Goal: Transaction & Acquisition: Purchase product/service

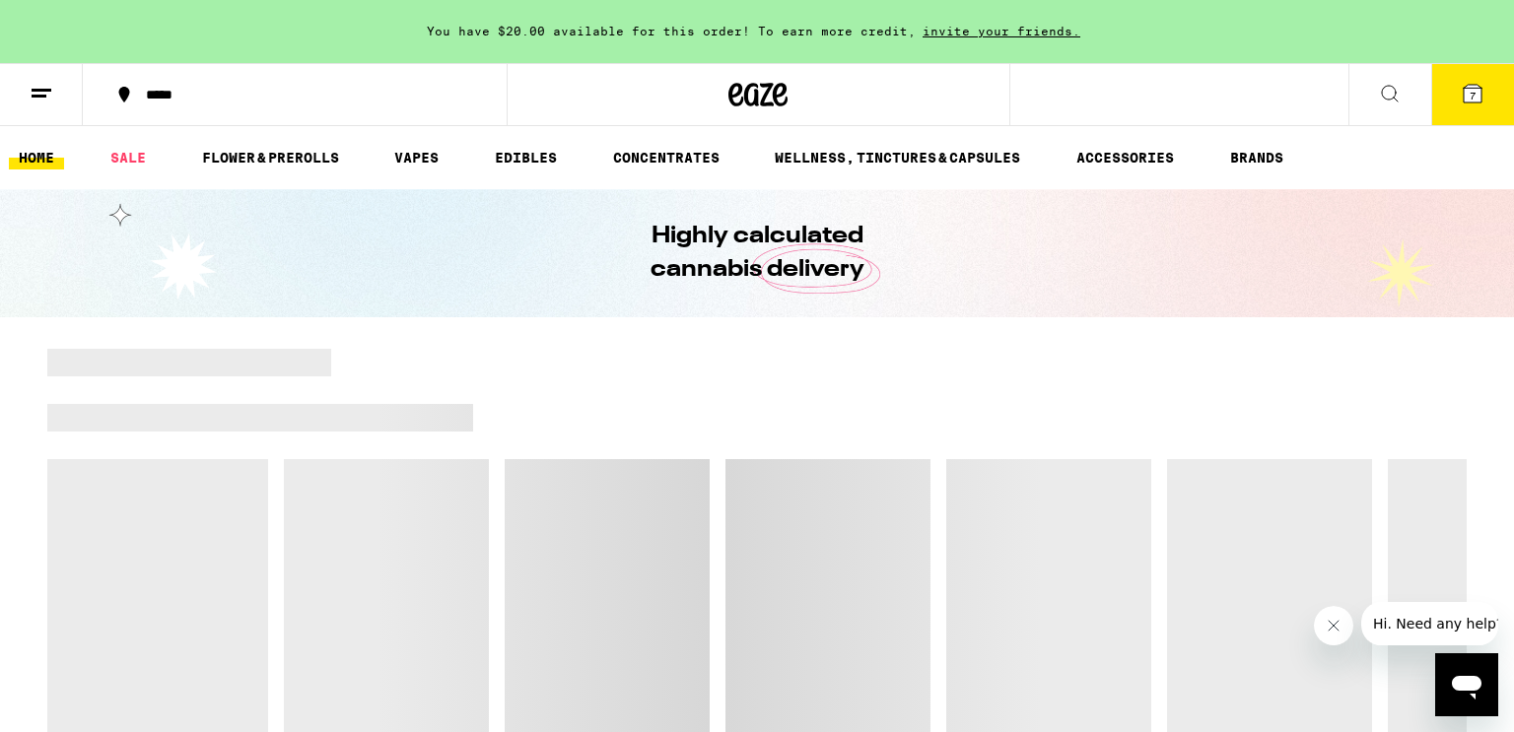
click at [43, 91] on icon at bounding box center [42, 94] width 24 height 24
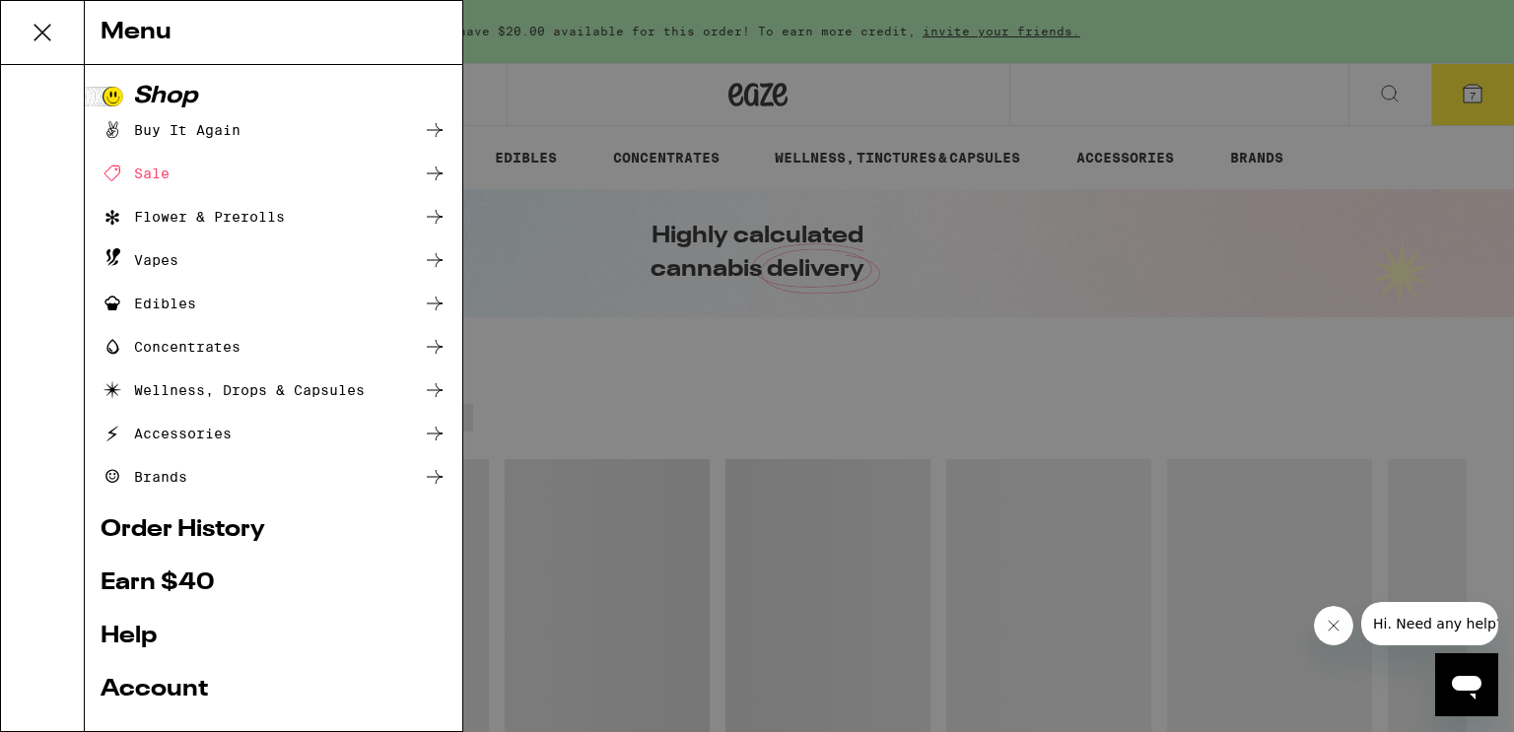
click at [139, 688] on link "Account" at bounding box center [274, 690] width 346 height 24
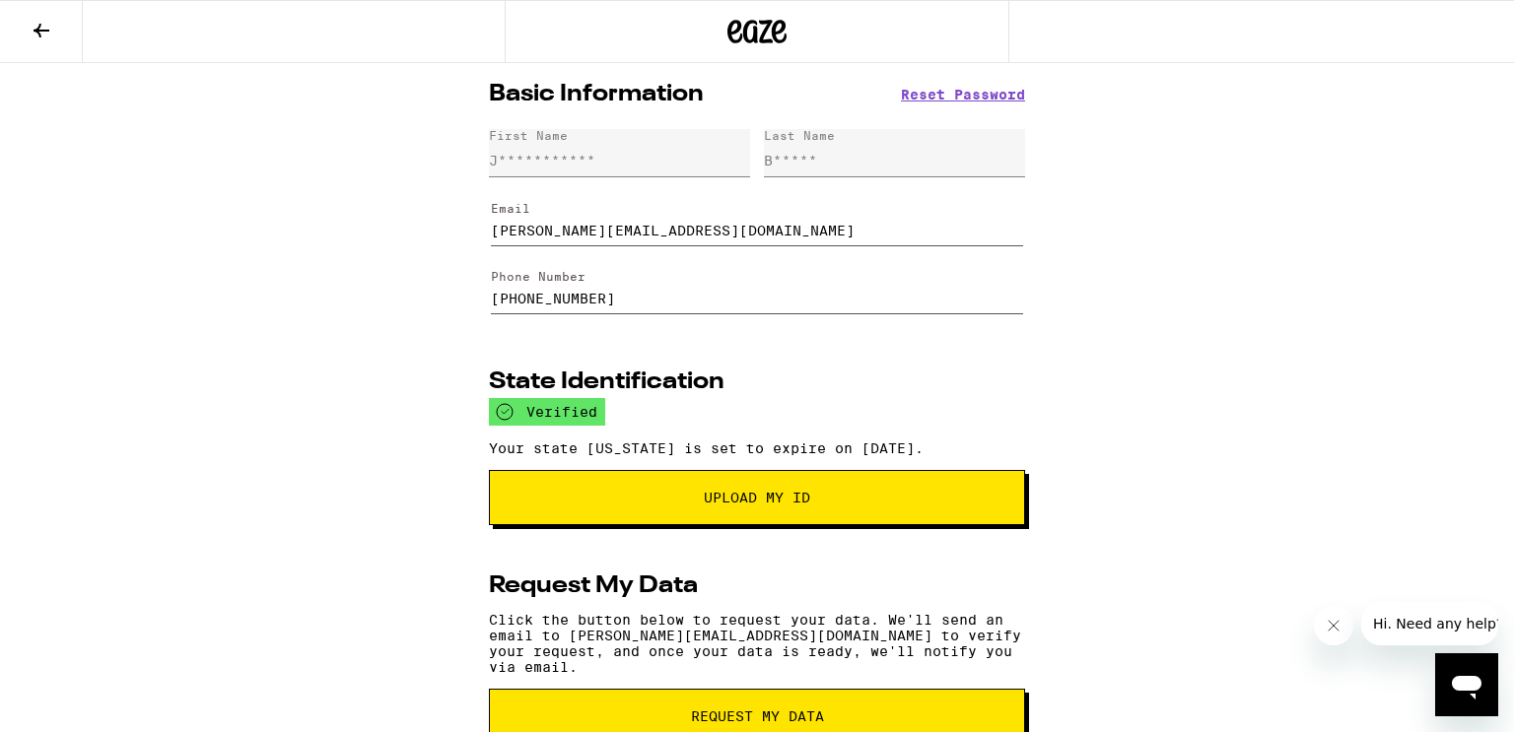
click at [37, 23] on icon at bounding box center [42, 31] width 24 height 24
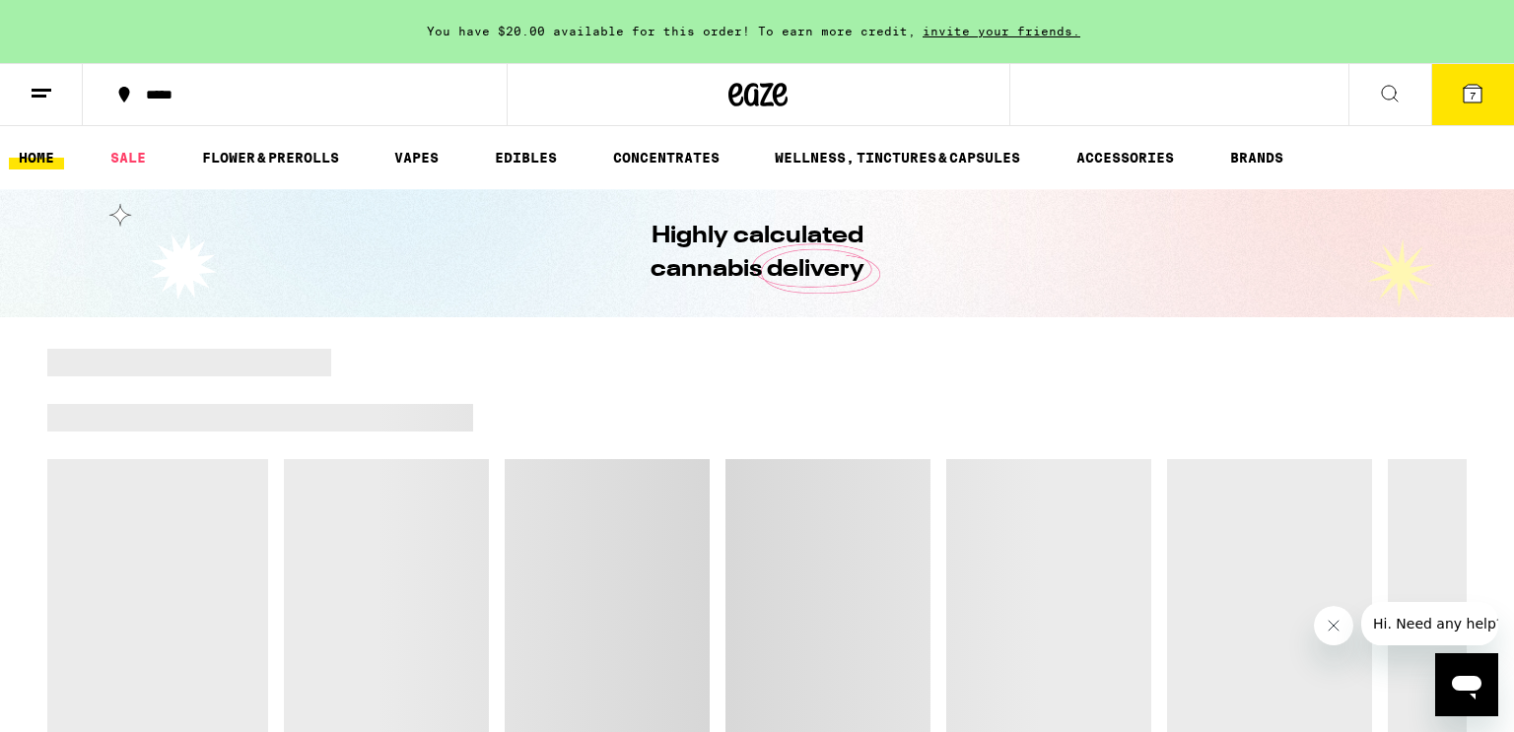
click at [1457, 91] on button "7" at bounding box center [1472, 94] width 83 height 61
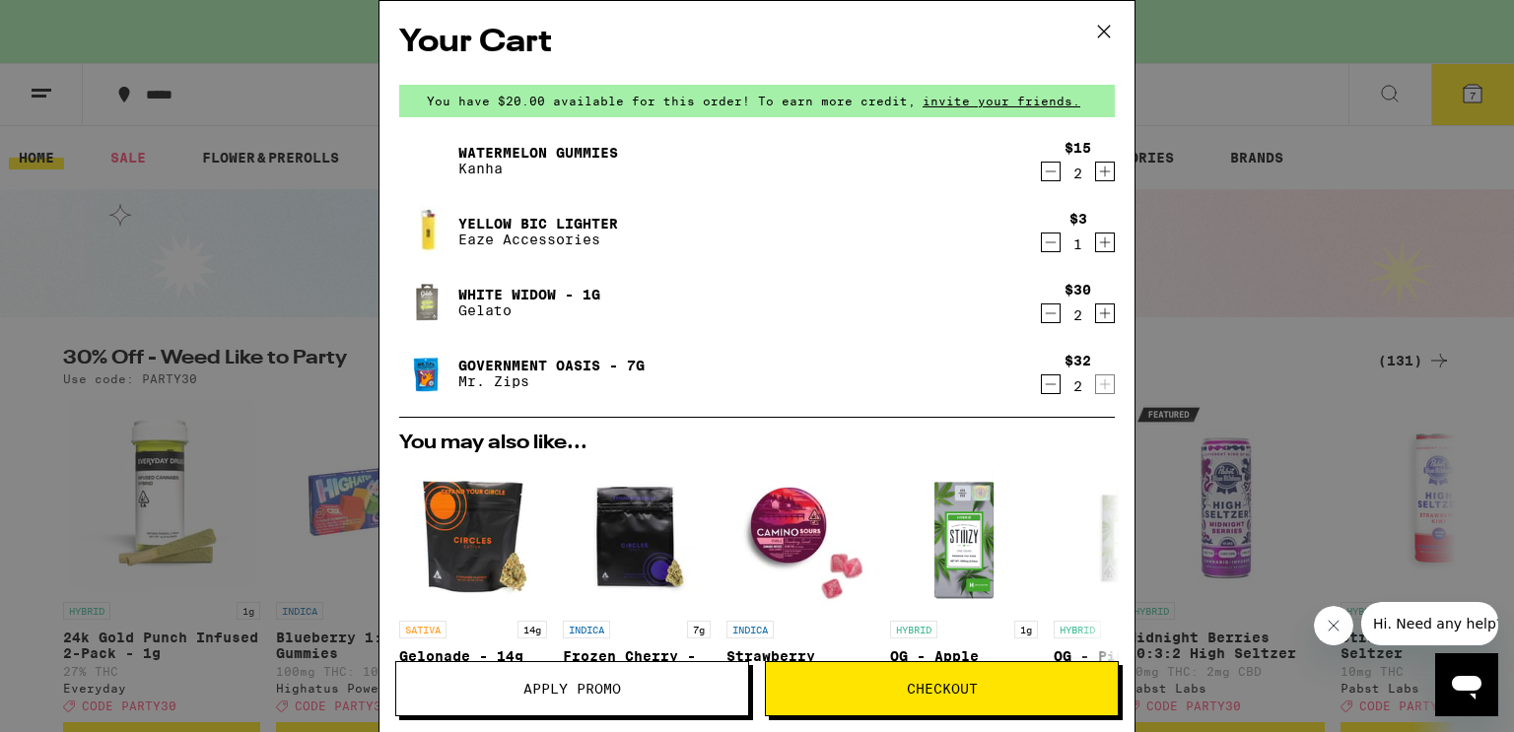
click at [1095, 26] on icon at bounding box center [1104, 32] width 30 height 30
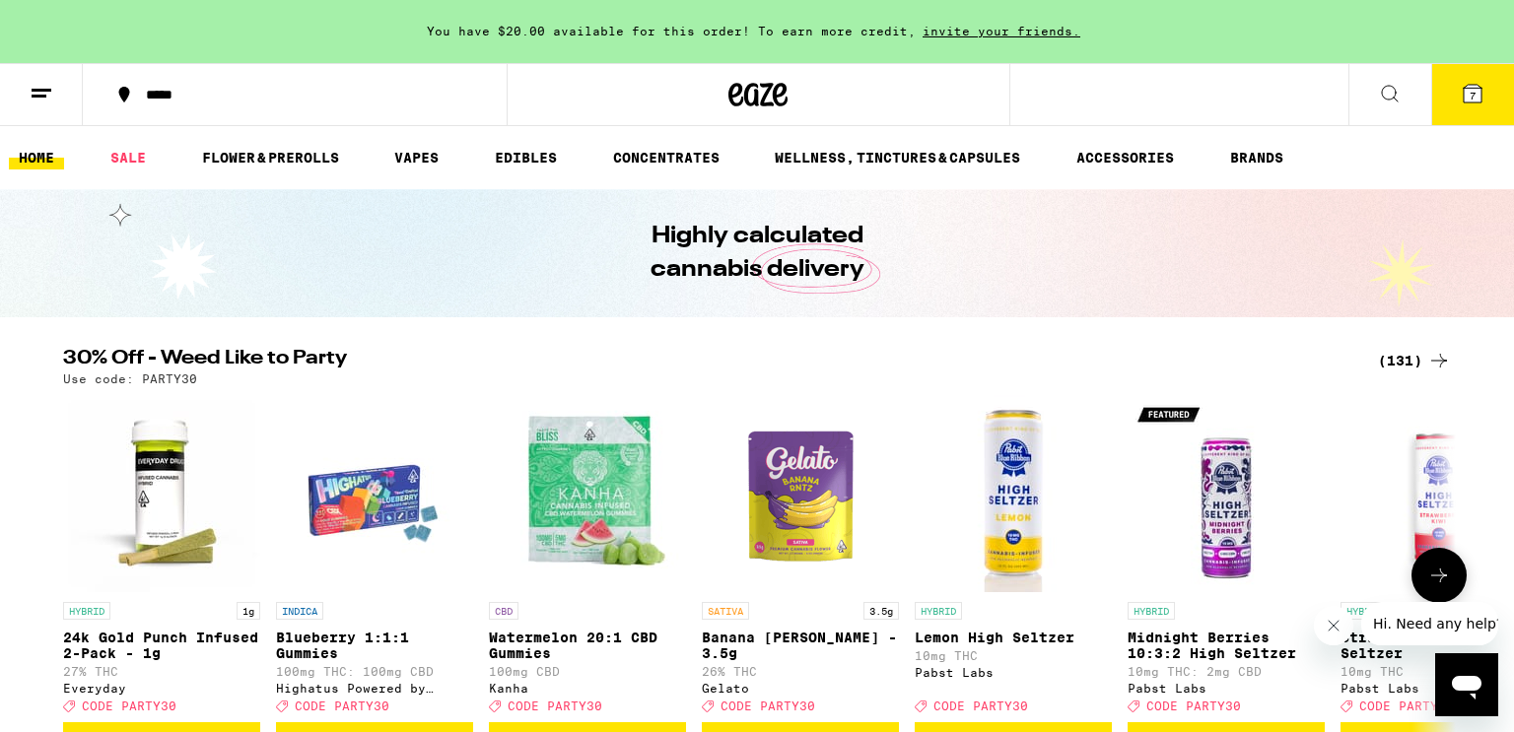
click at [1432, 570] on button at bounding box center [1438, 575] width 55 height 55
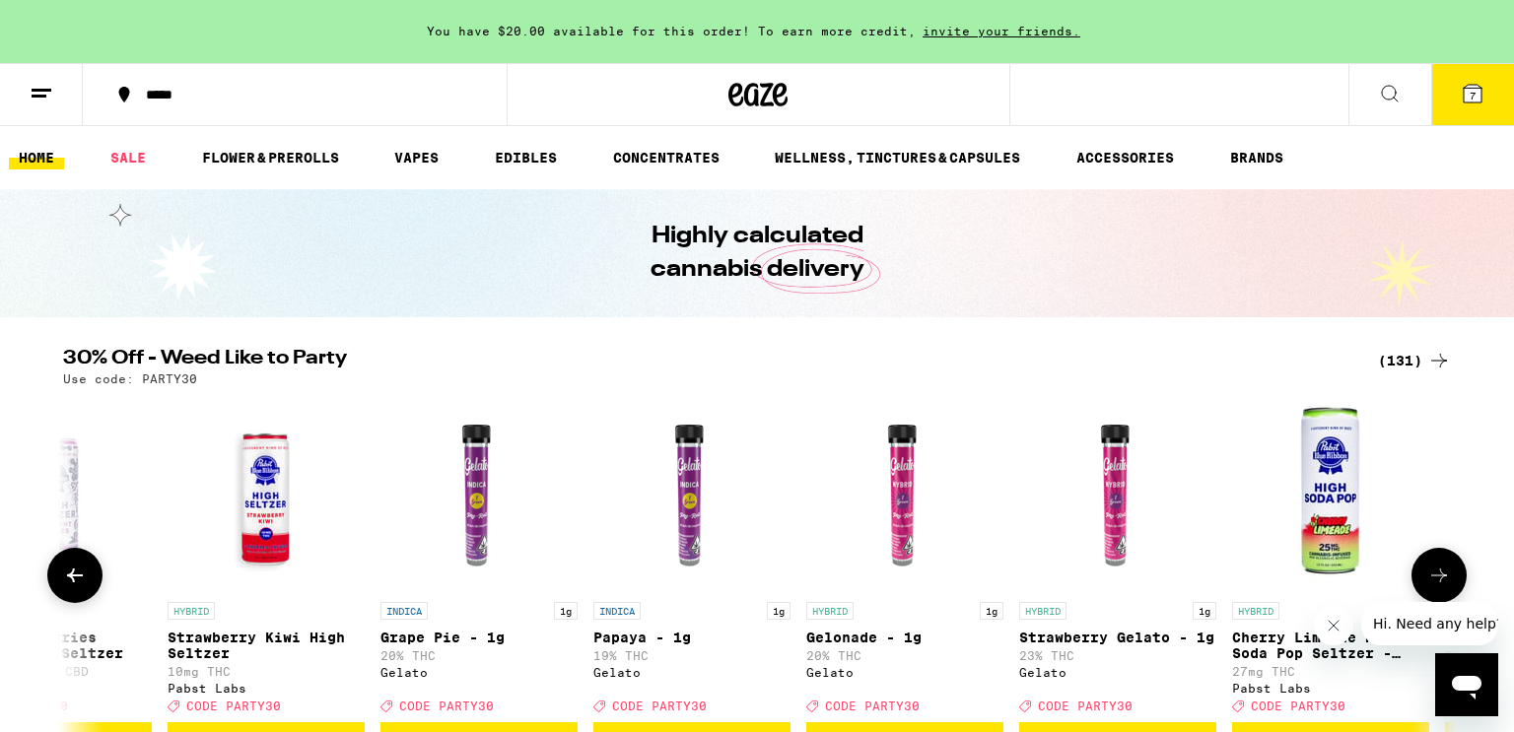
click at [1432, 570] on button at bounding box center [1438, 575] width 55 height 55
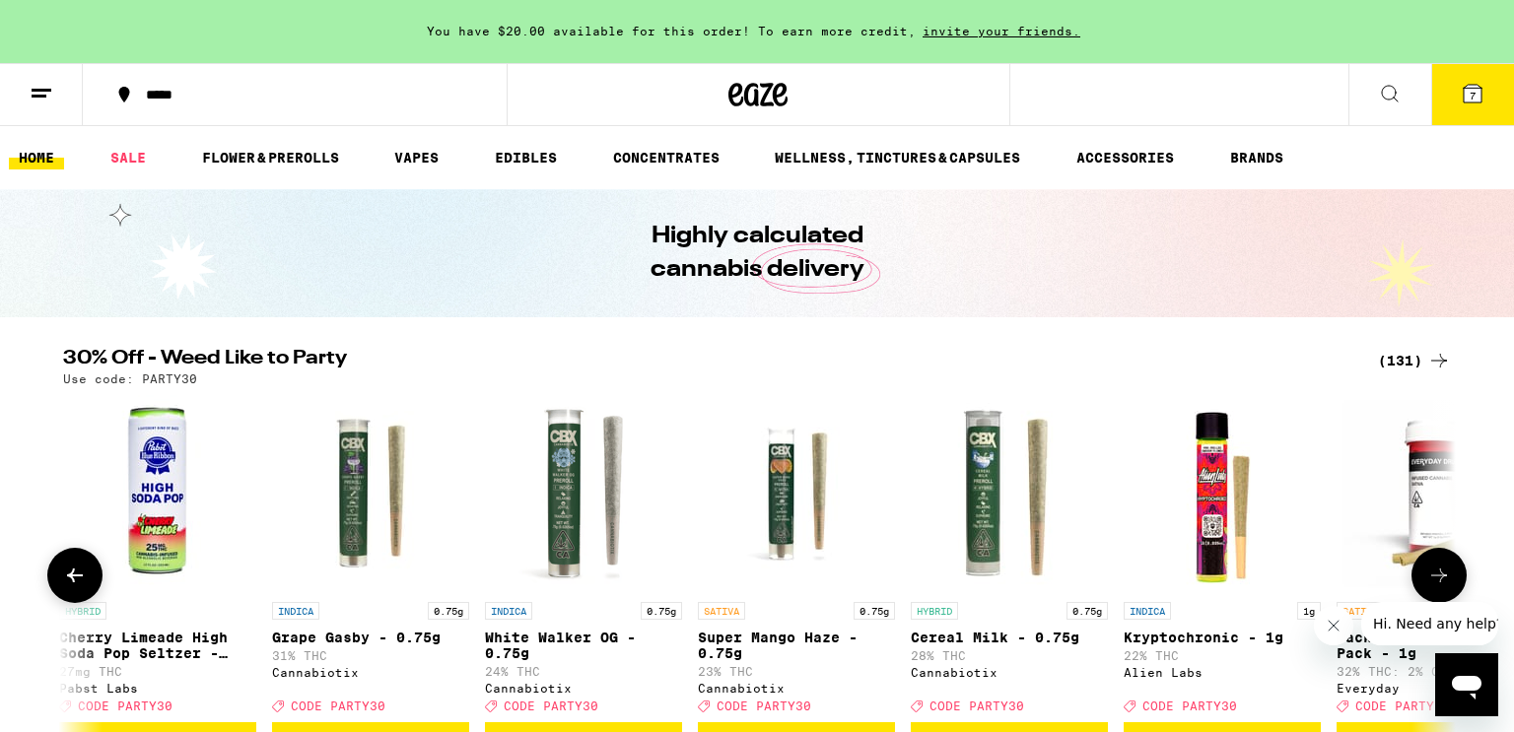
click at [1432, 570] on button at bounding box center [1438, 575] width 55 height 55
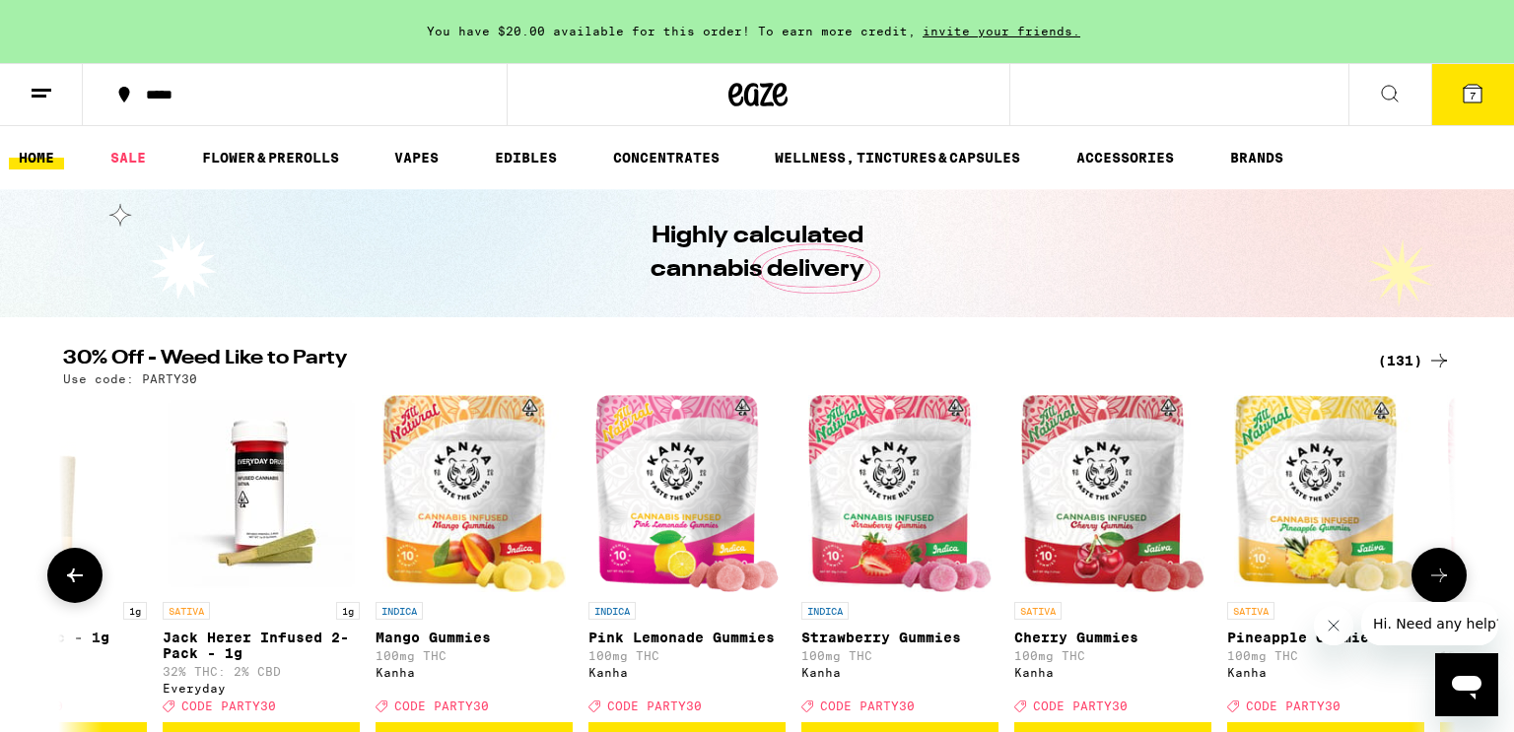
click at [1432, 570] on button at bounding box center [1438, 575] width 55 height 55
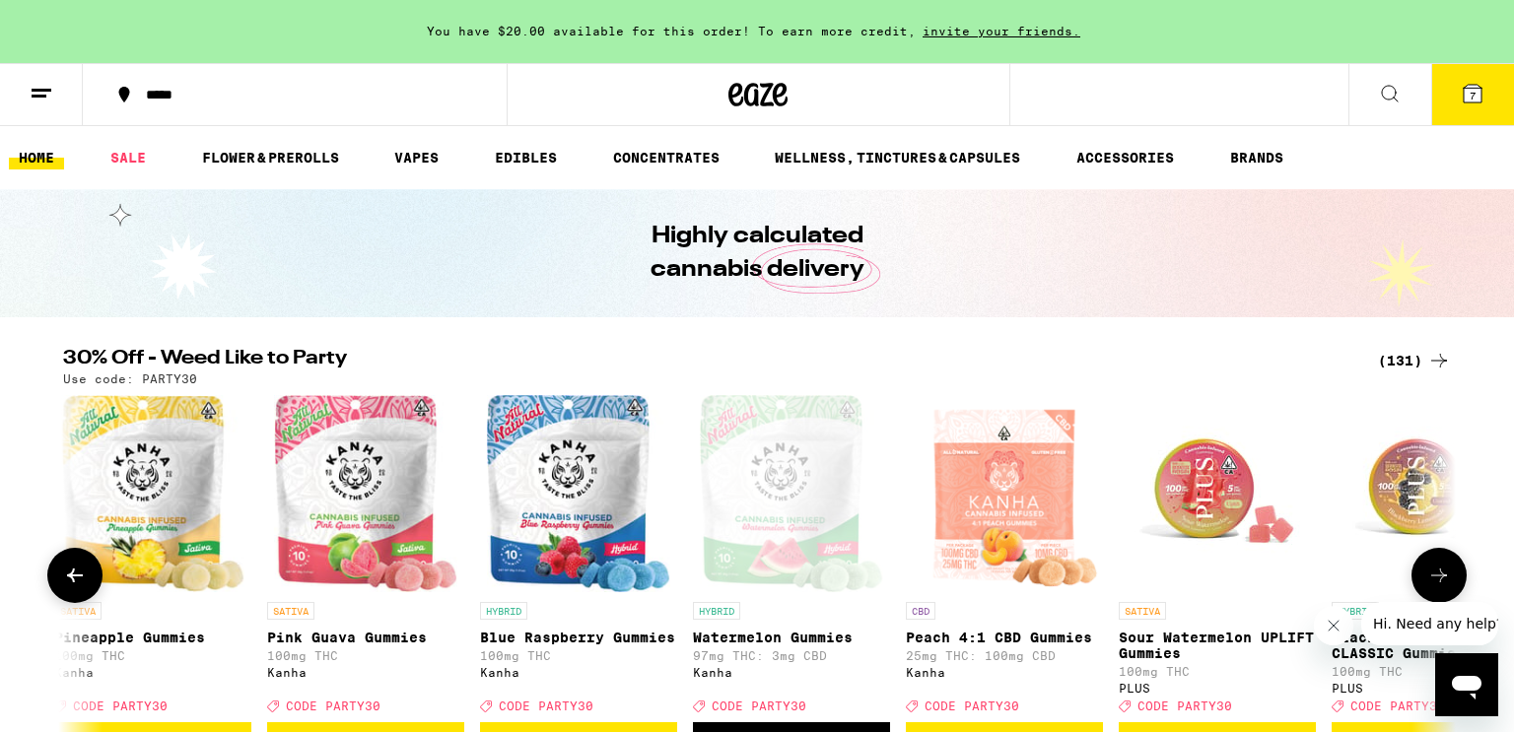
click at [1432, 570] on button at bounding box center [1438, 575] width 55 height 55
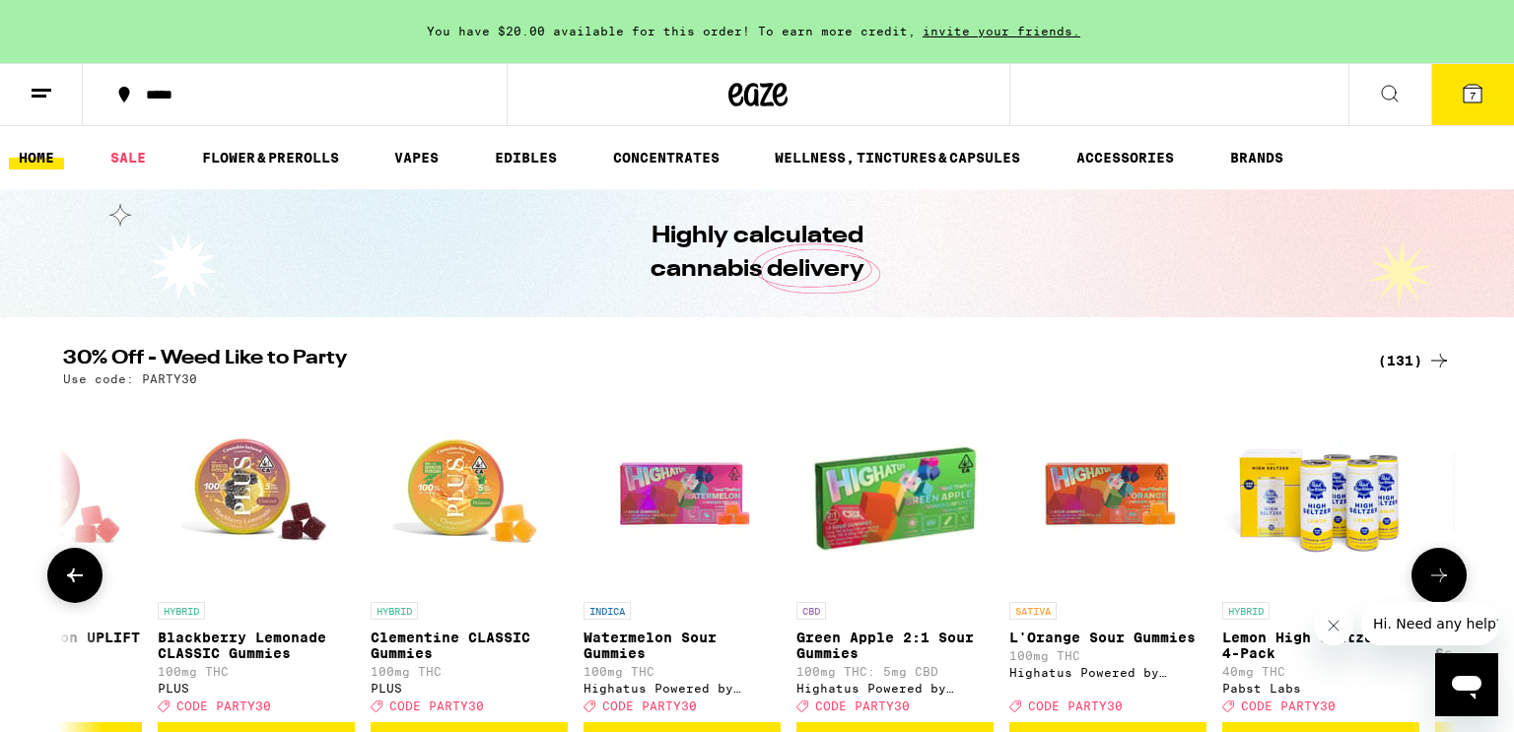
click at [1432, 570] on button at bounding box center [1438, 575] width 55 height 55
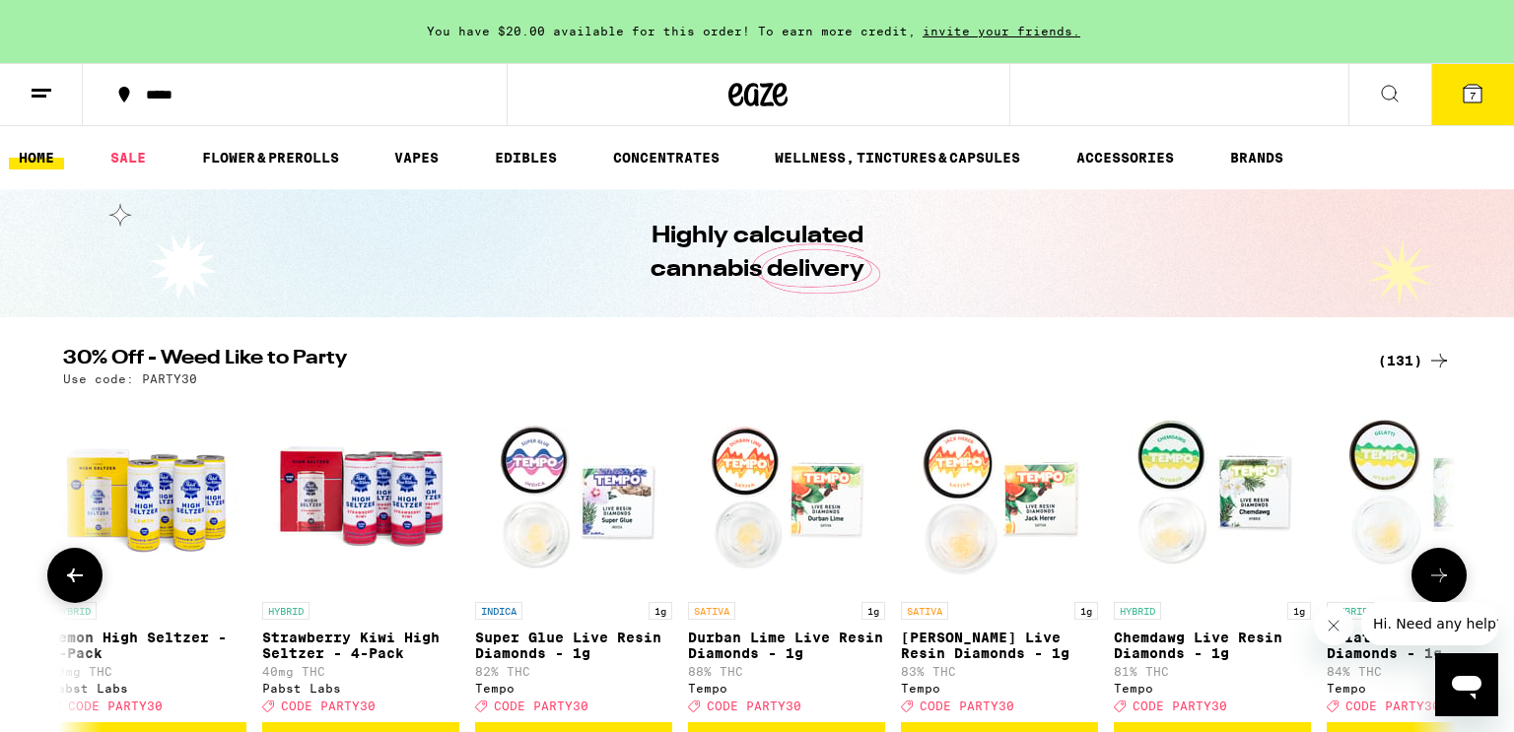
click at [1432, 570] on button at bounding box center [1438, 575] width 55 height 55
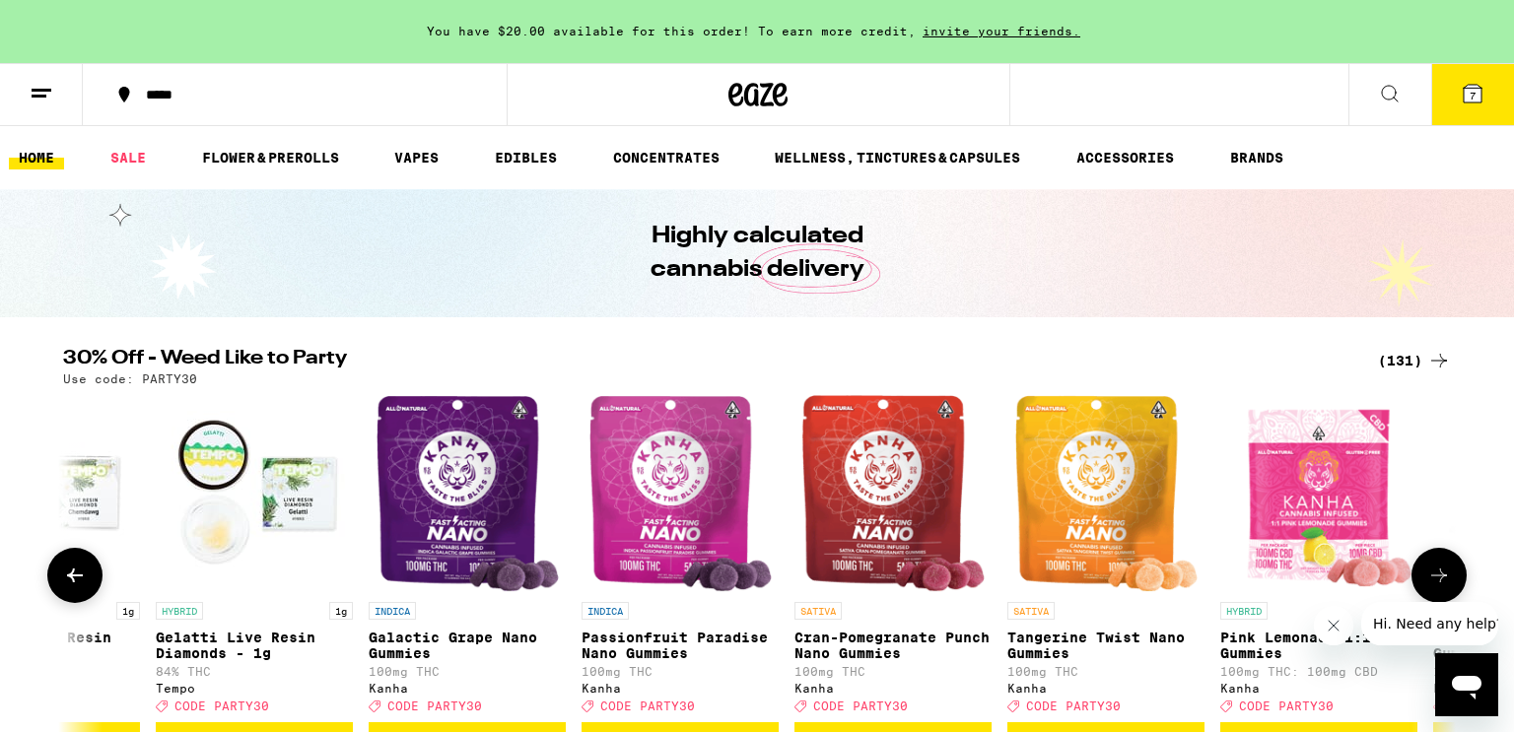
click at [1432, 570] on button at bounding box center [1438, 575] width 55 height 55
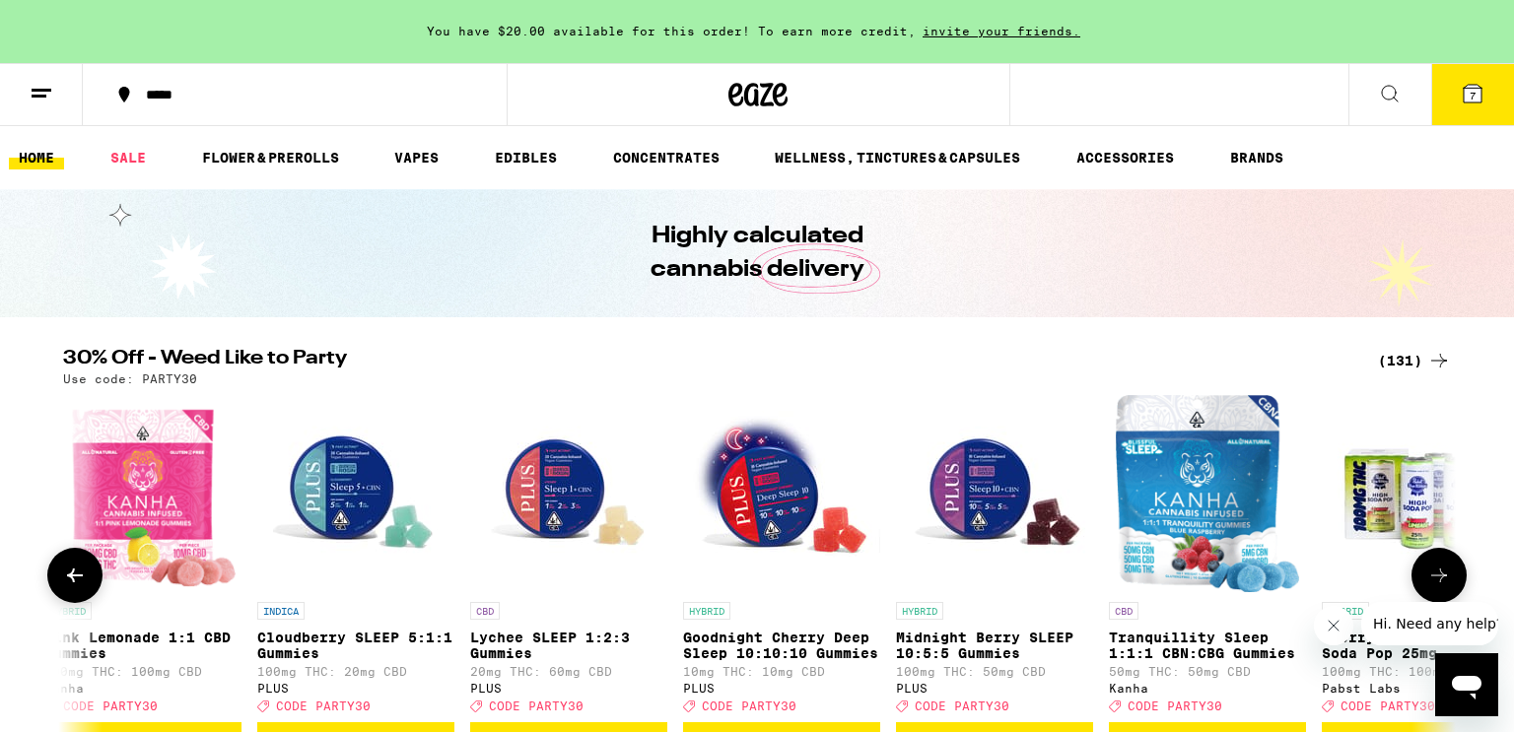
click at [1432, 570] on button at bounding box center [1438, 575] width 55 height 55
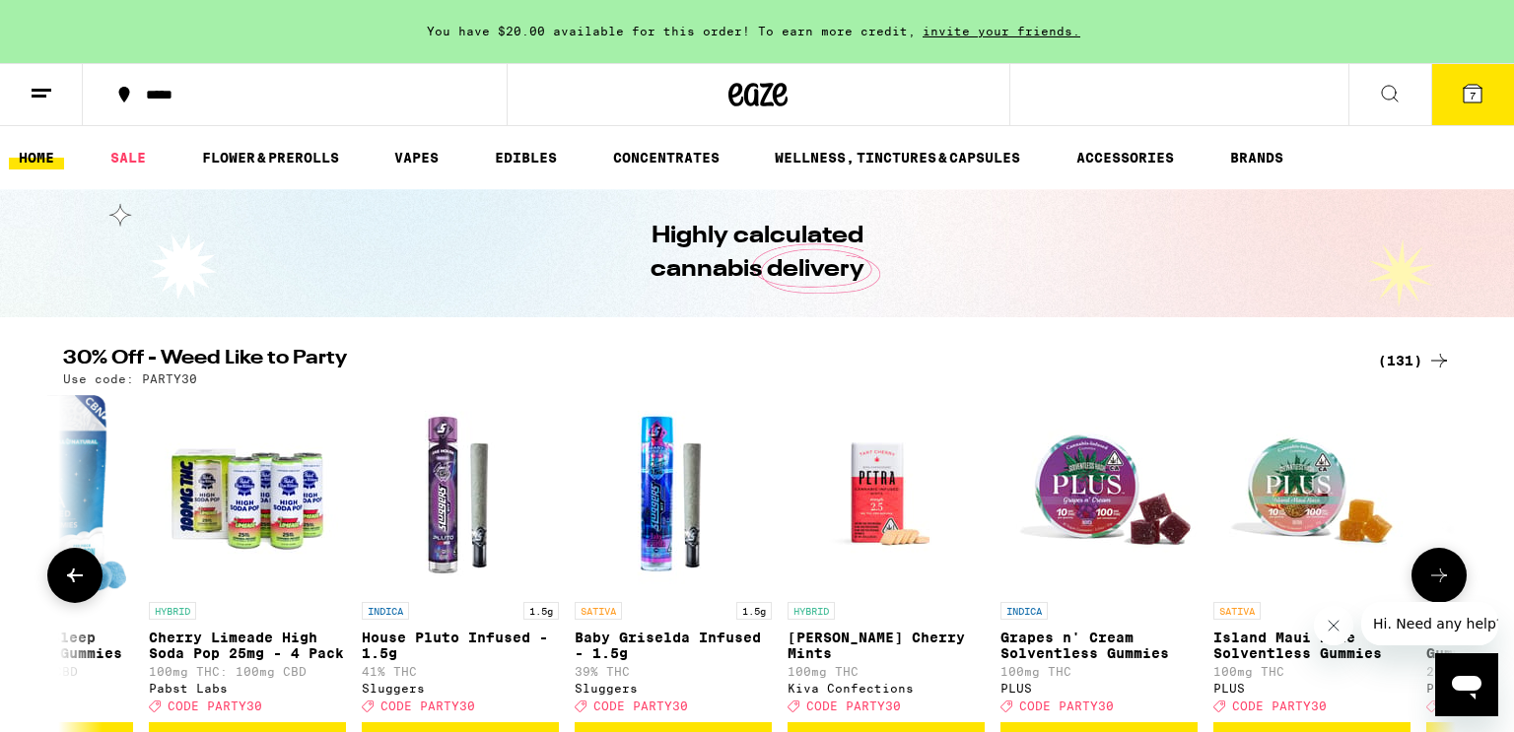
click at [1432, 570] on button at bounding box center [1438, 575] width 55 height 55
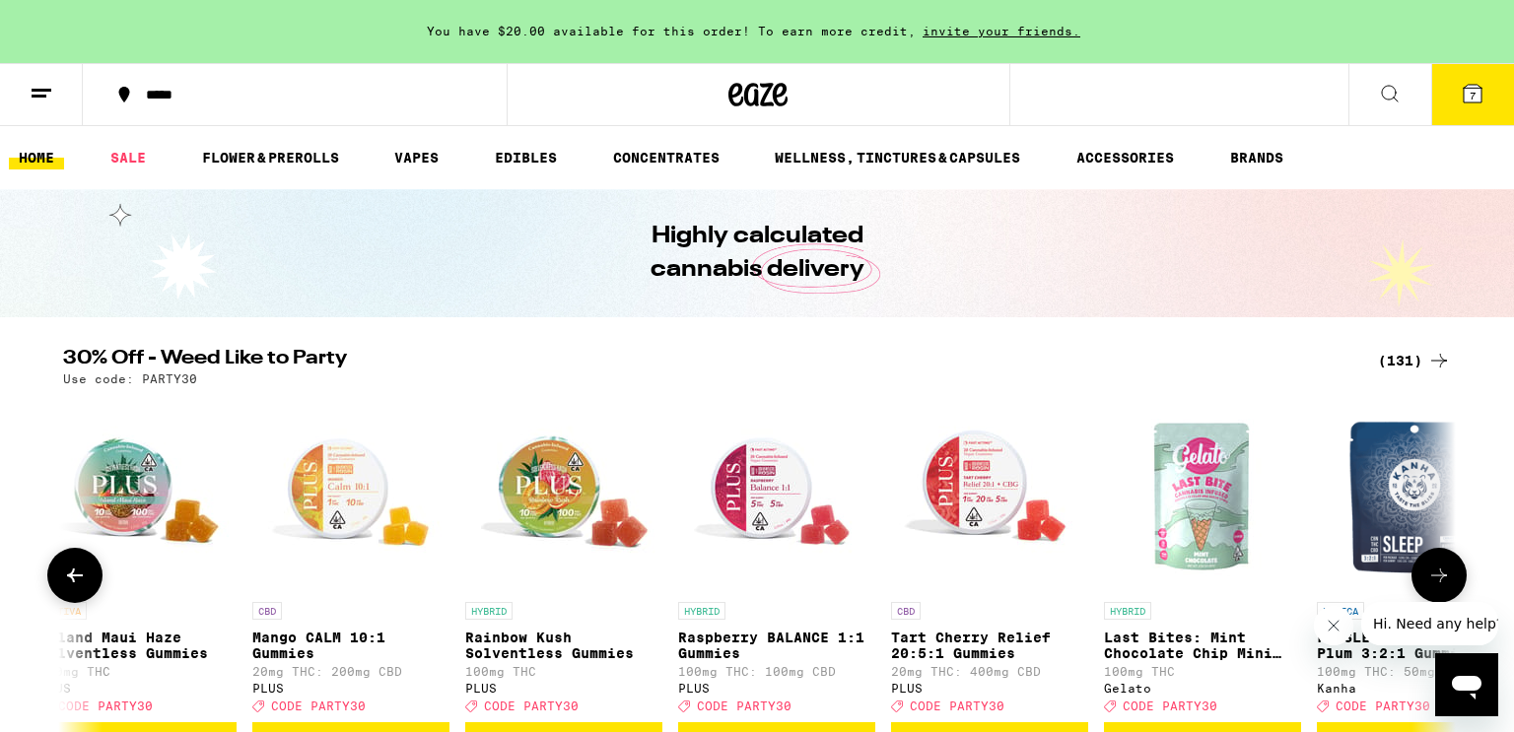
click at [1432, 570] on button at bounding box center [1438, 575] width 55 height 55
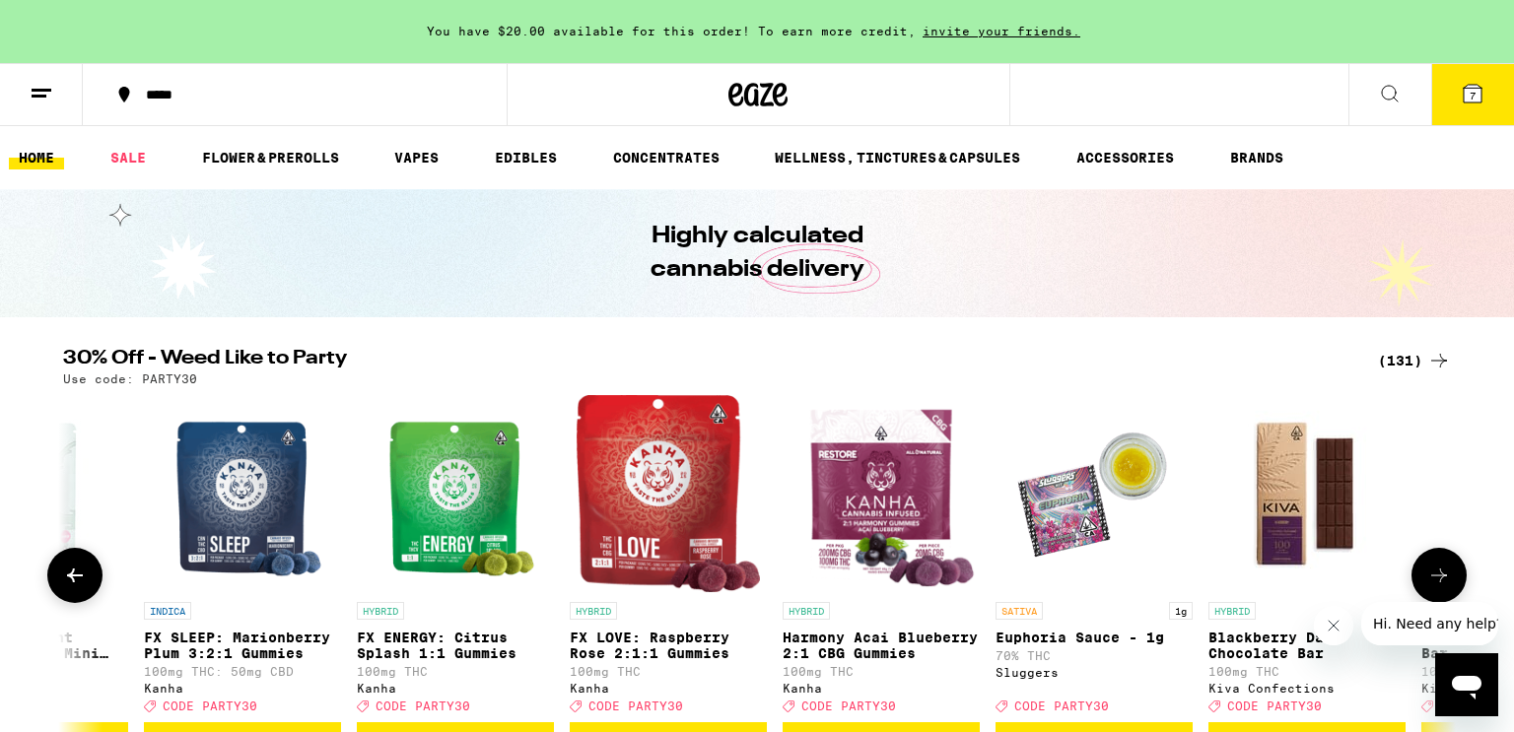
click at [1432, 570] on button at bounding box center [1438, 575] width 55 height 55
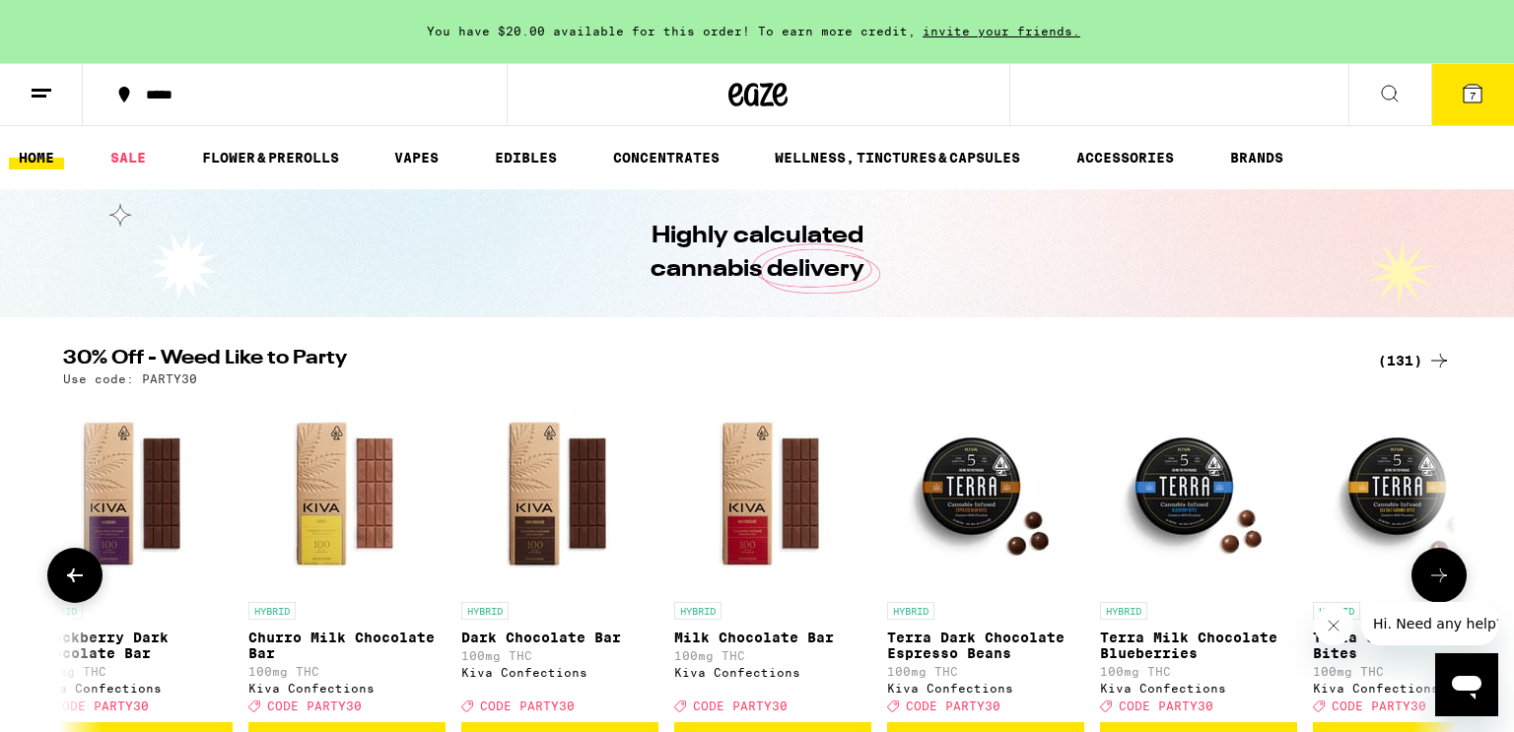
click at [1432, 570] on button at bounding box center [1438, 575] width 55 height 55
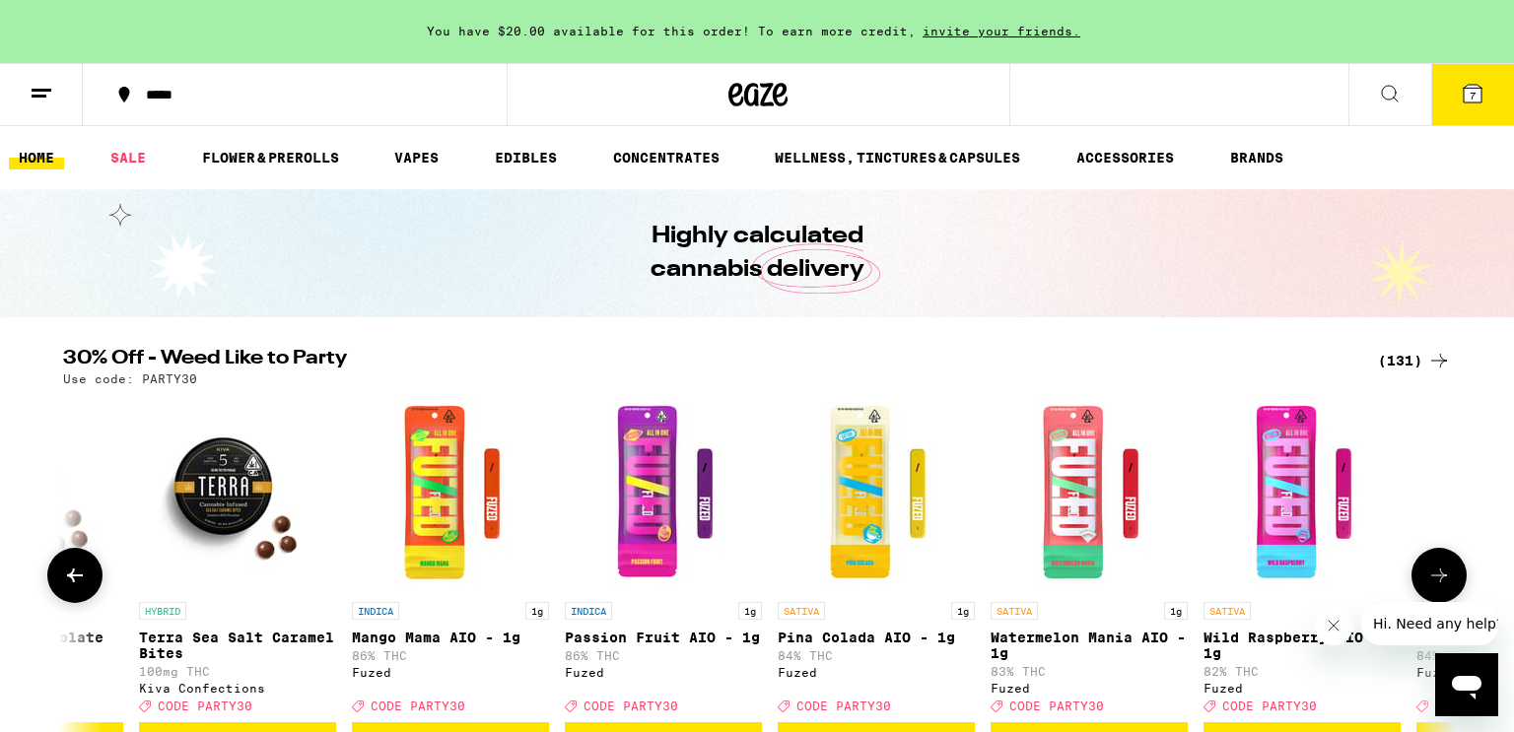
click at [1432, 570] on button at bounding box center [1438, 575] width 55 height 55
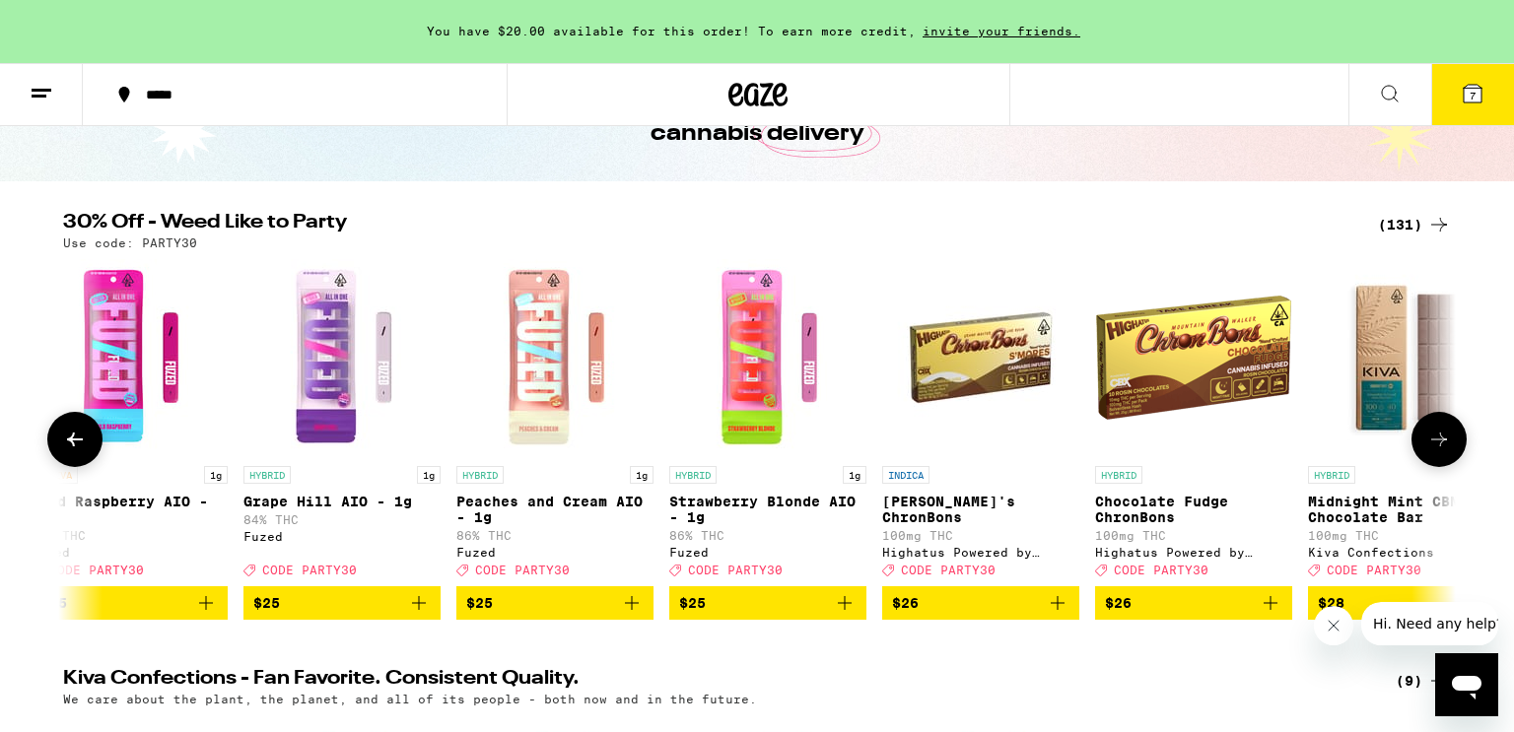
scroll to position [179, 0]
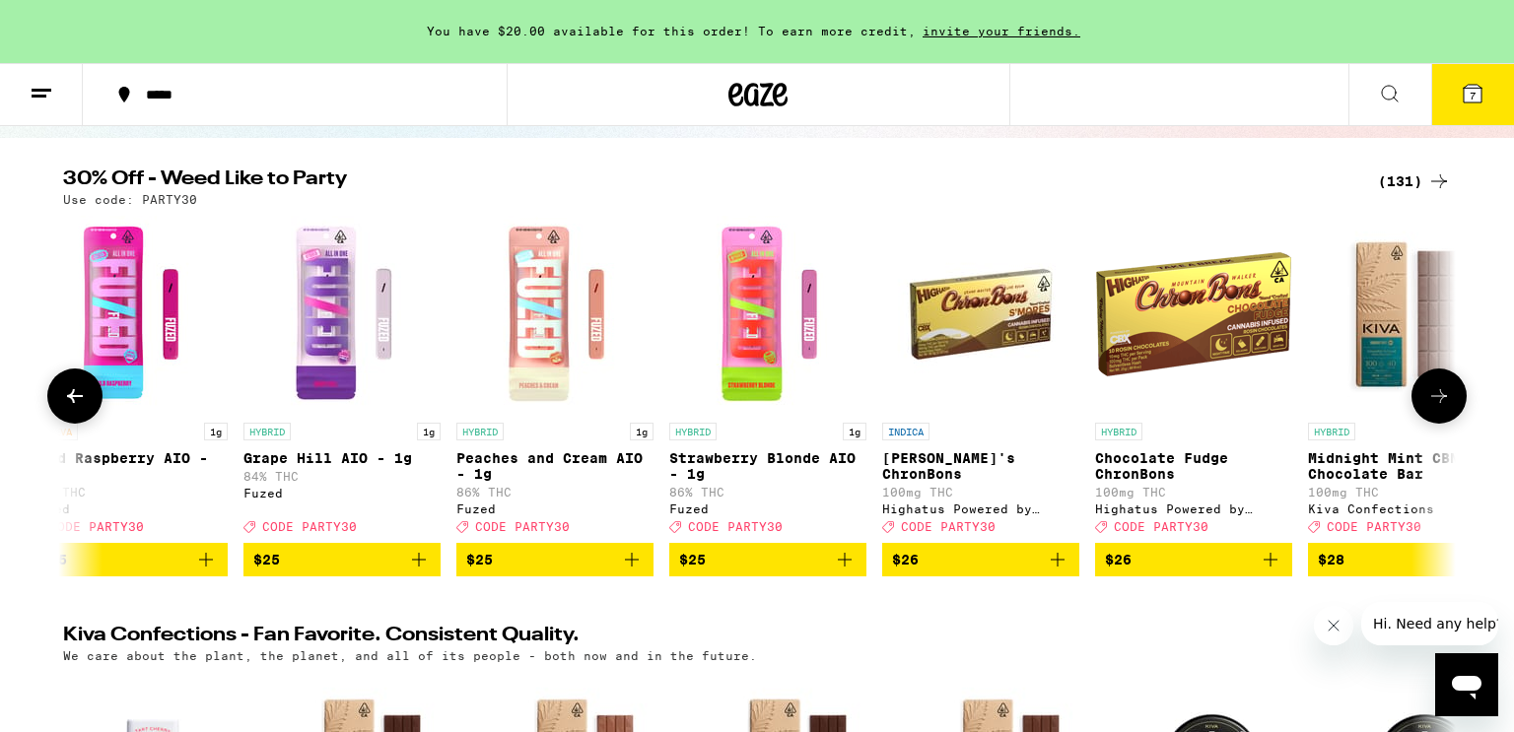
click at [76, 408] on icon at bounding box center [75, 396] width 24 height 24
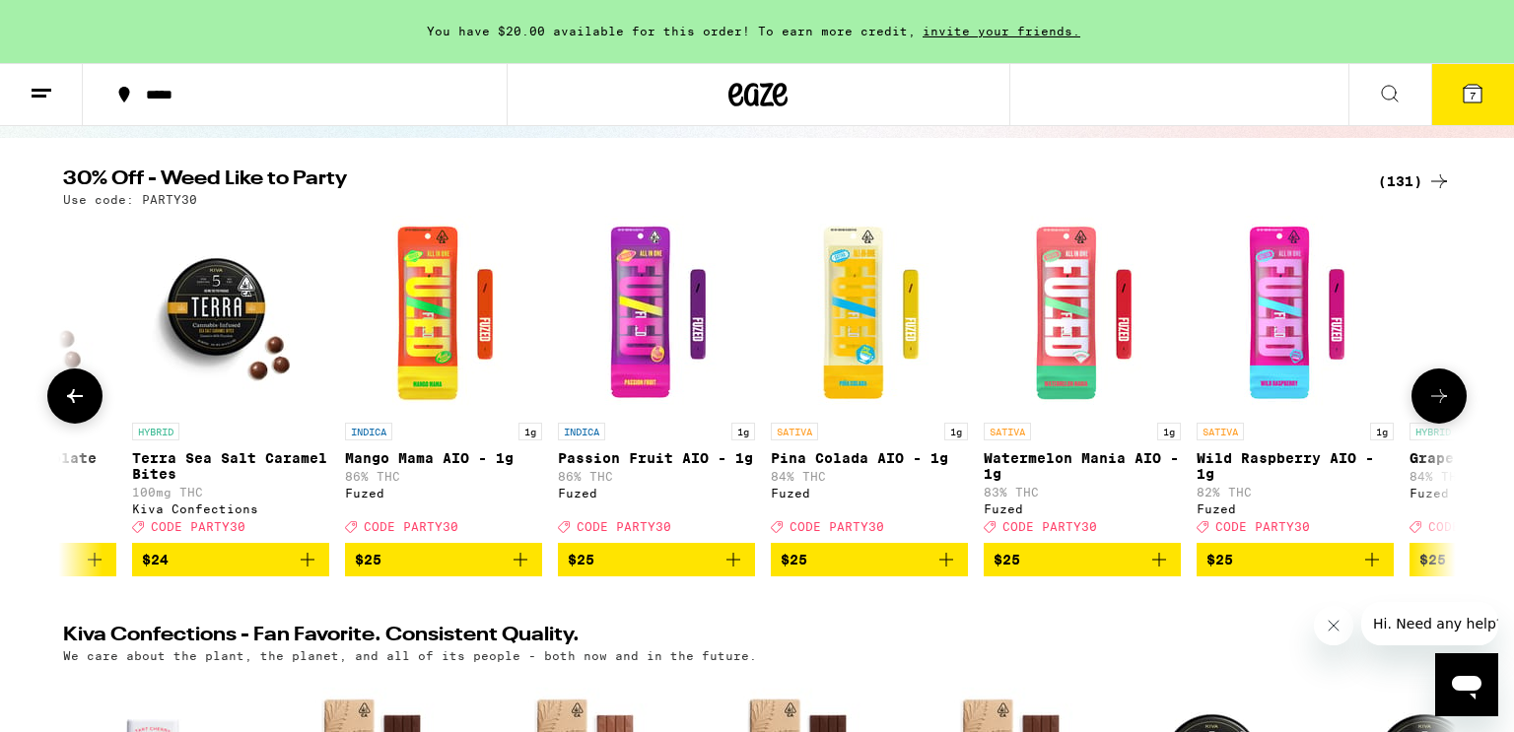
scroll to position [0, 15254]
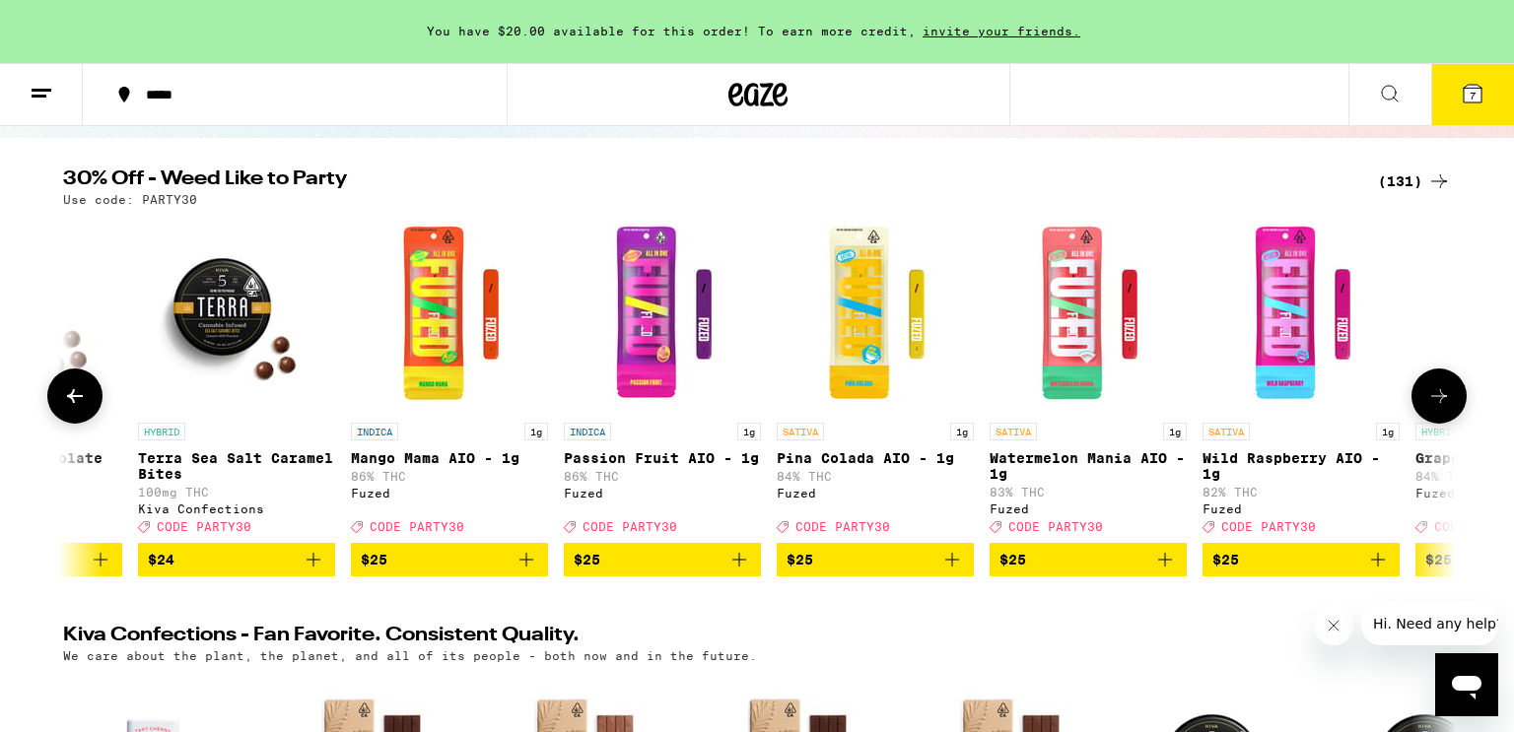
click at [654, 371] on img "Open page for Passion Fruit AIO - 1g from Fuzed" at bounding box center [662, 314] width 197 height 197
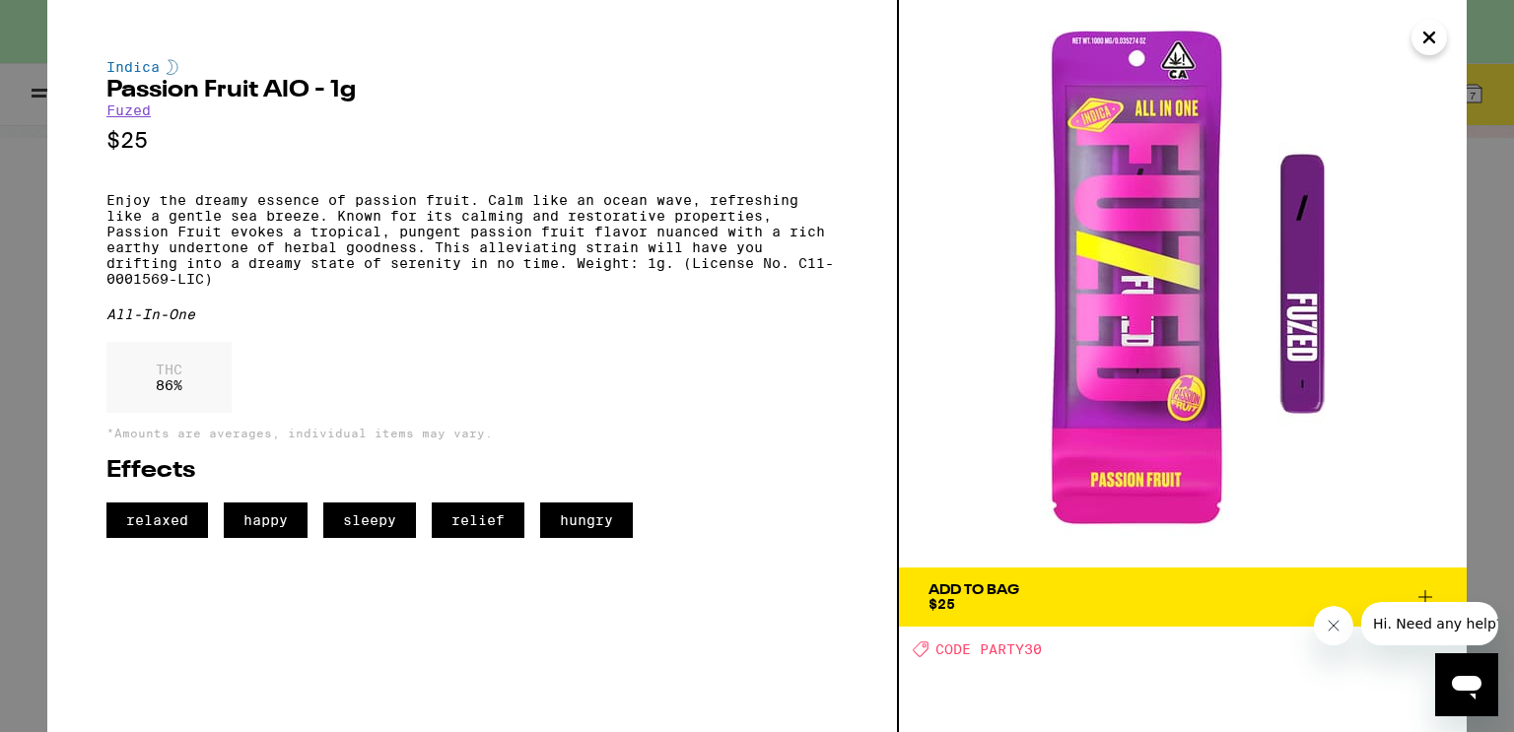
click at [1428, 28] on icon "Close" at bounding box center [1429, 38] width 24 height 30
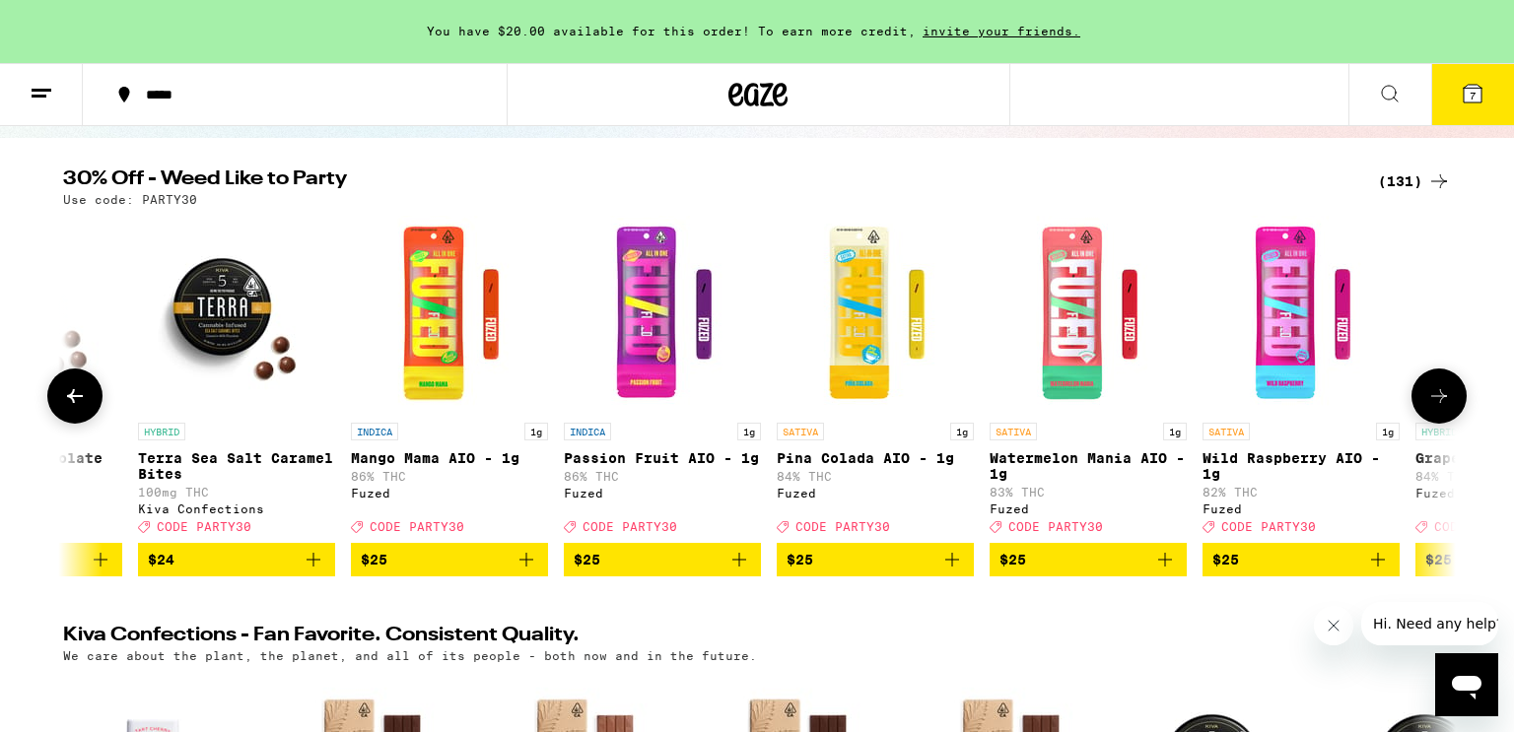
click at [1435, 408] on icon at bounding box center [1439, 396] width 24 height 24
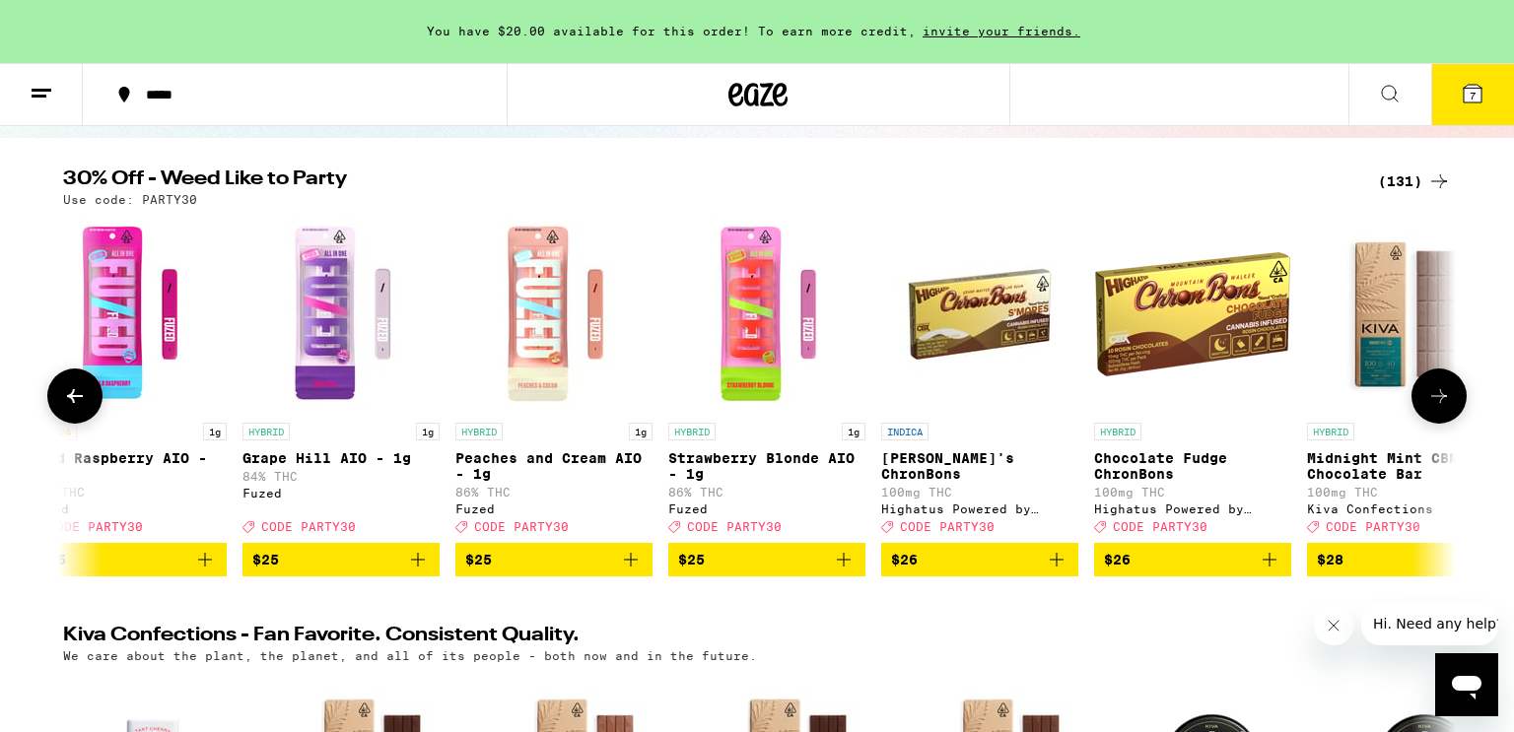
click at [1435, 408] on icon at bounding box center [1439, 396] width 24 height 24
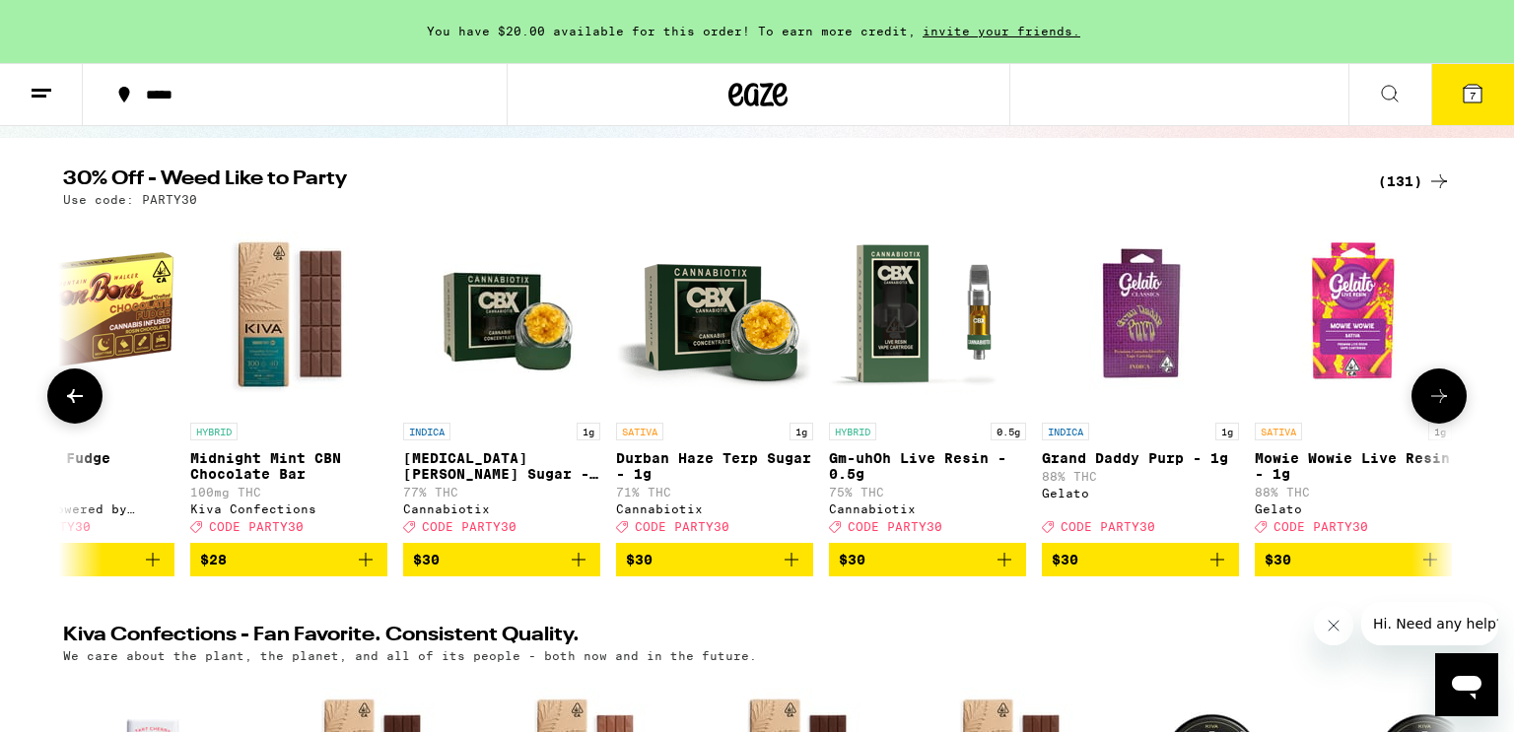
scroll to position [0, 17600]
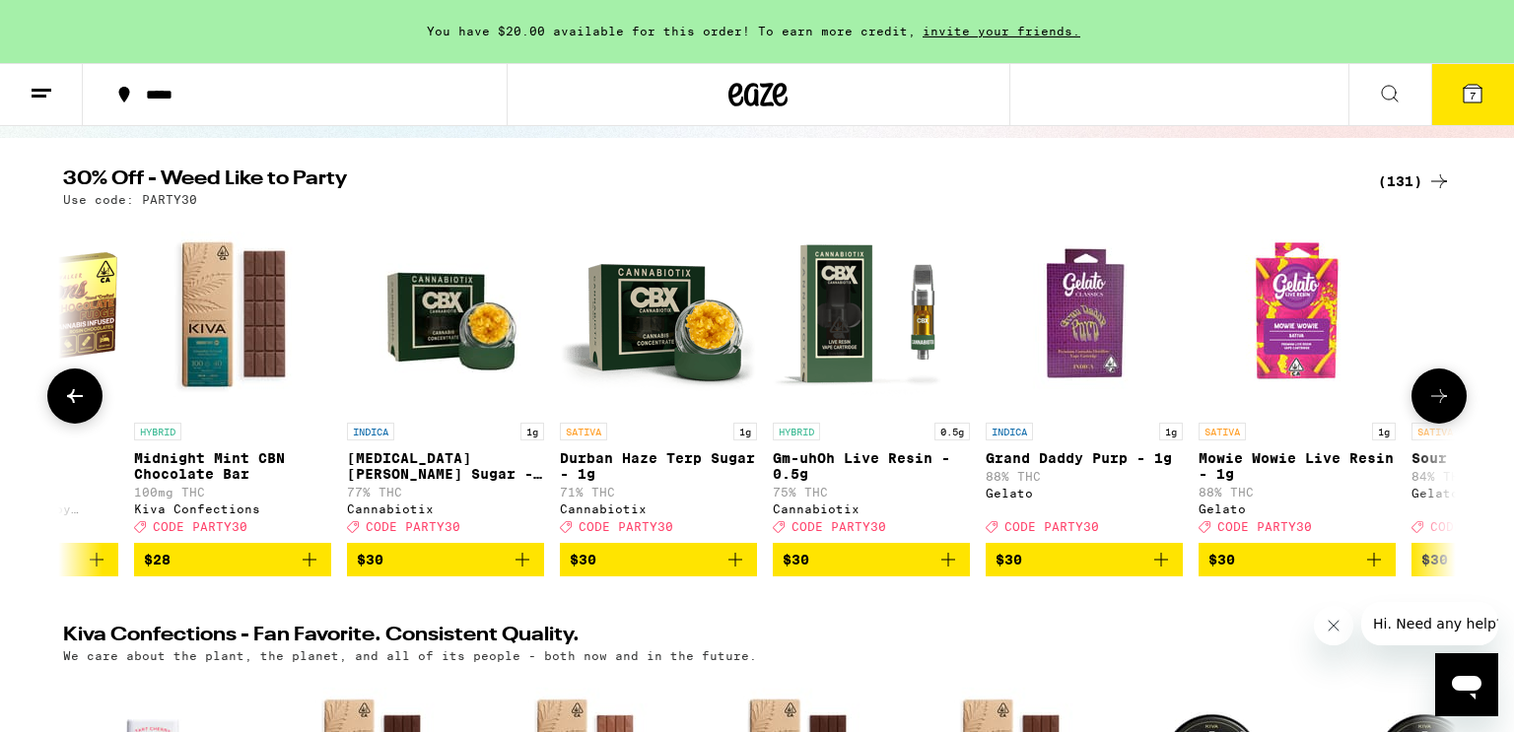
click at [1435, 408] on icon at bounding box center [1439, 396] width 24 height 24
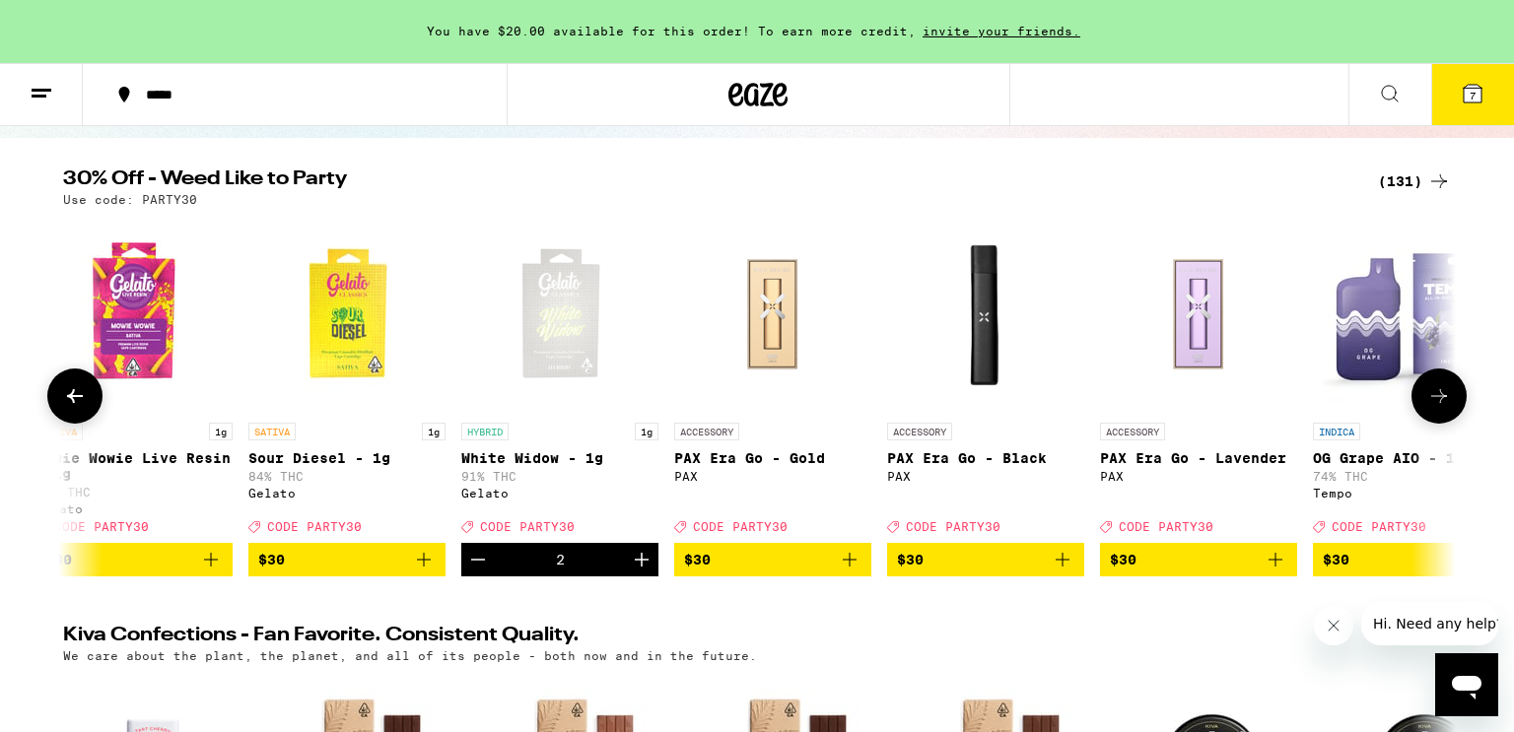
scroll to position [0, 18774]
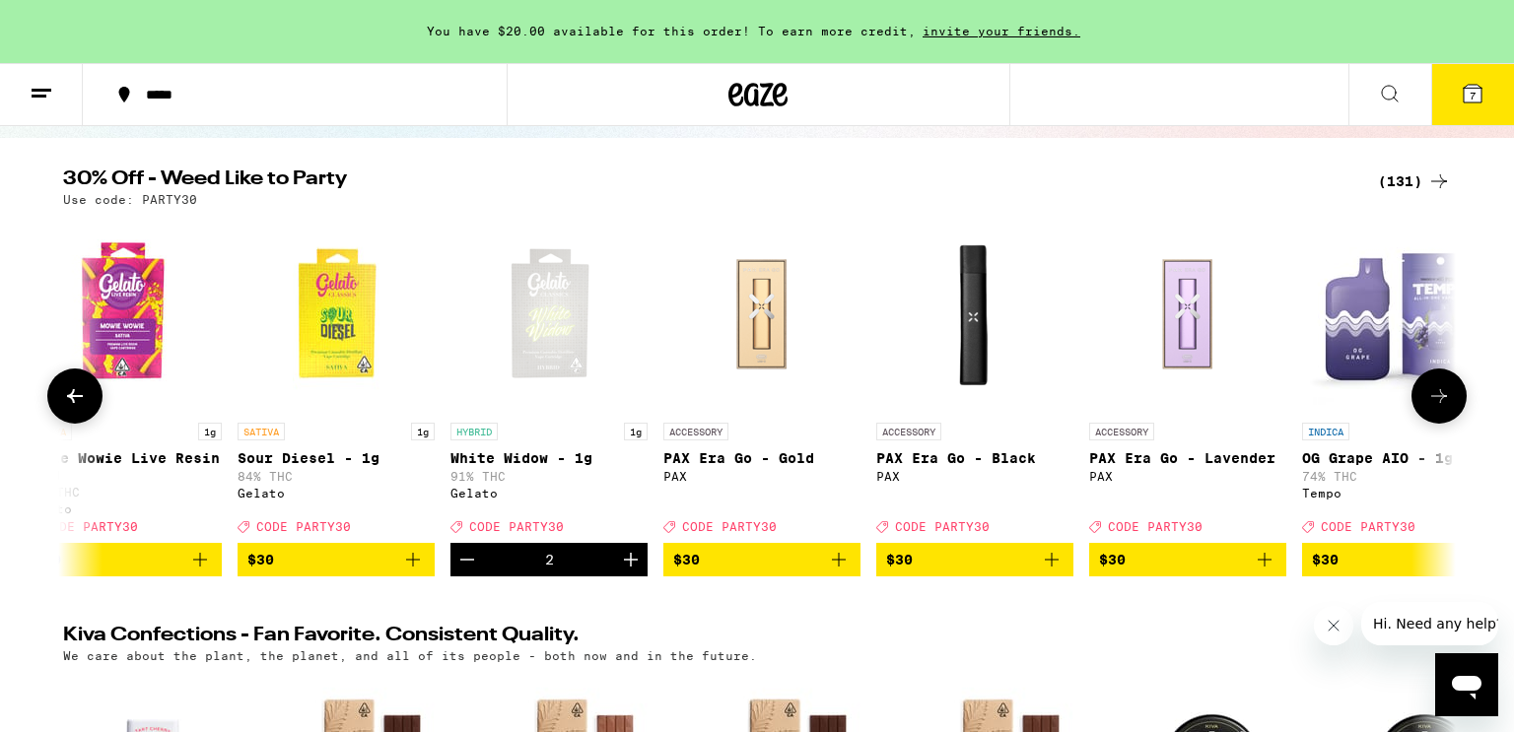
click at [1435, 408] on icon at bounding box center [1439, 396] width 24 height 24
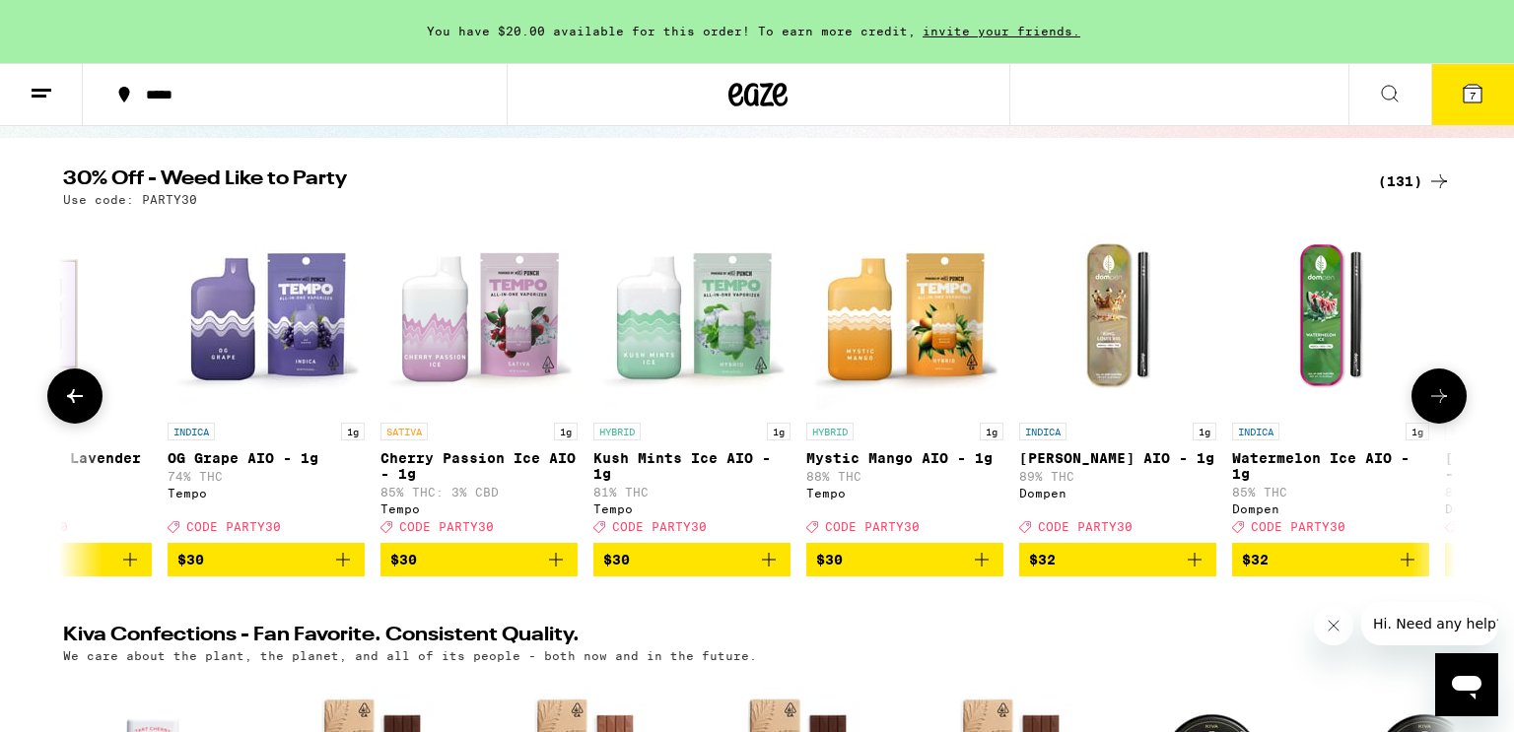
scroll to position [0, 19947]
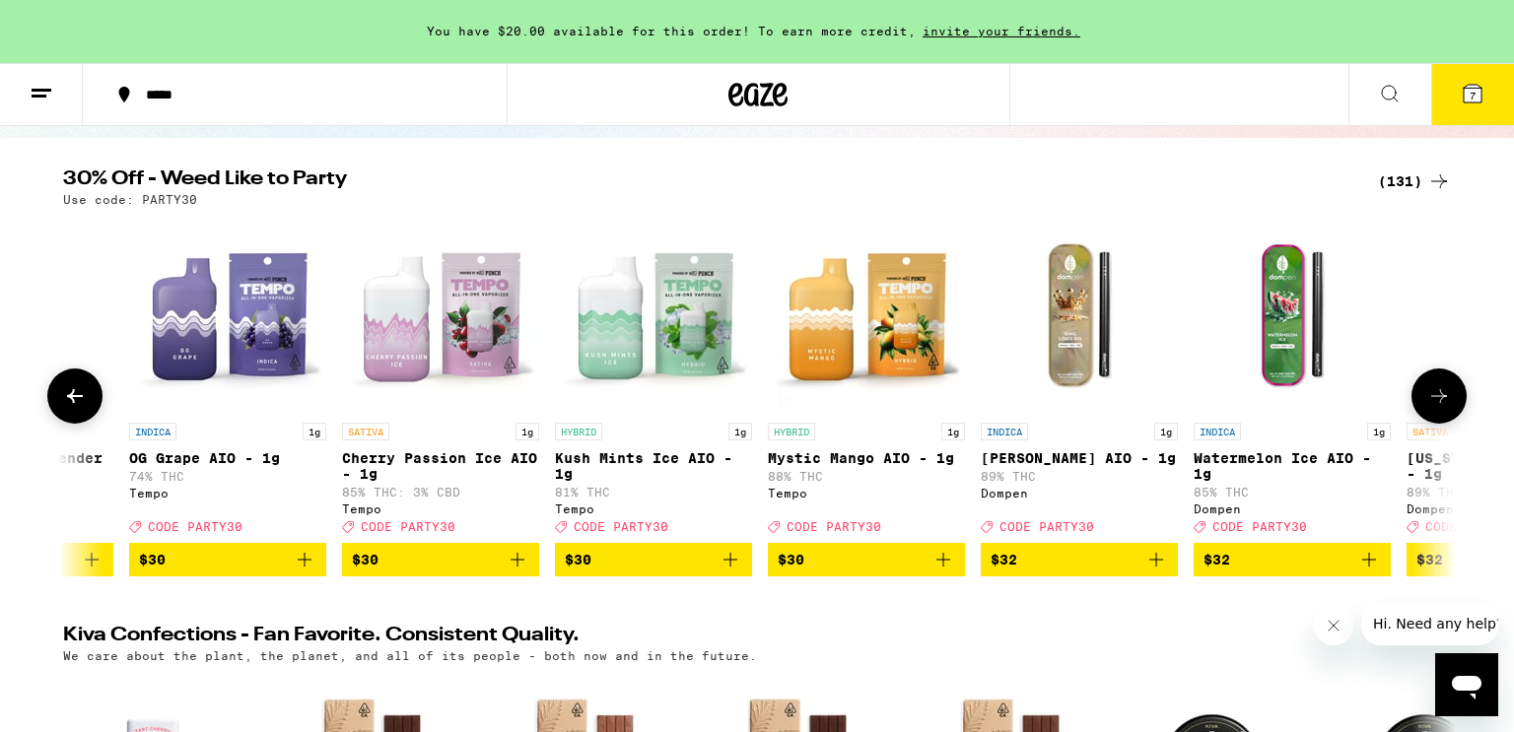
click at [89, 413] on button at bounding box center [74, 396] width 55 height 55
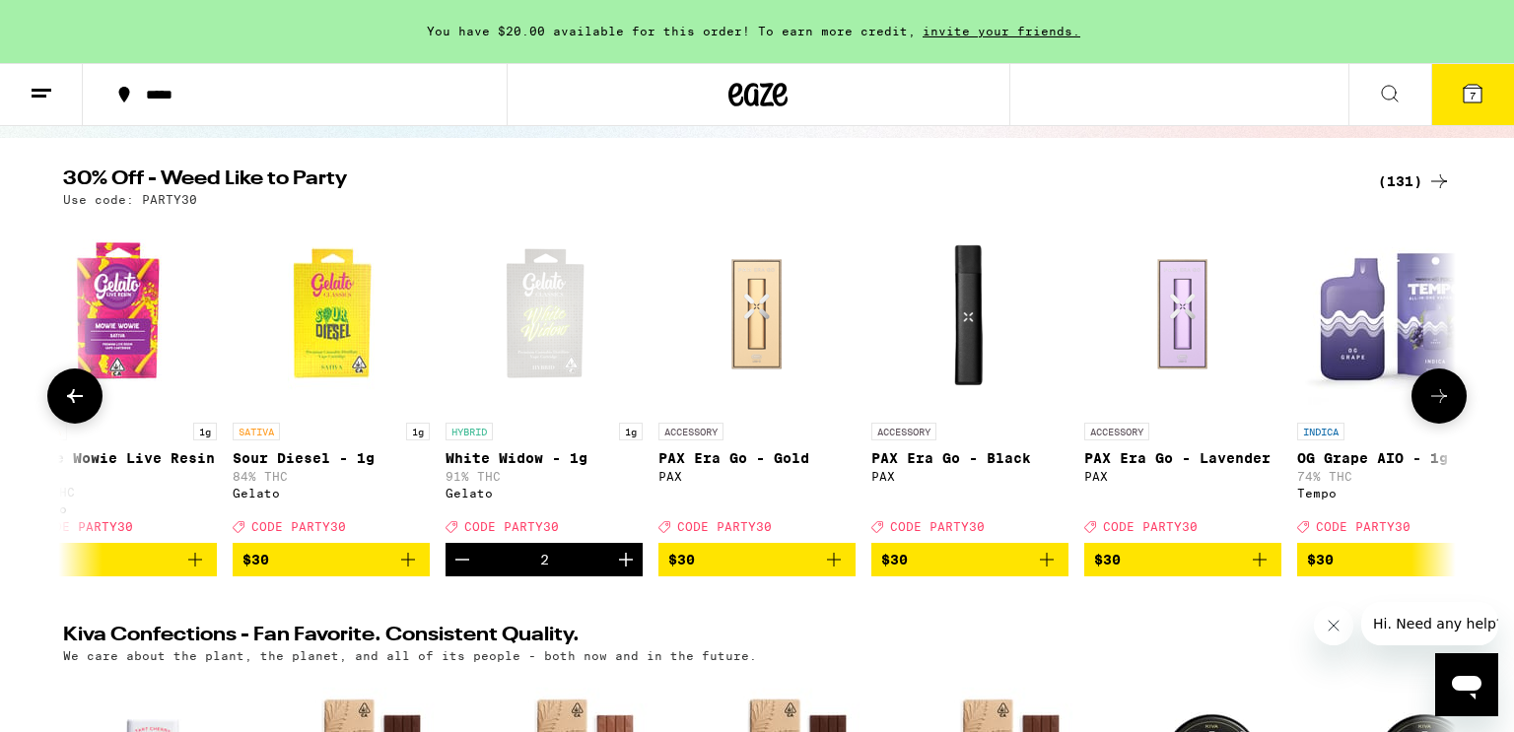
scroll to position [0, 18775]
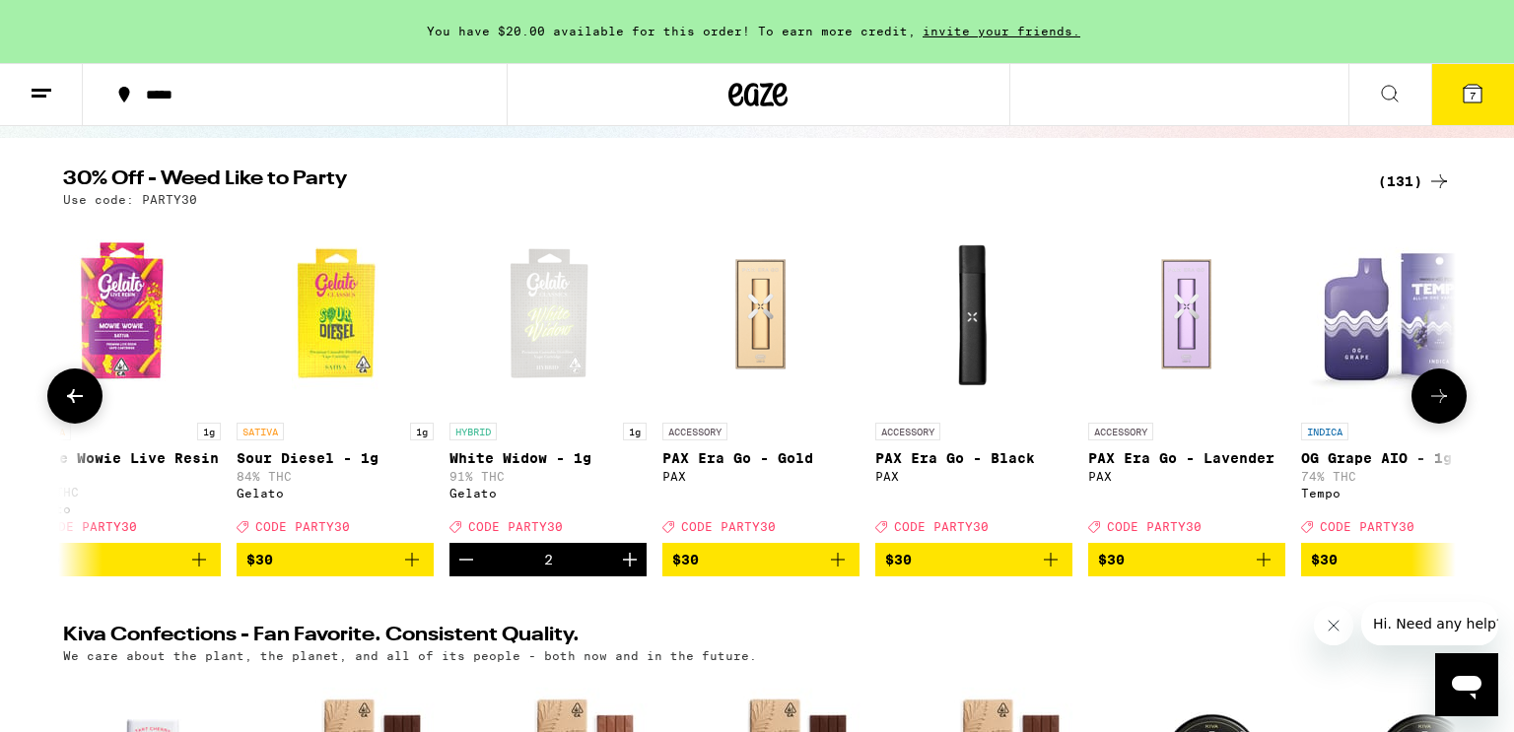
click at [1433, 396] on icon at bounding box center [1439, 396] width 24 height 24
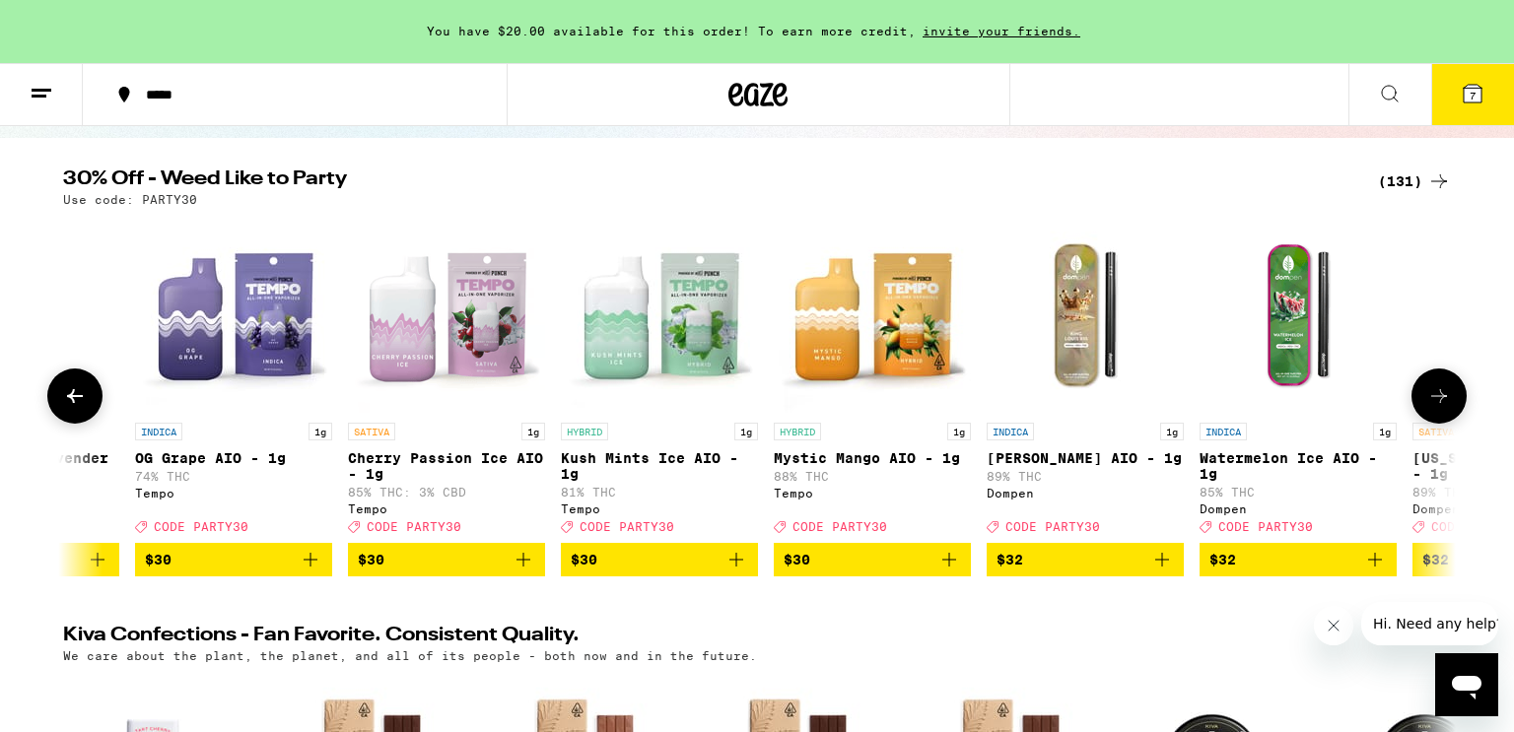
scroll to position [0, 19948]
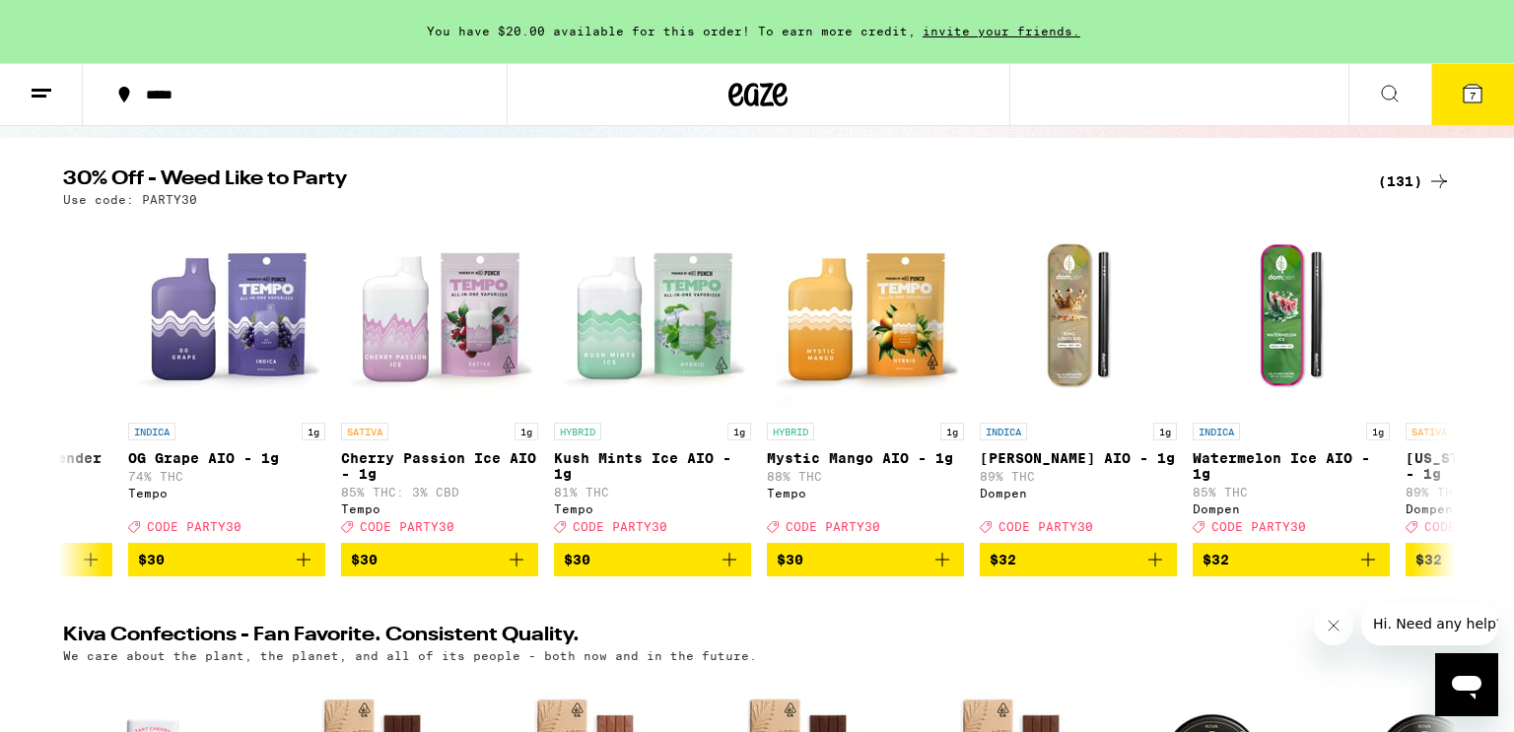
click at [1459, 93] on button "7" at bounding box center [1472, 94] width 83 height 61
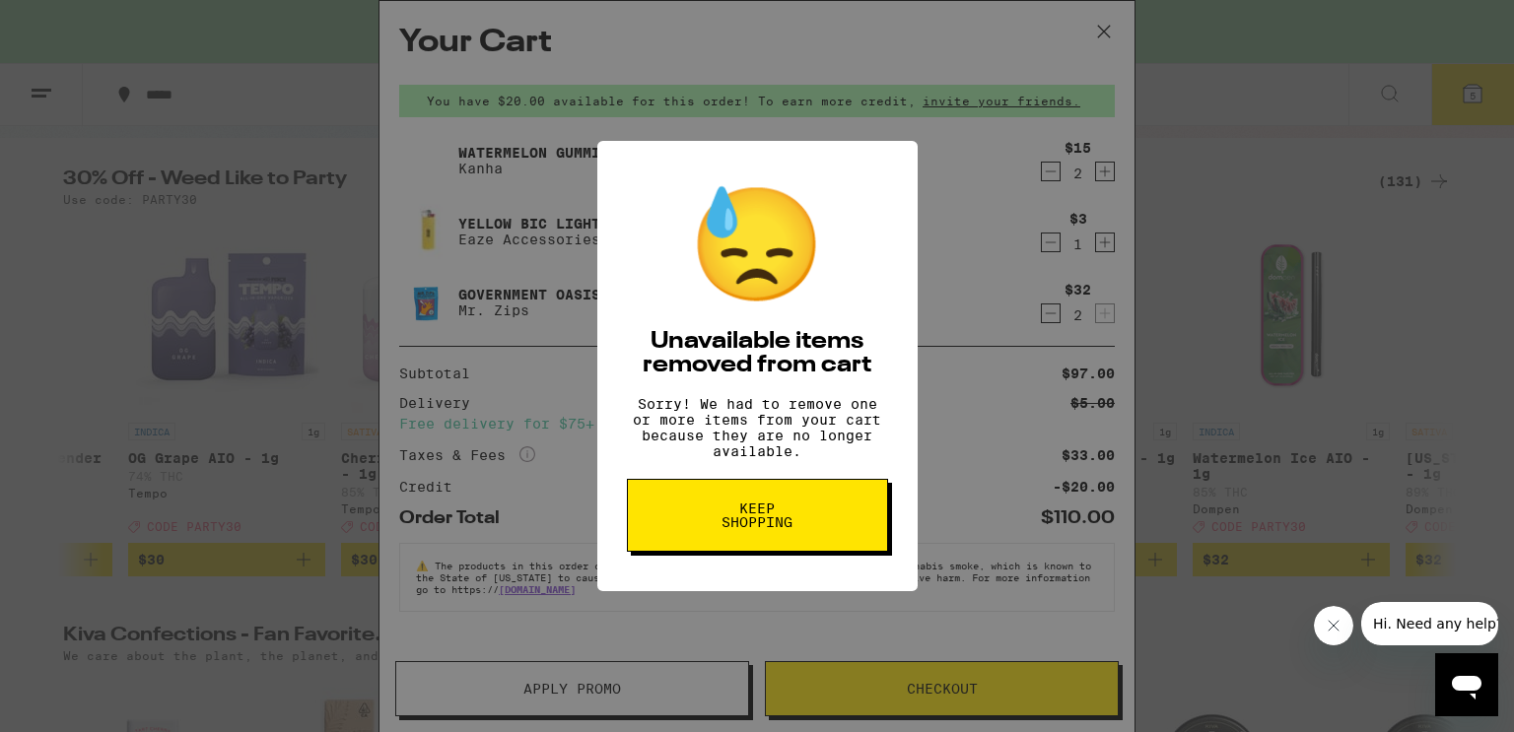
click at [759, 512] on span "Keep Shopping" at bounding box center [758, 516] width 102 height 28
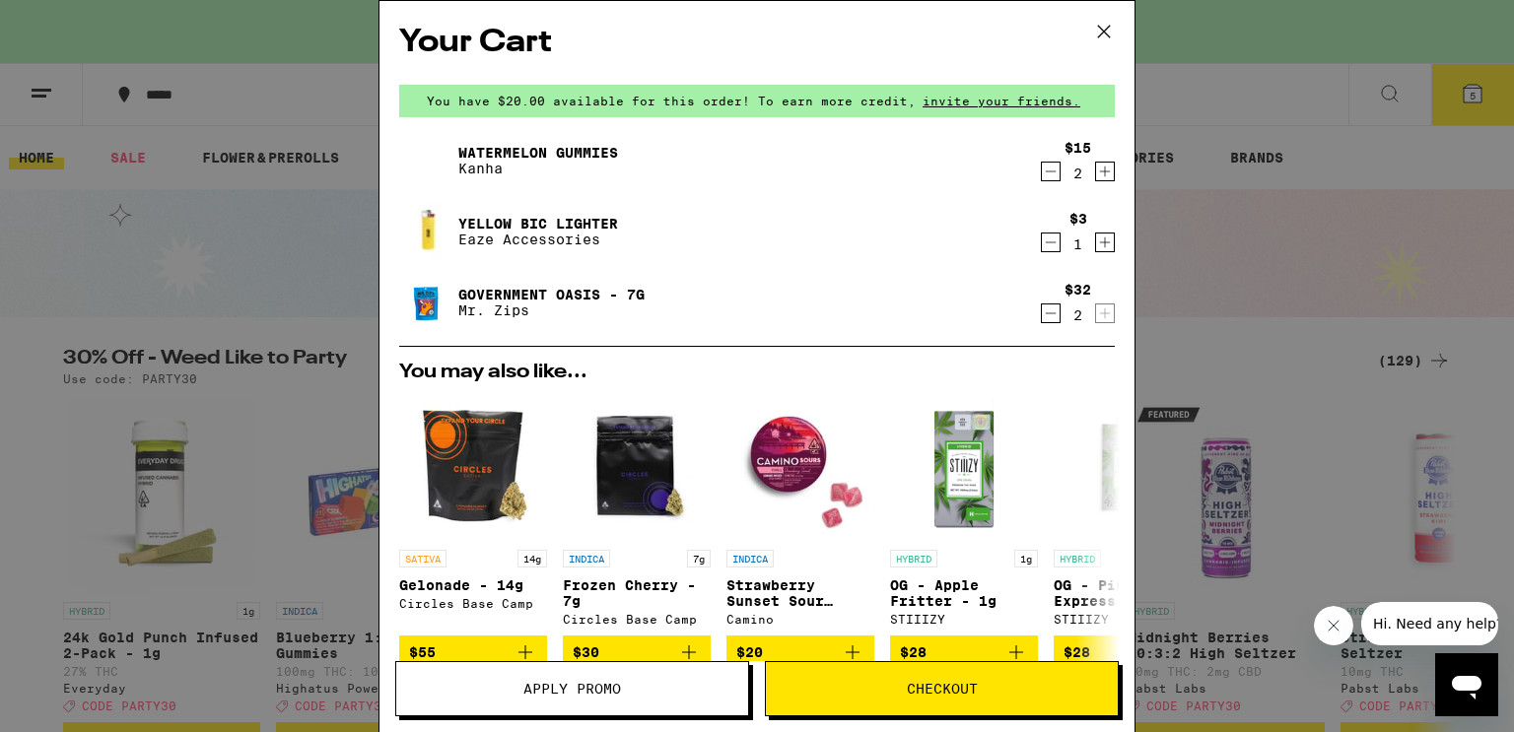
click at [1095, 31] on icon at bounding box center [1104, 32] width 30 height 30
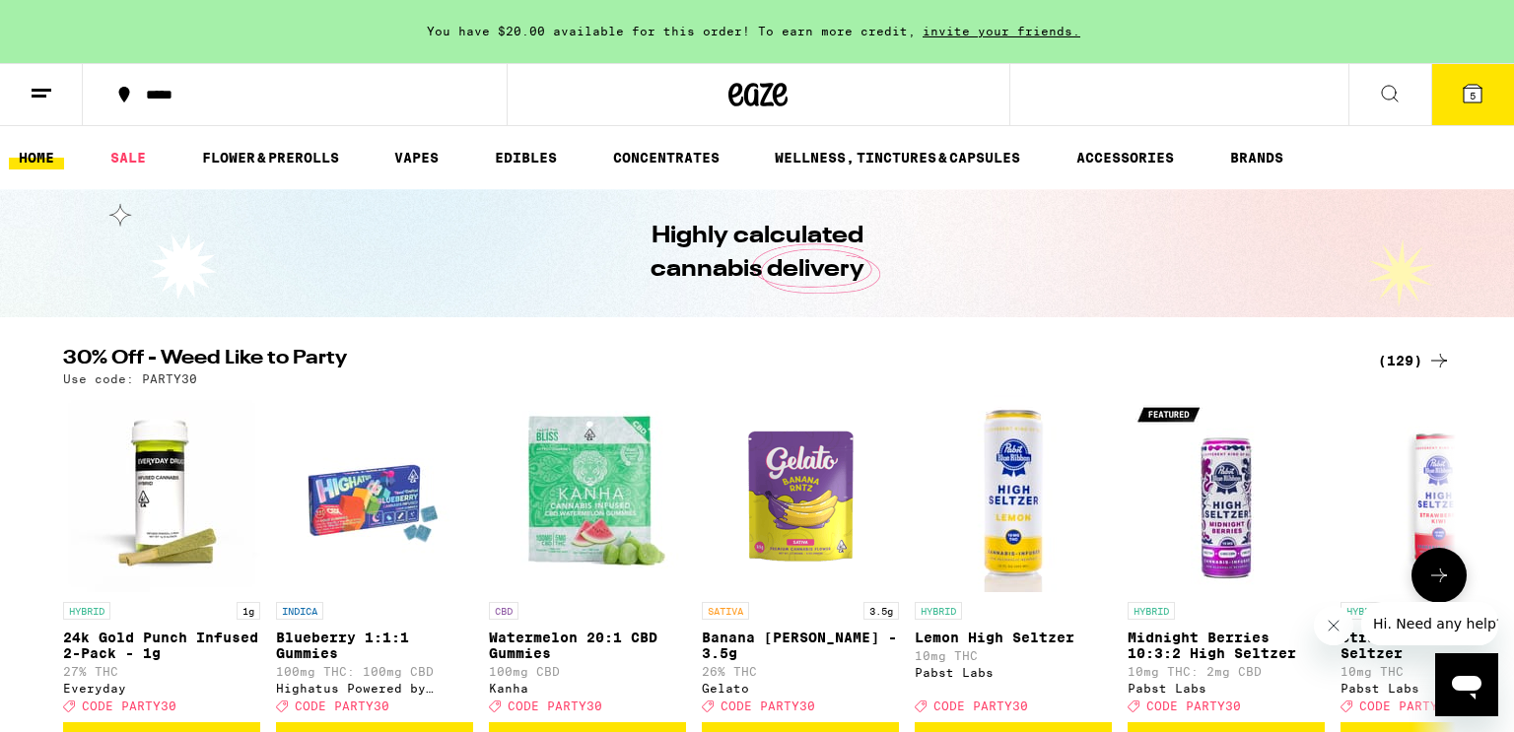
click at [1438, 577] on icon at bounding box center [1439, 576] width 24 height 24
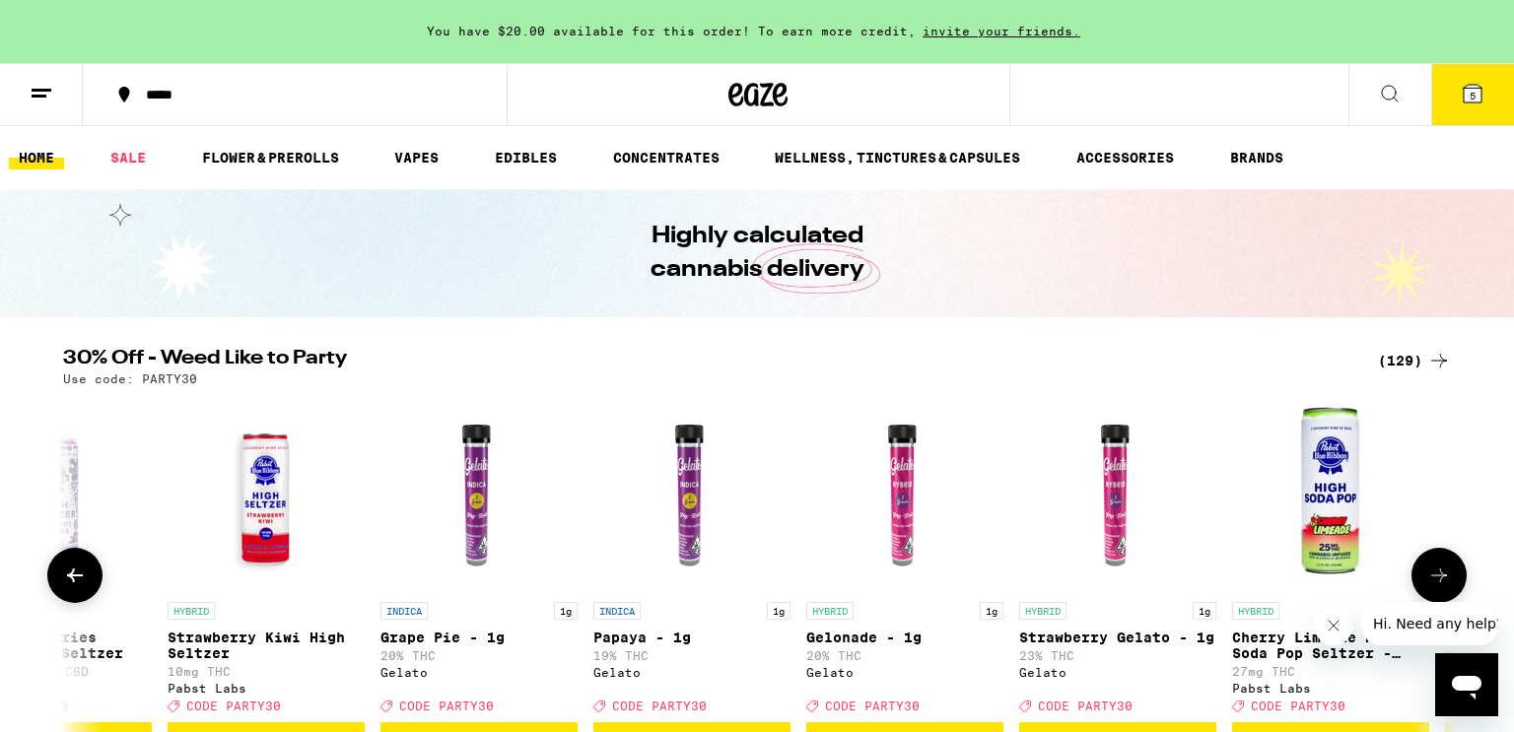
click at [1438, 577] on icon at bounding box center [1439, 576] width 24 height 24
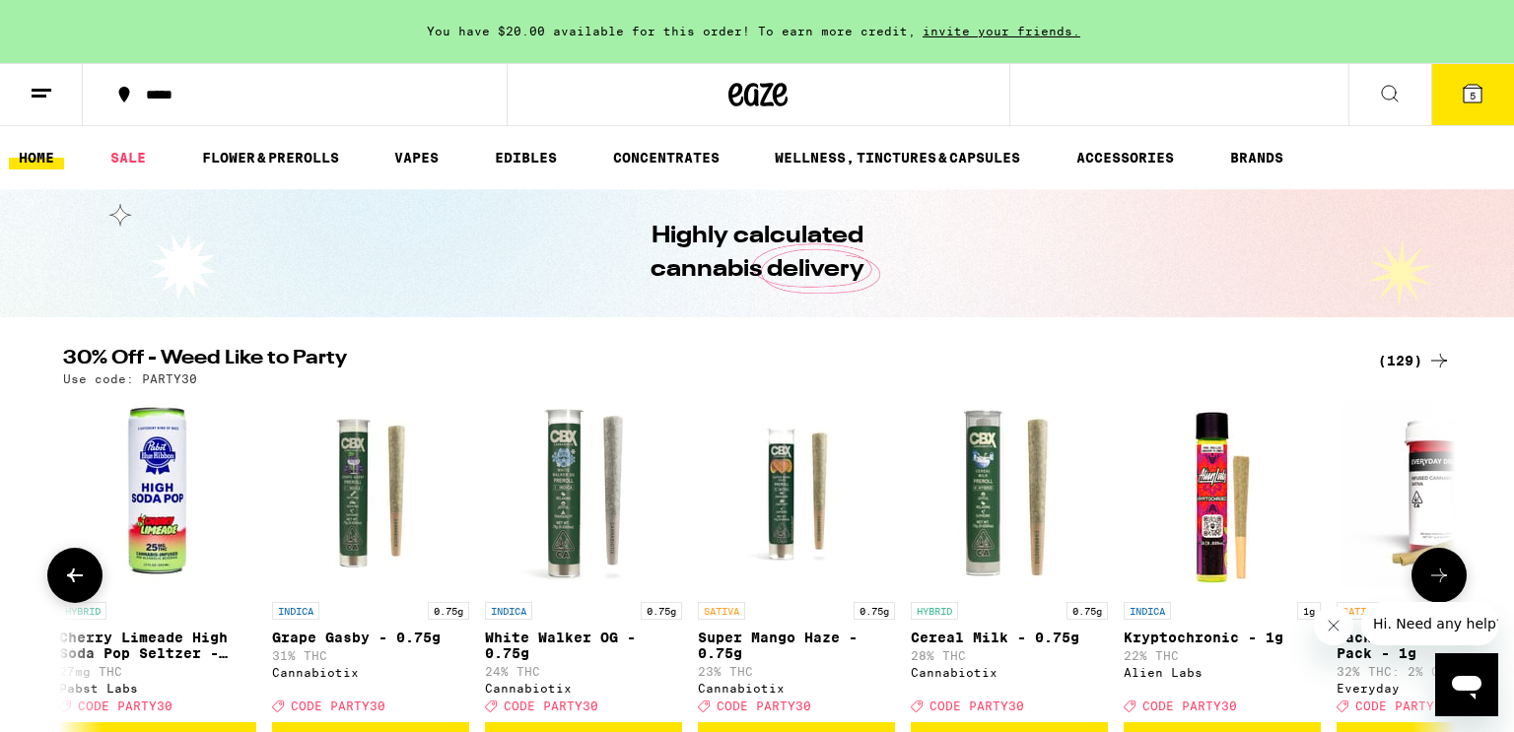
click at [1438, 577] on icon at bounding box center [1439, 576] width 24 height 24
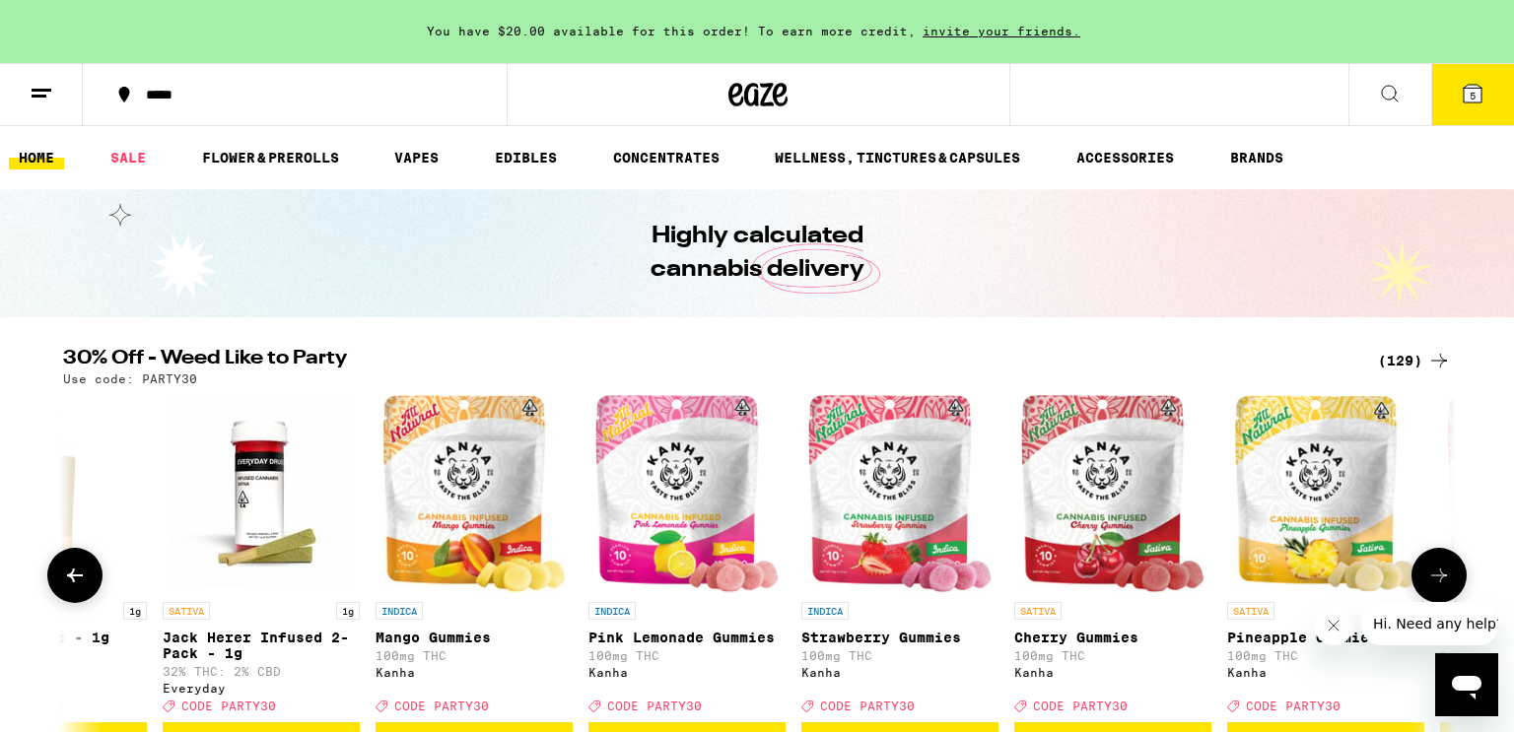
click at [1438, 577] on icon at bounding box center [1439, 576] width 24 height 24
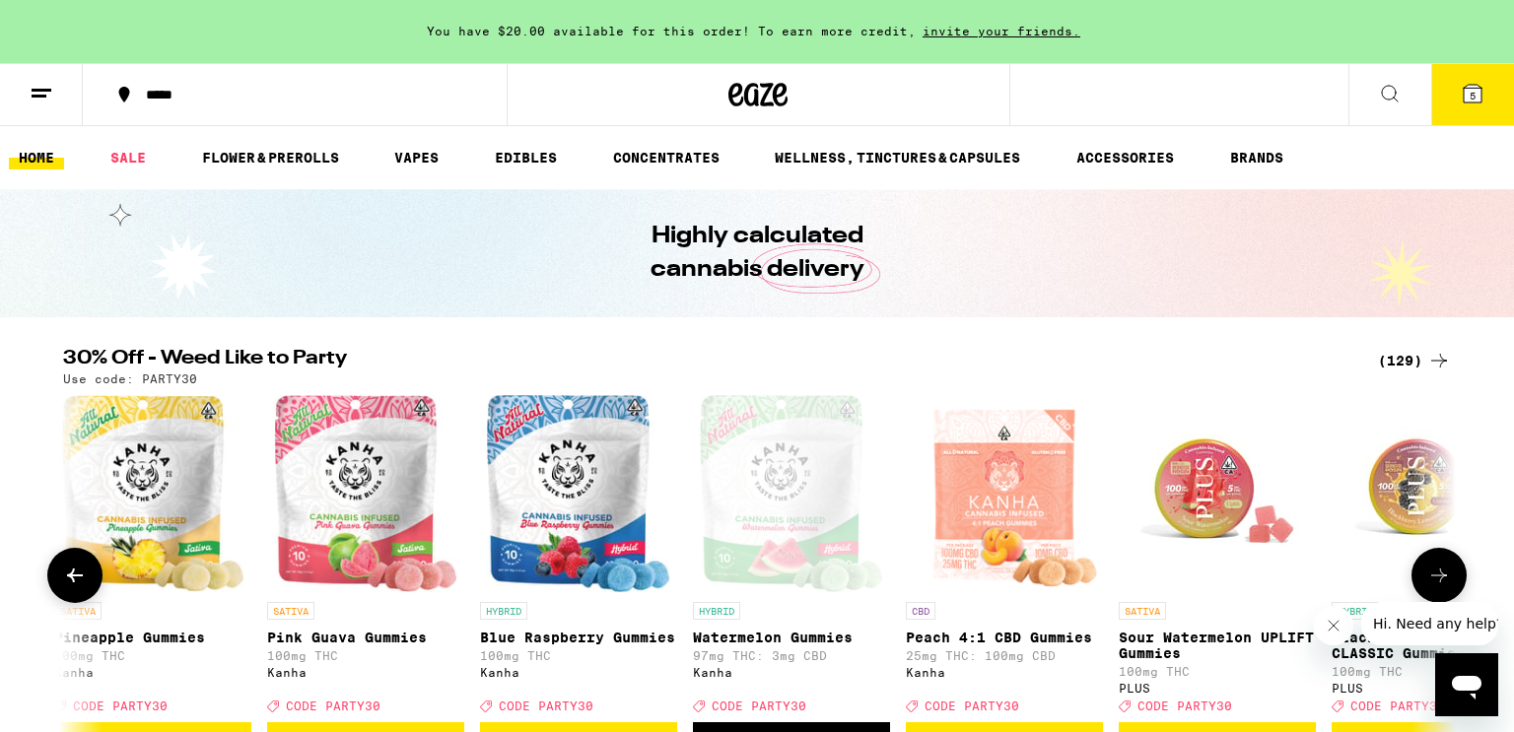
click at [1438, 577] on icon at bounding box center [1439, 576] width 24 height 24
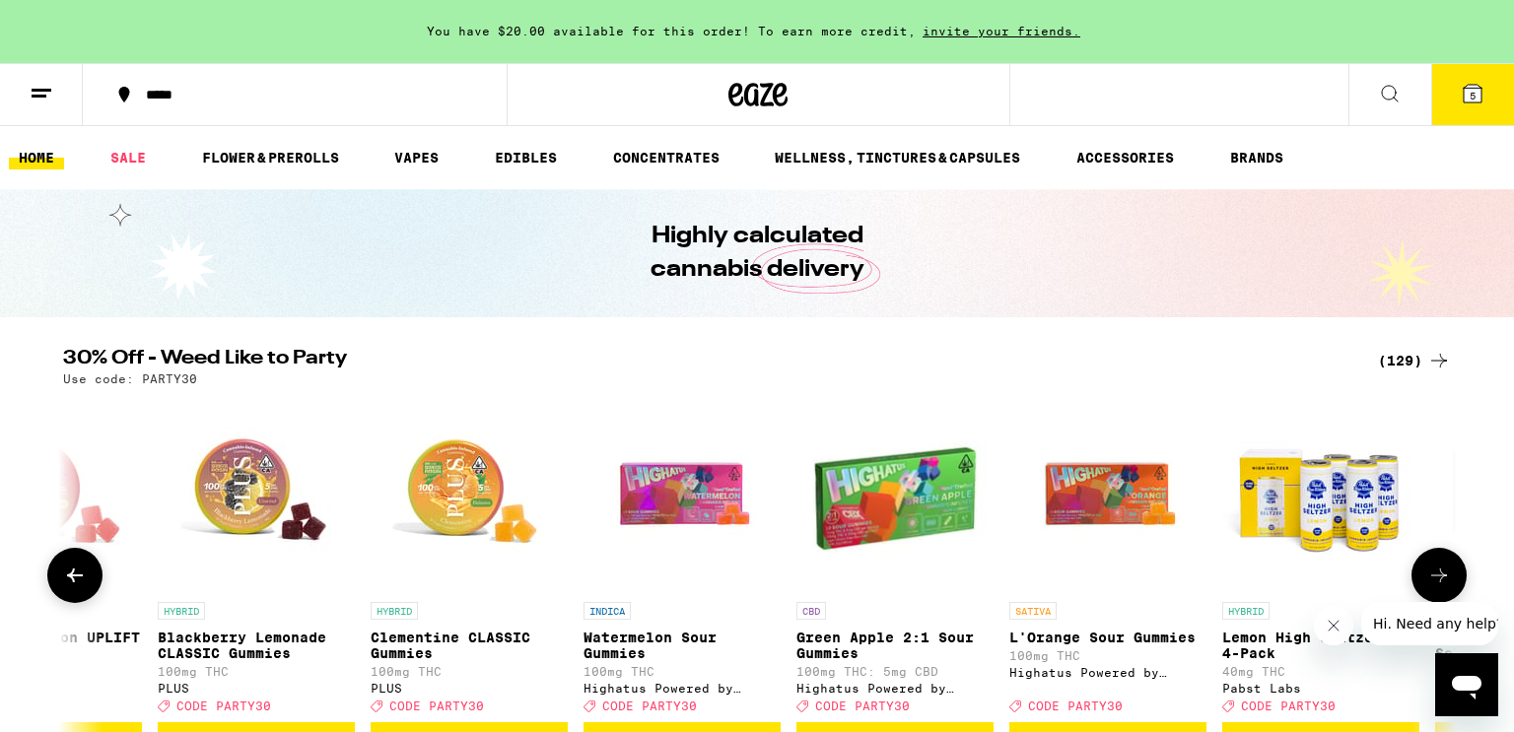
click at [1438, 577] on icon at bounding box center [1439, 576] width 24 height 24
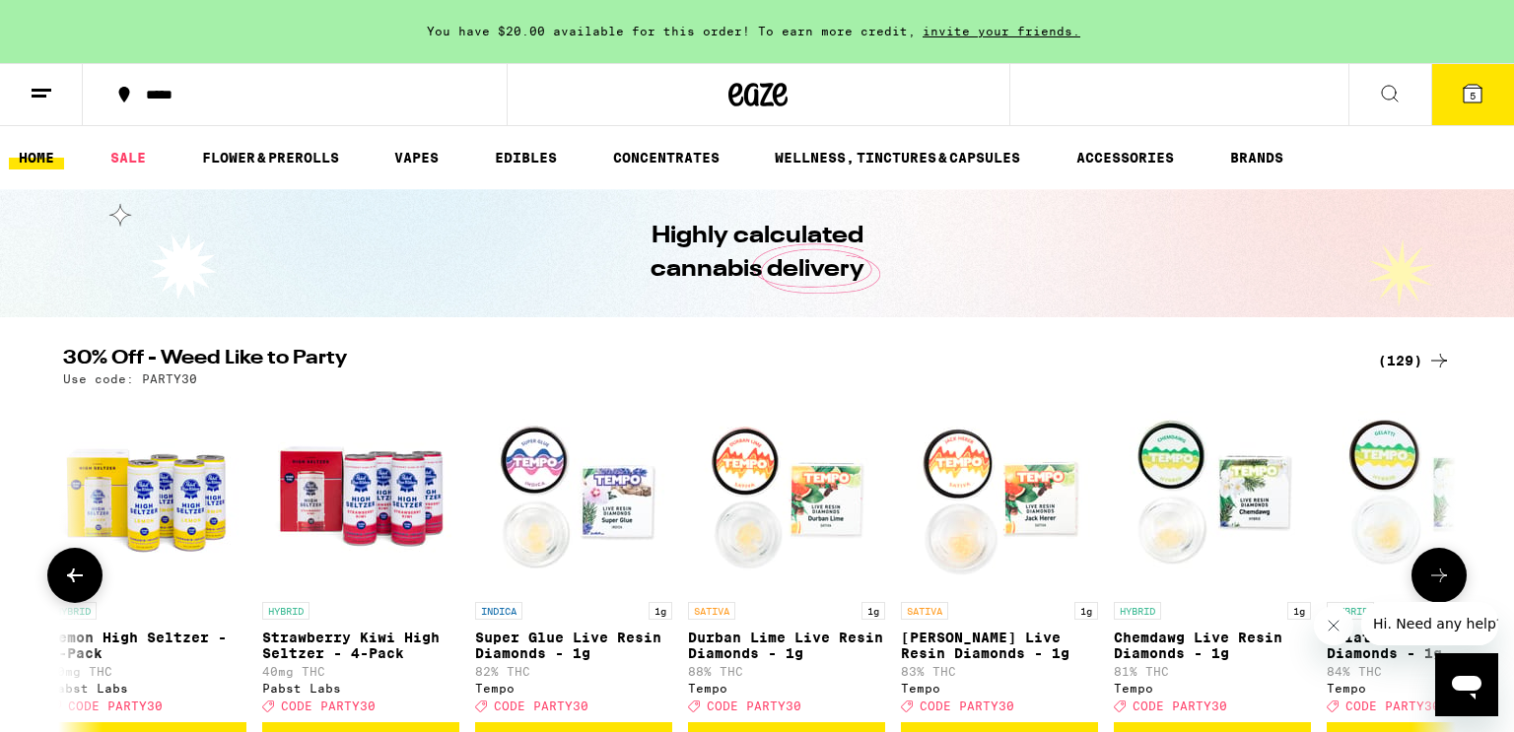
click at [1438, 577] on icon at bounding box center [1439, 576] width 24 height 24
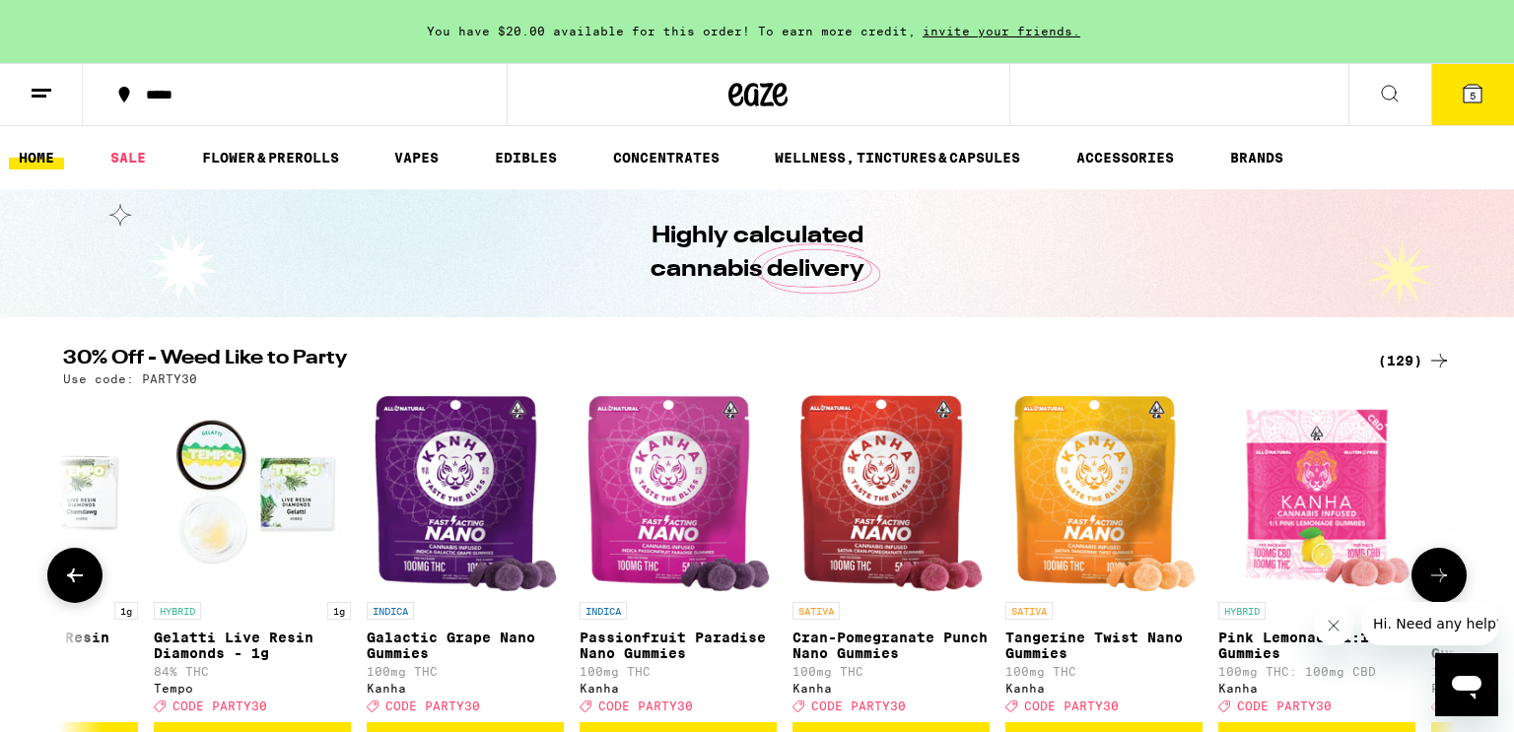
click at [1438, 577] on icon at bounding box center [1439, 576] width 24 height 24
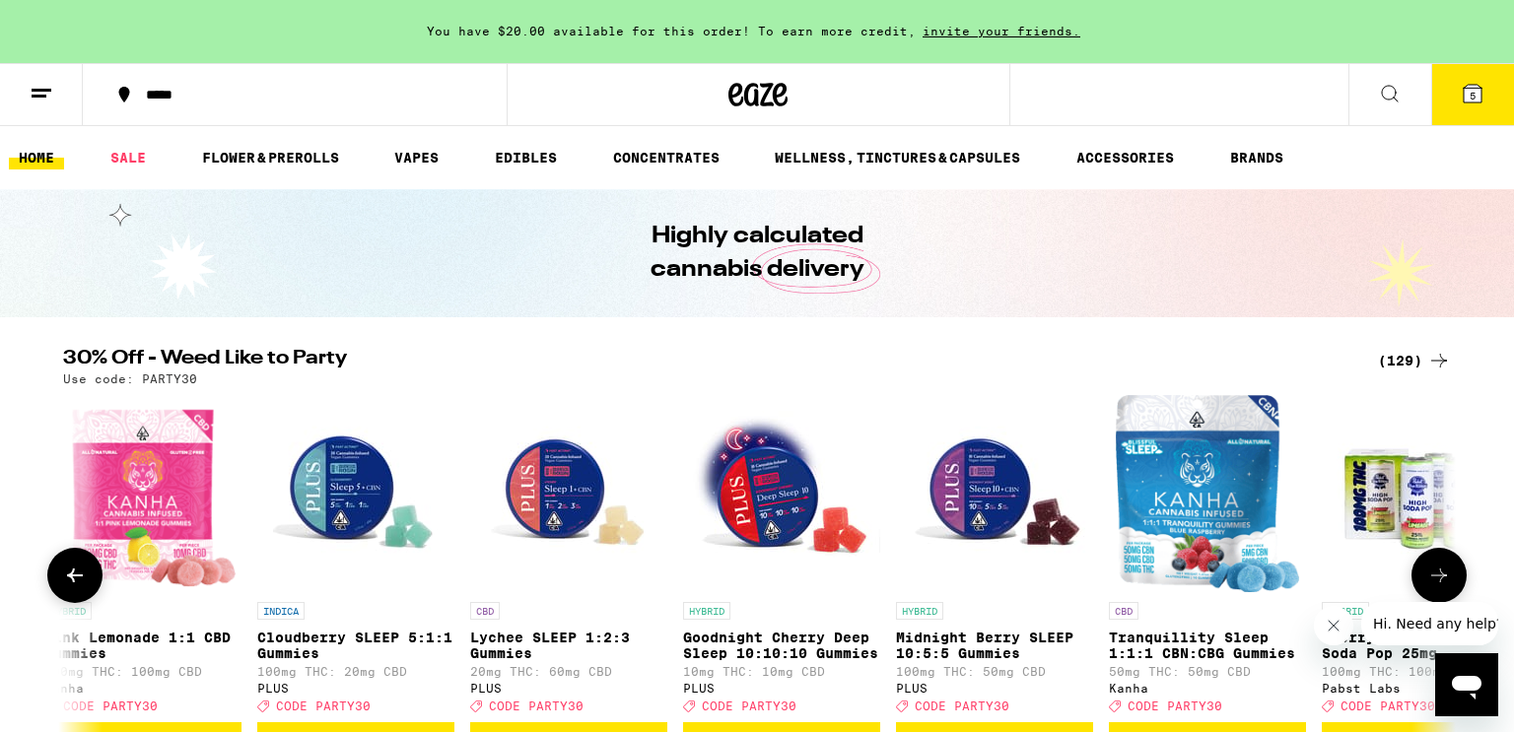
click at [1438, 577] on icon at bounding box center [1439, 576] width 24 height 24
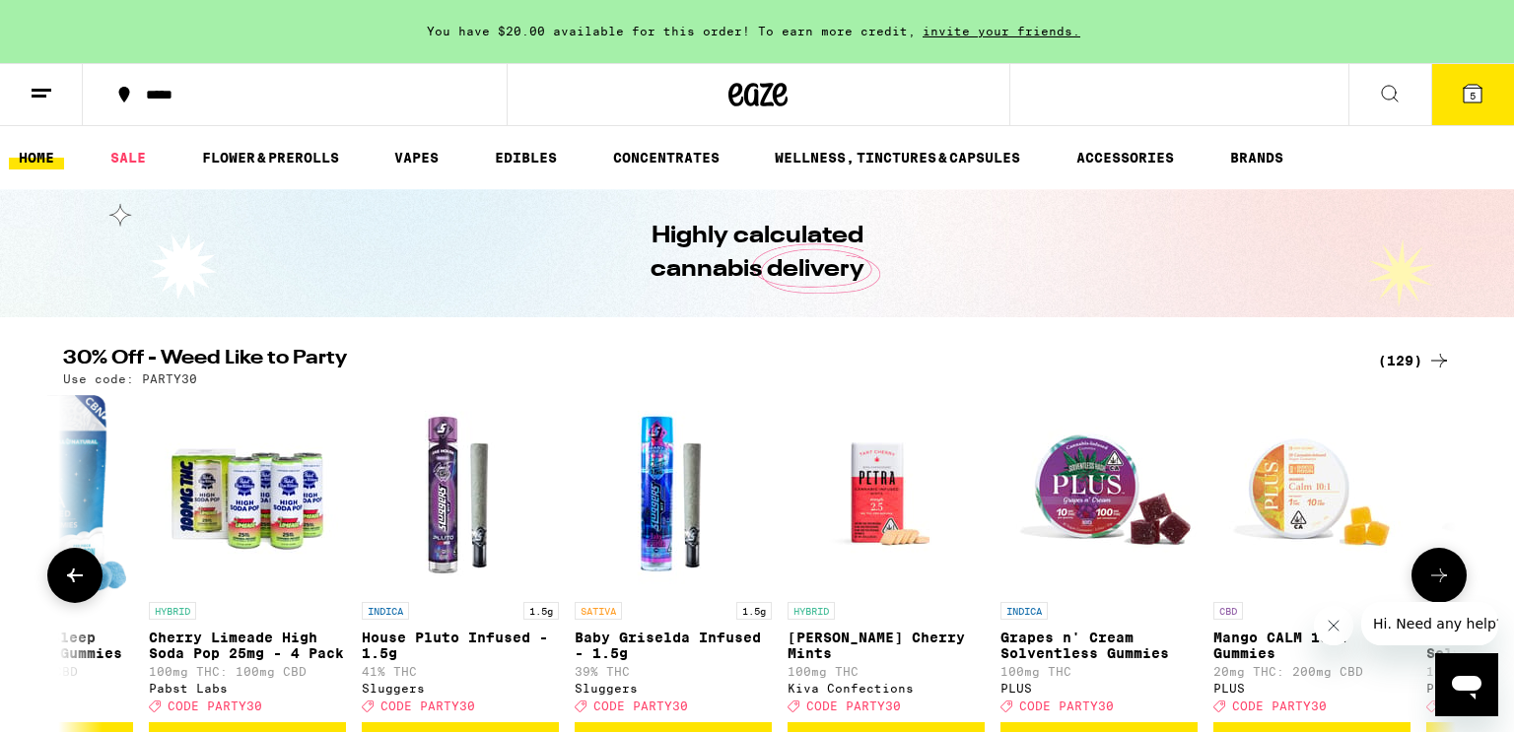
click at [1438, 577] on icon at bounding box center [1439, 576] width 24 height 24
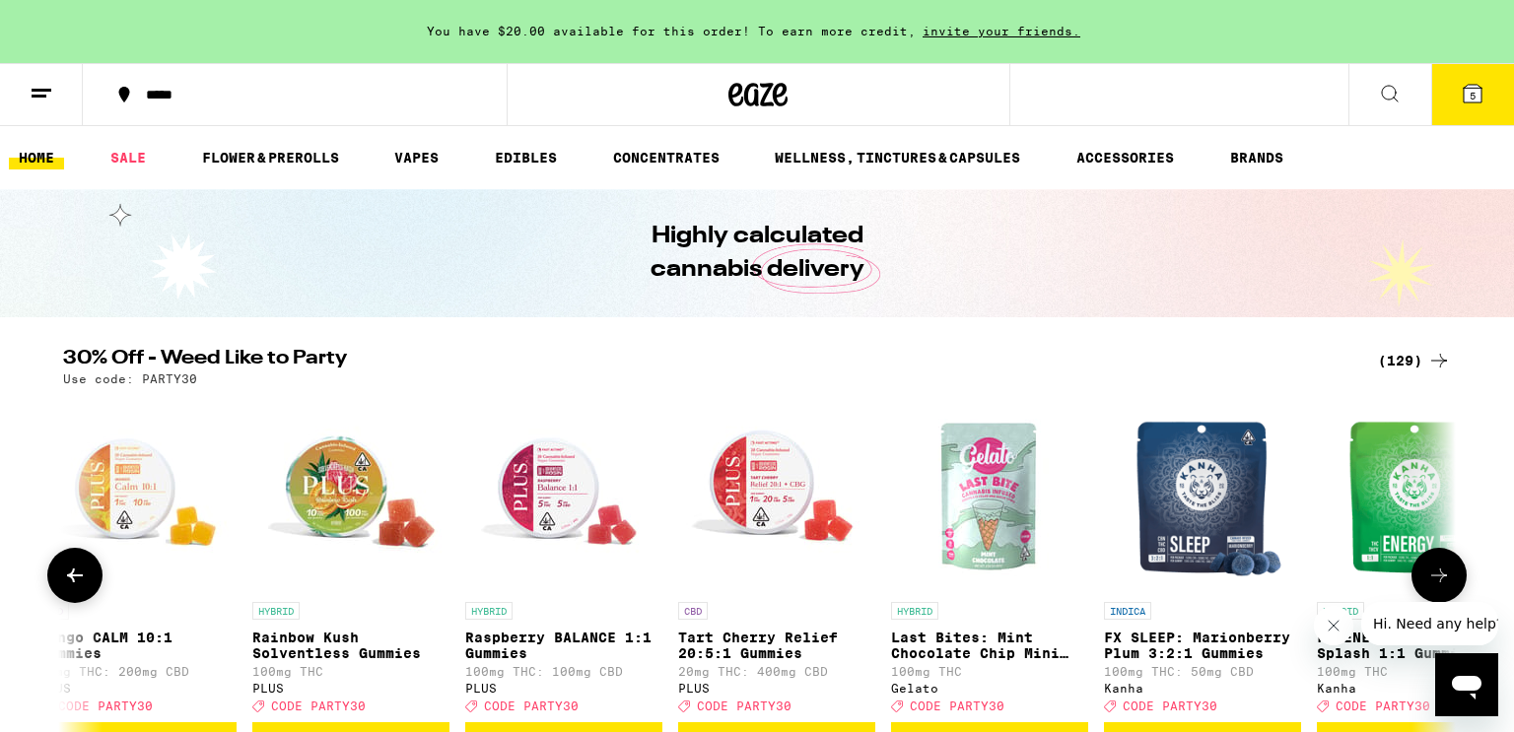
click at [1438, 577] on icon at bounding box center [1439, 576] width 24 height 24
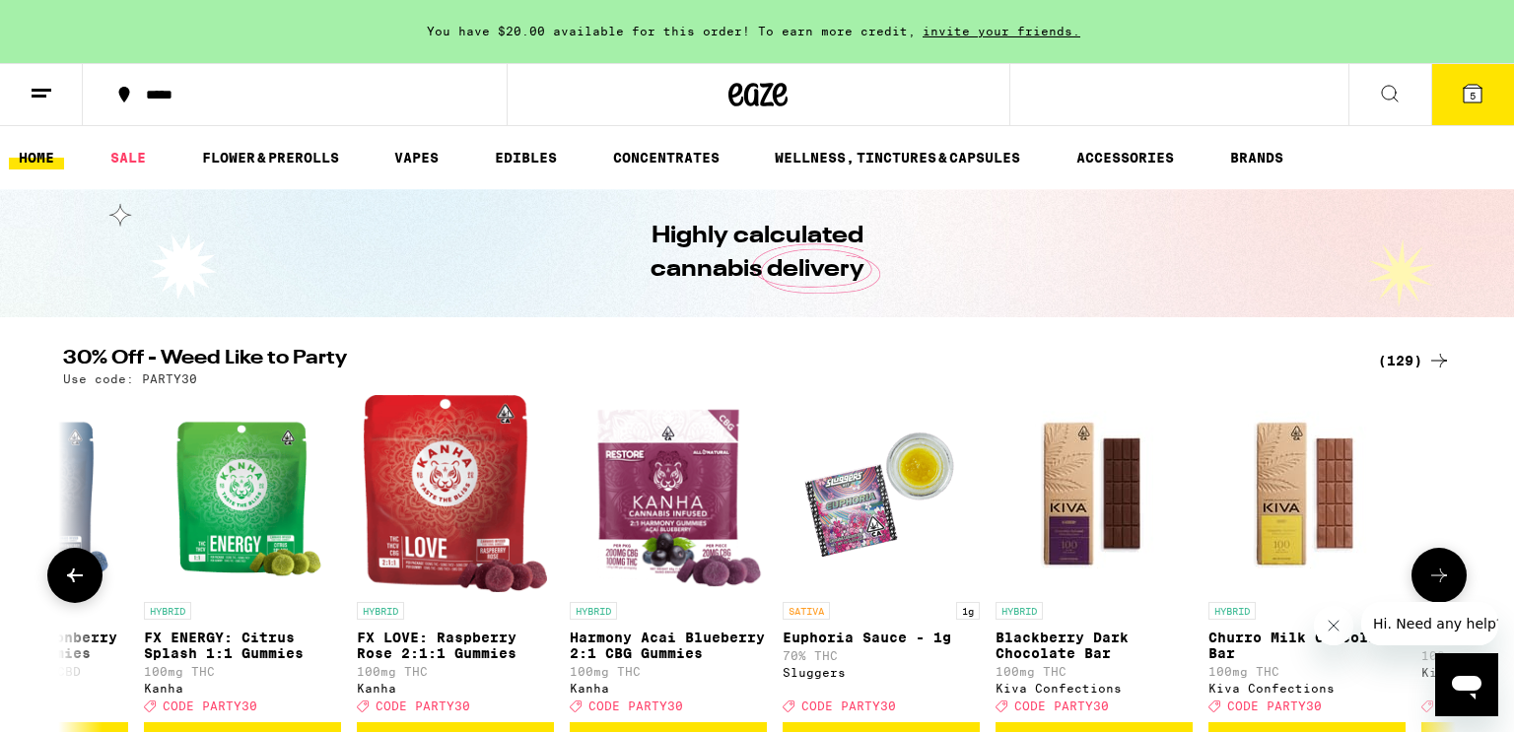
click at [1438, 577] on icon at bounding box center [1439, 576] width 24 height 24
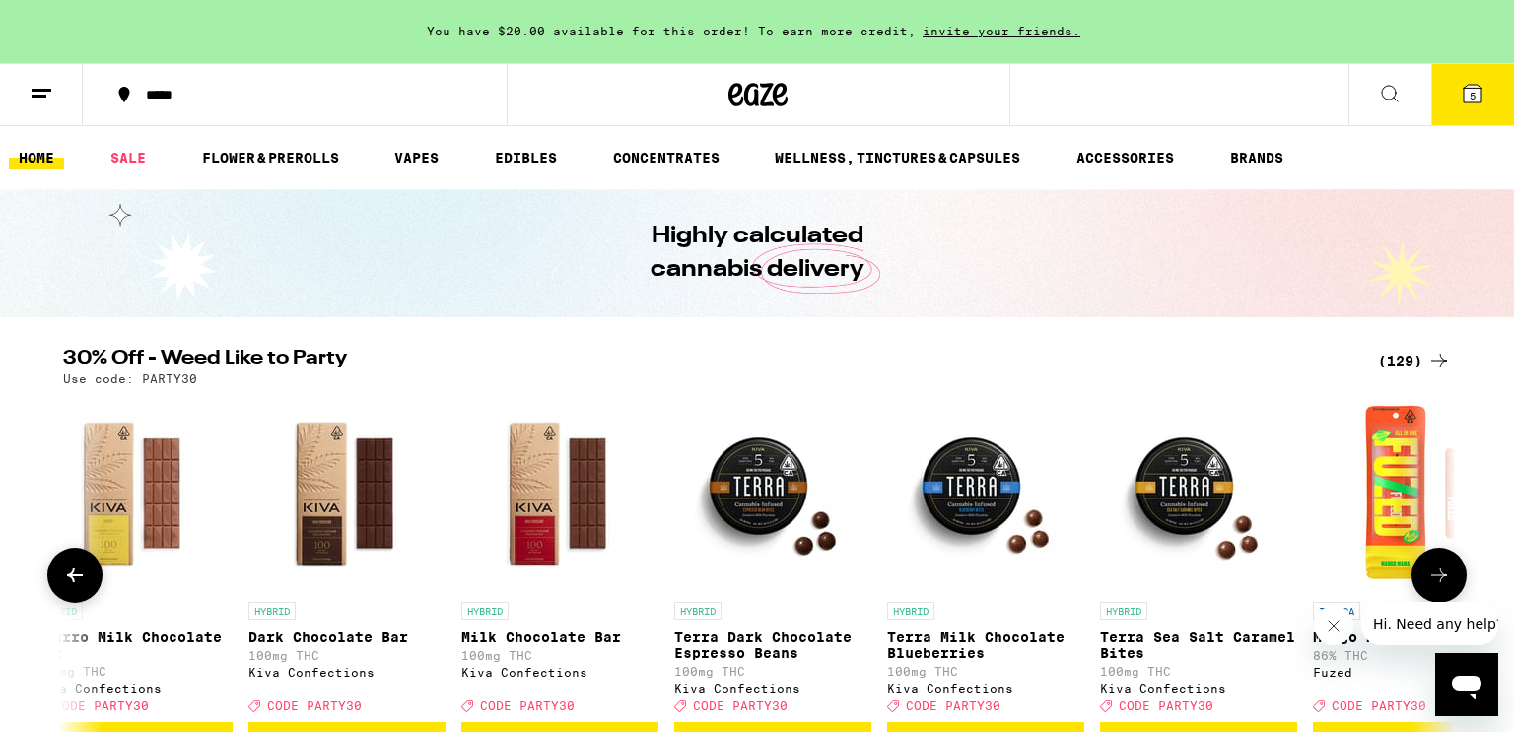
click at [1438, 577] on icon at bounding box center [1439, 576] width 24 height 24
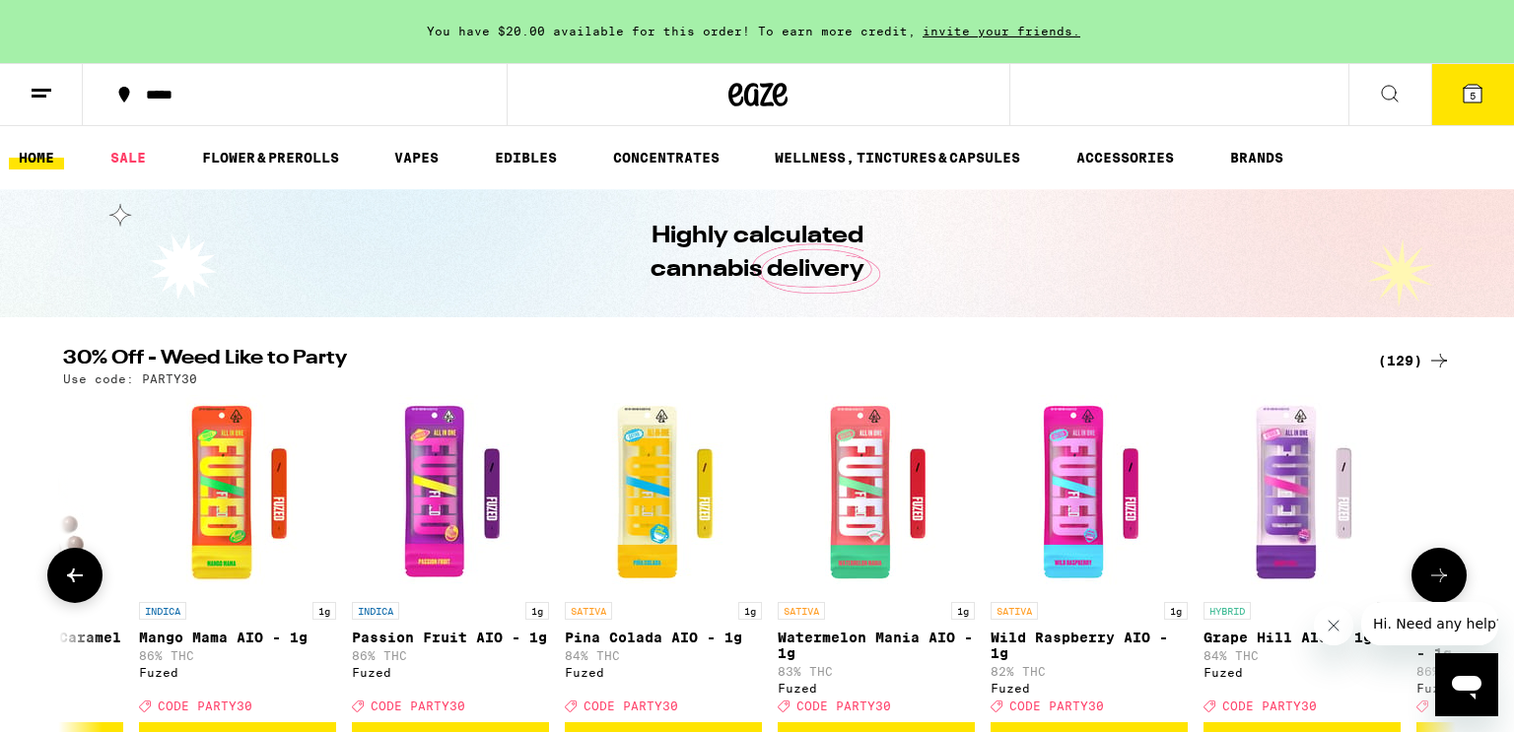
click at [1438, 577] on icon at bounding box center [1439, 576] width 24 height 24
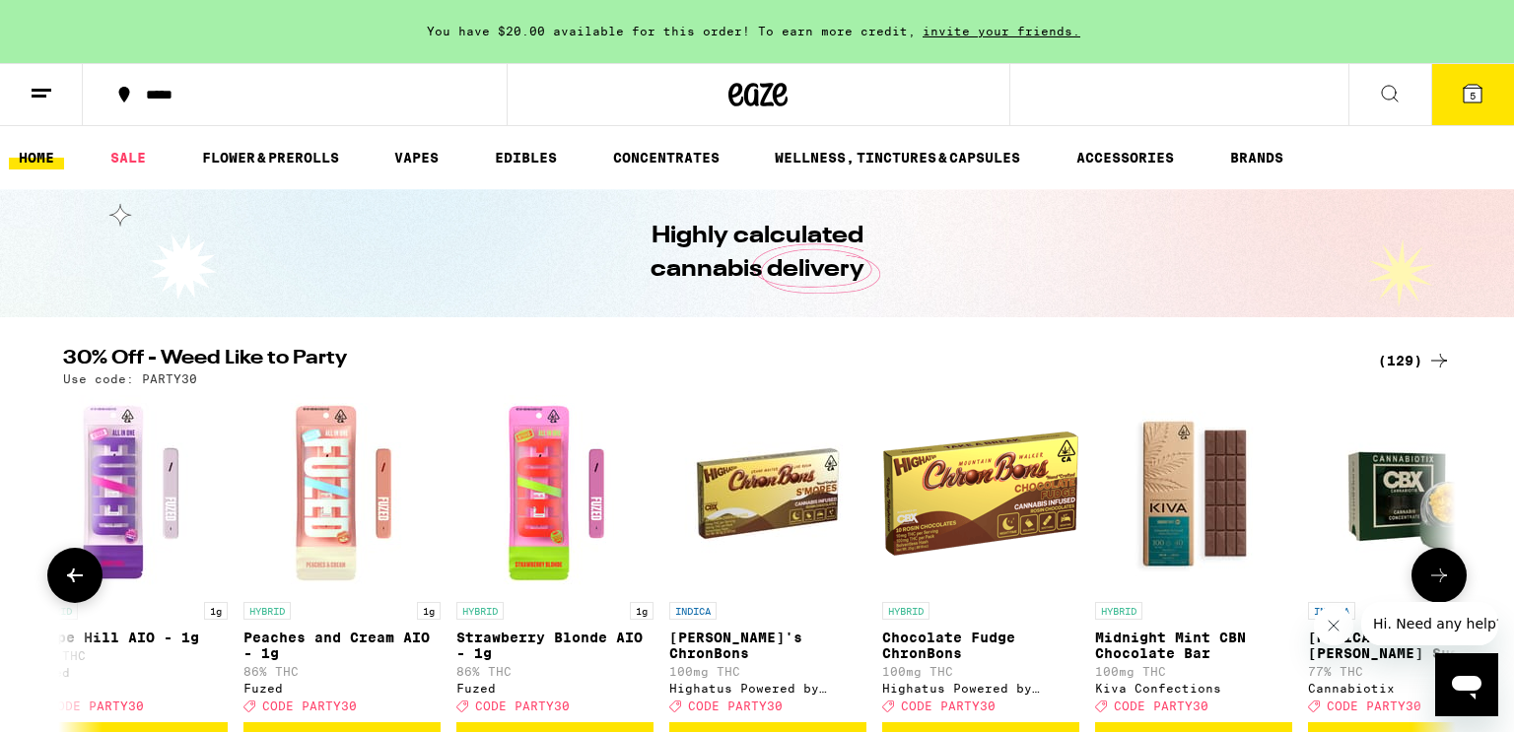
click at [1438, 577] on icon at bounding box center [1439, 576] width 24 height 24
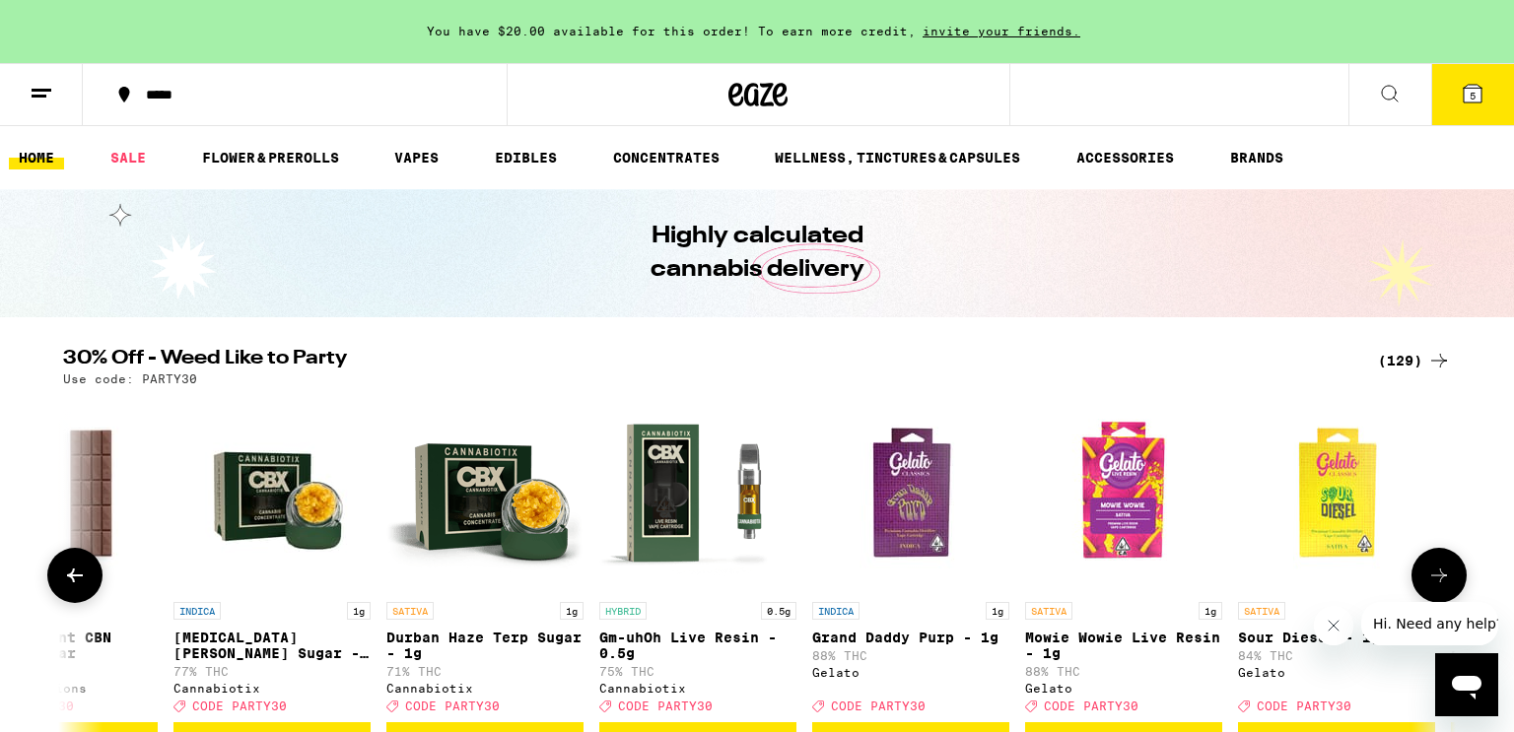
scroll to position [0, 17600]
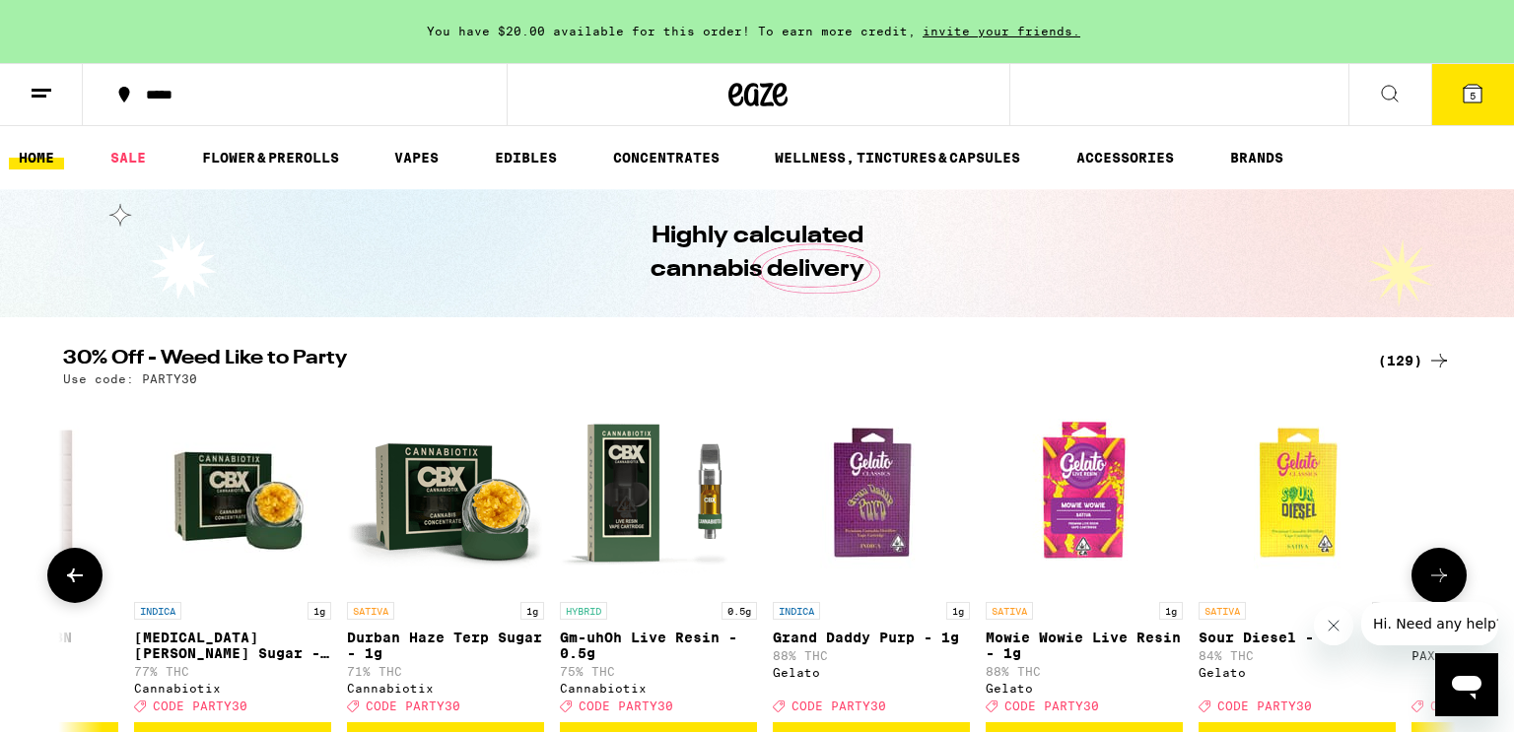
click at [1438, 577] on icon at bounding box center [1439, 576] width 24 height 24
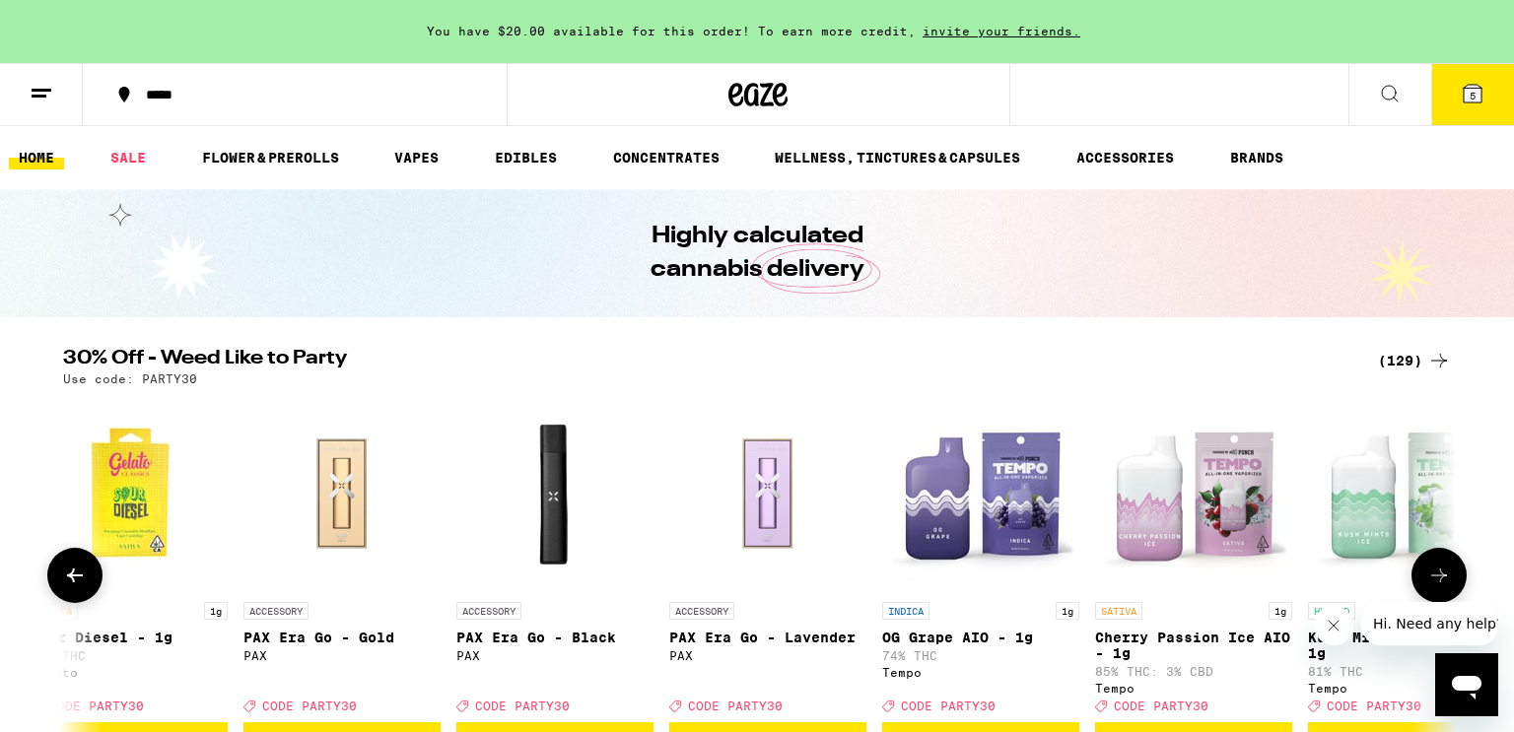
scroll to position [0, 18773]
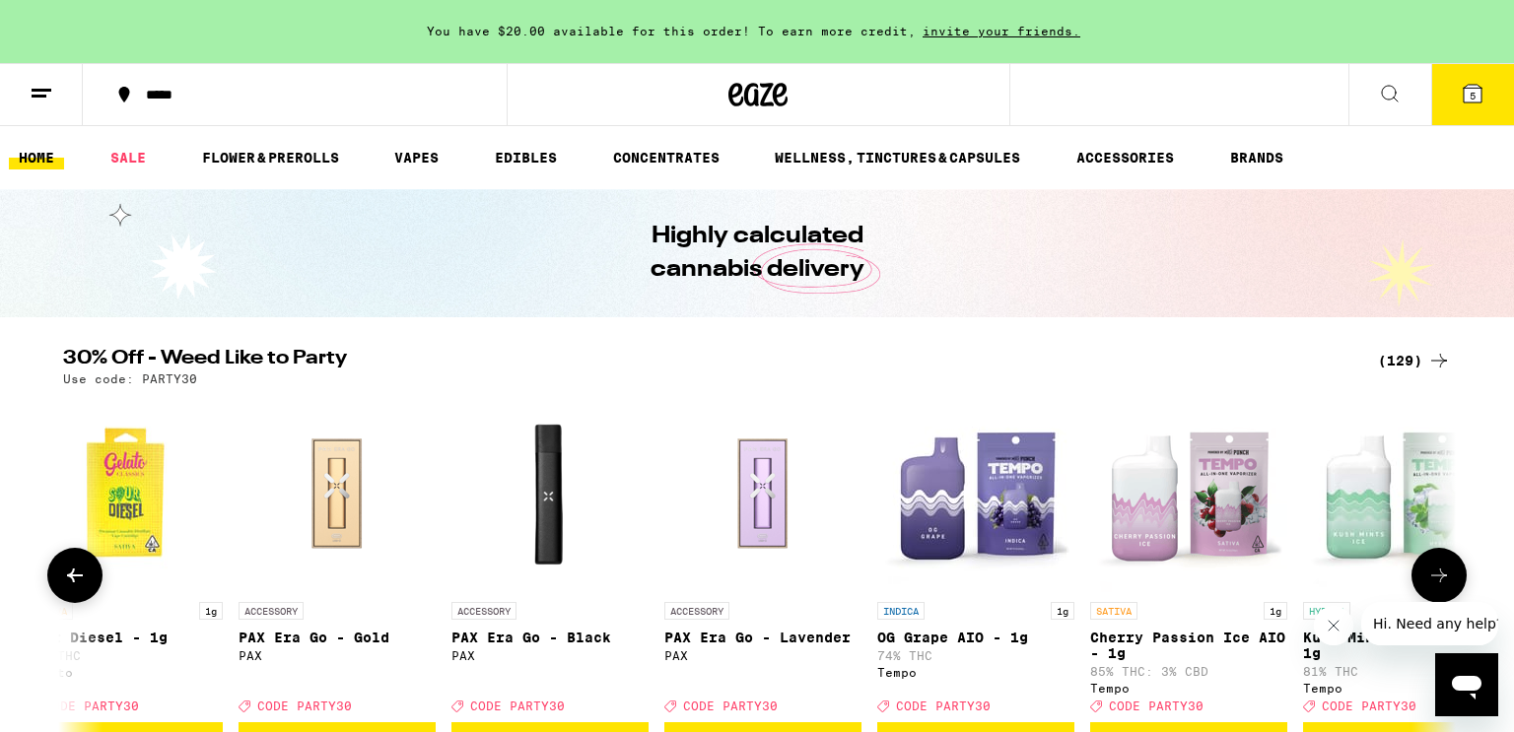
click at [72, 570] on button at bounding box center [74, 575] width 55 height 55
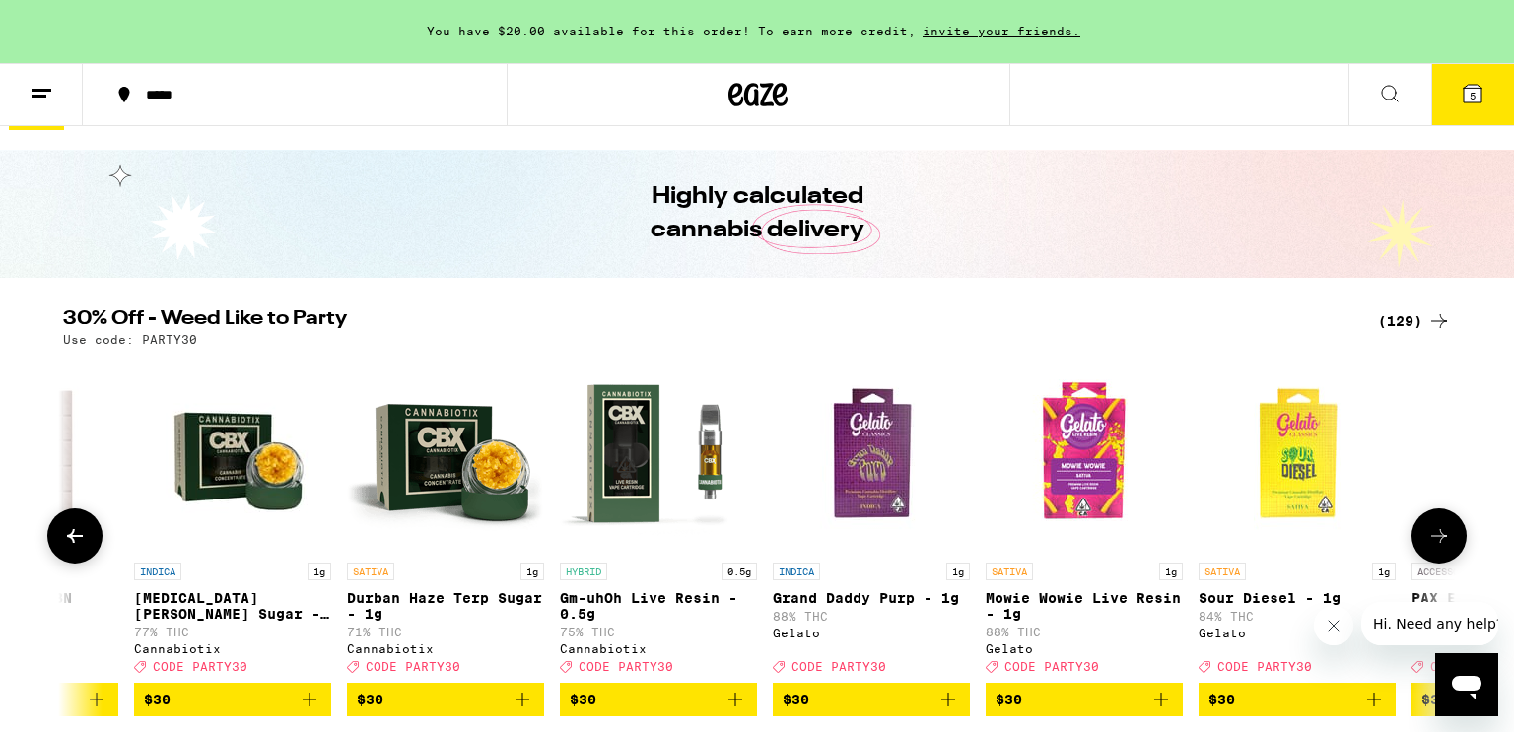
scroll to position [79, 0]
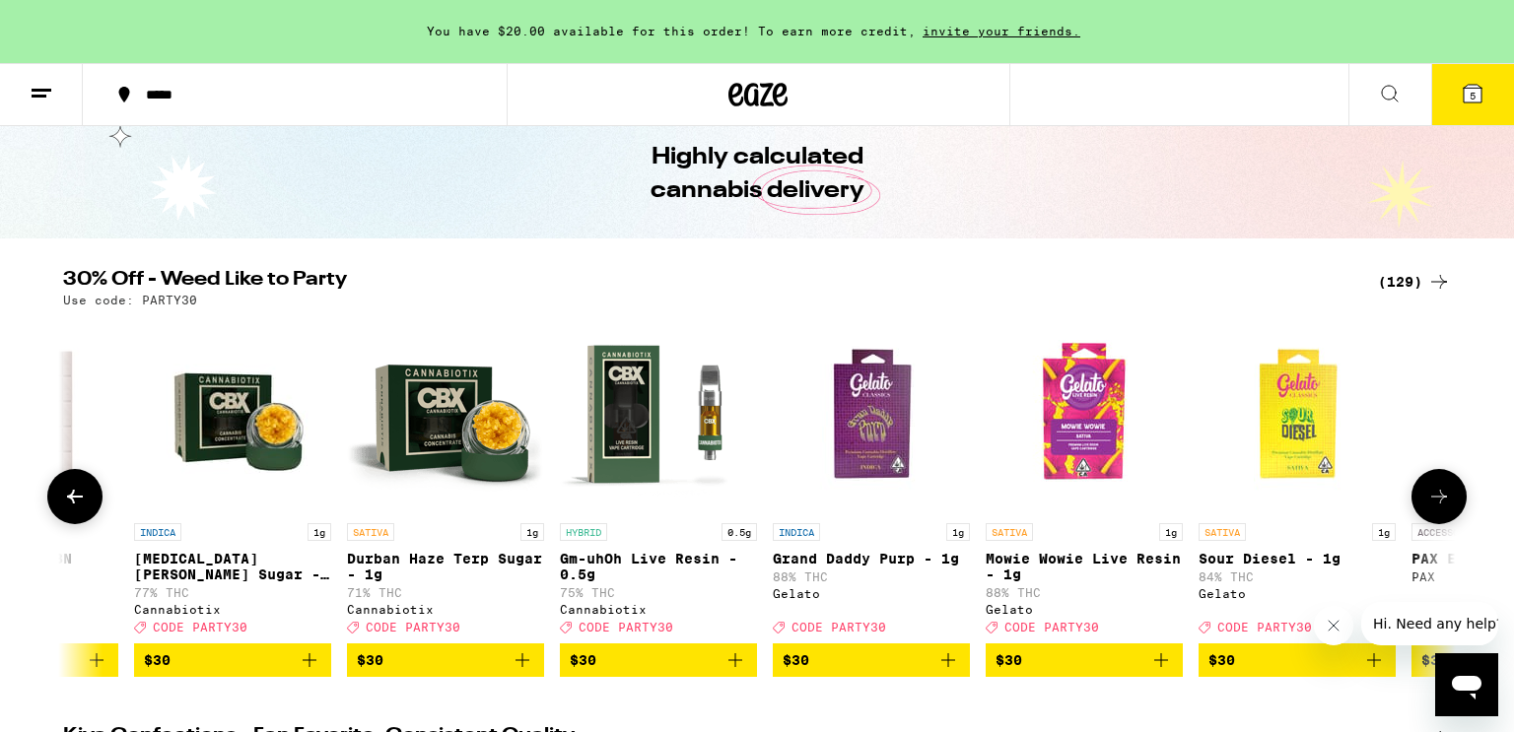
click at [940, 670] on icon "Add to bag" at bounding box center [948, 661] width 24 height 24
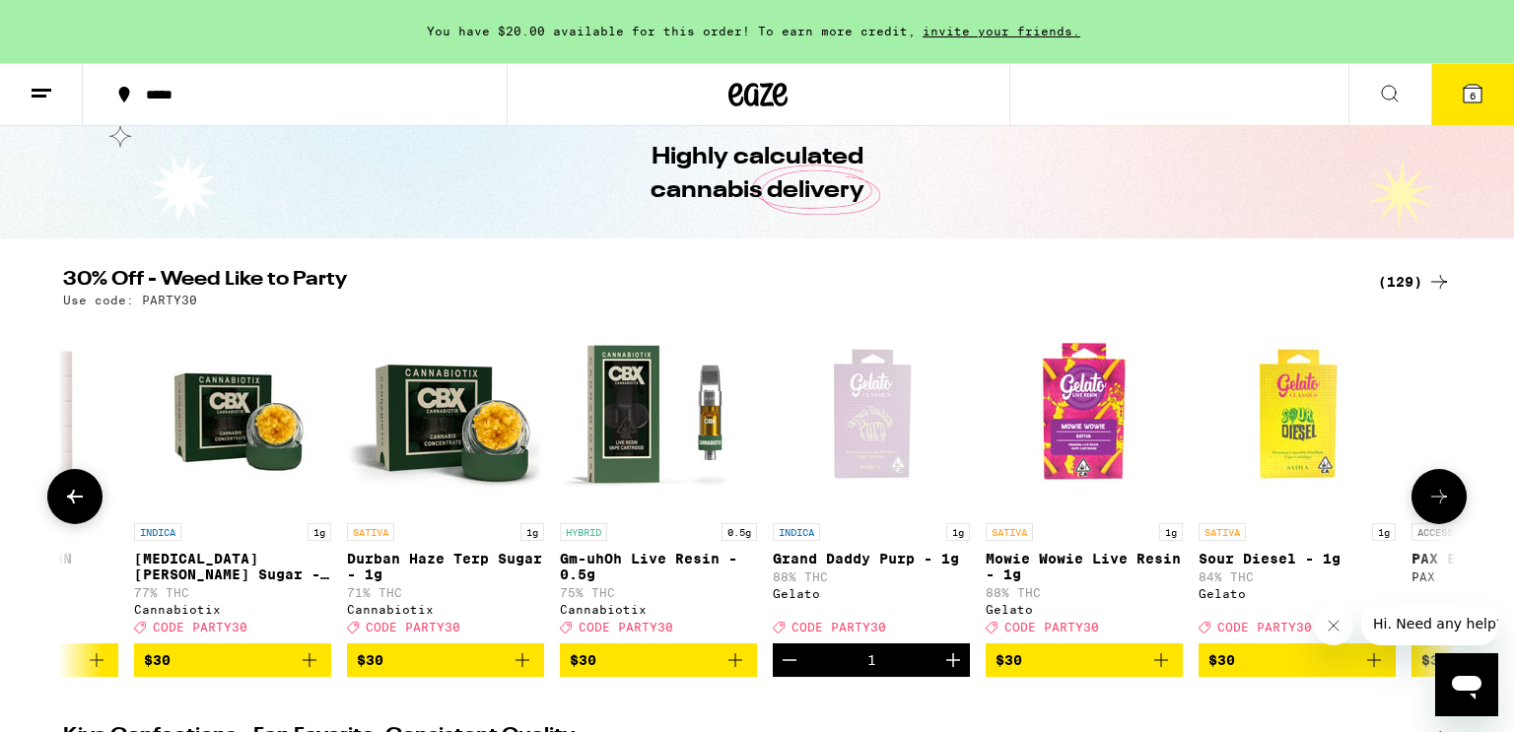
click at [948, 671] on icon "Increment" at bounding box center [953, 661] width 24 height 24
click at [1456, 90] on button "7" at bounding box center [1472, 94] width 83 height 61
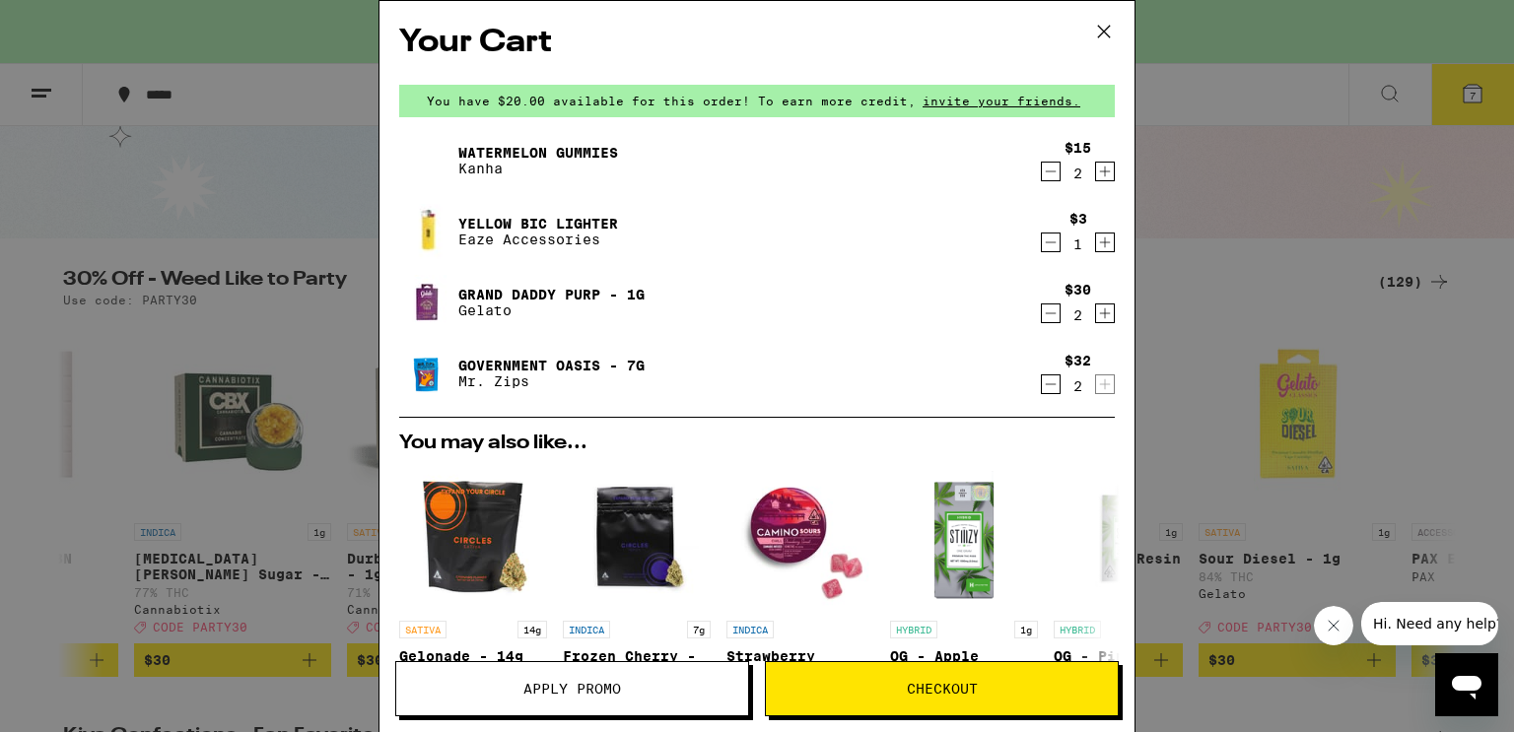
click at [617, 695] on span "Apply Promo" at bounding box center [572, 689] width 98 height 14
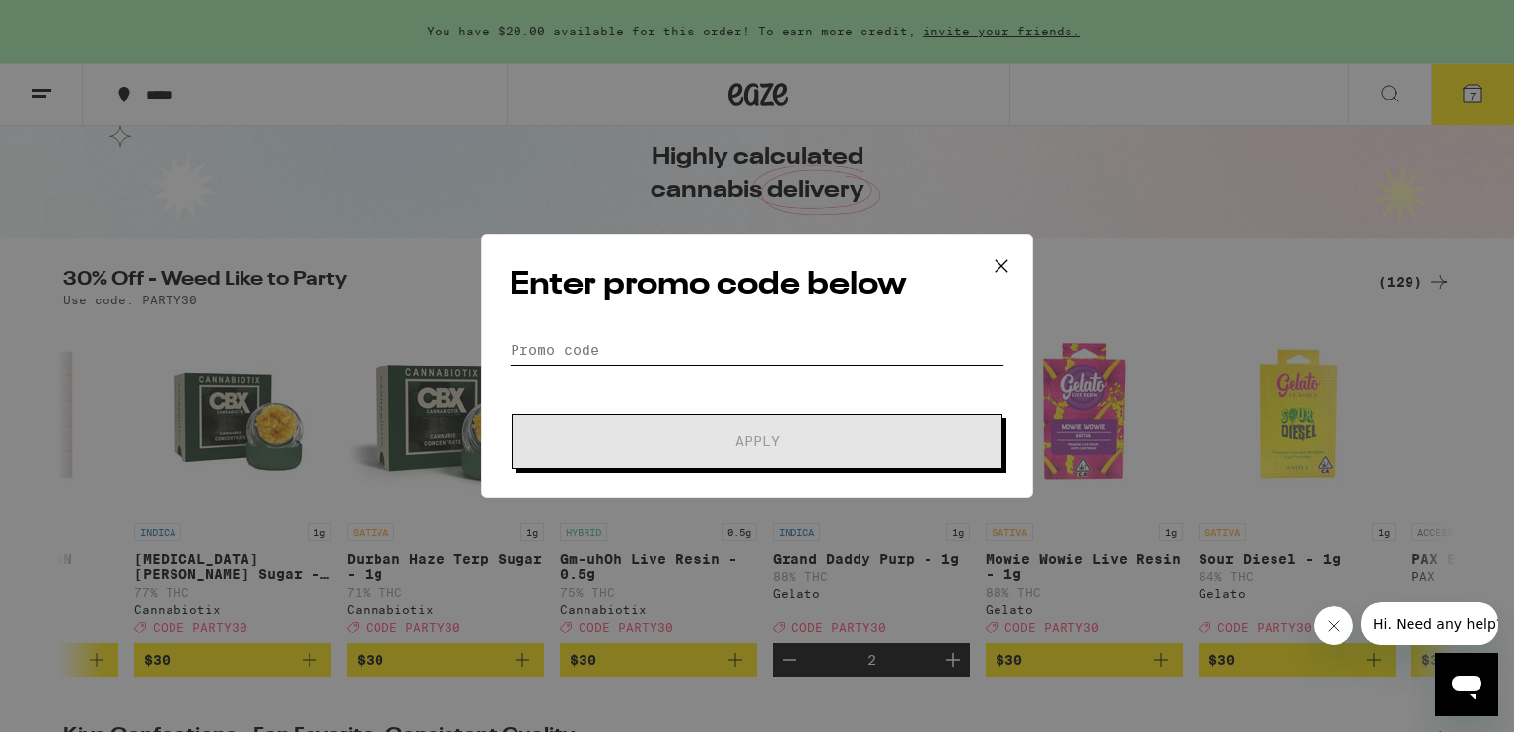
click at [721, 346] on input "Promo Code" at bounding box center [757, 350] width 495 height 30
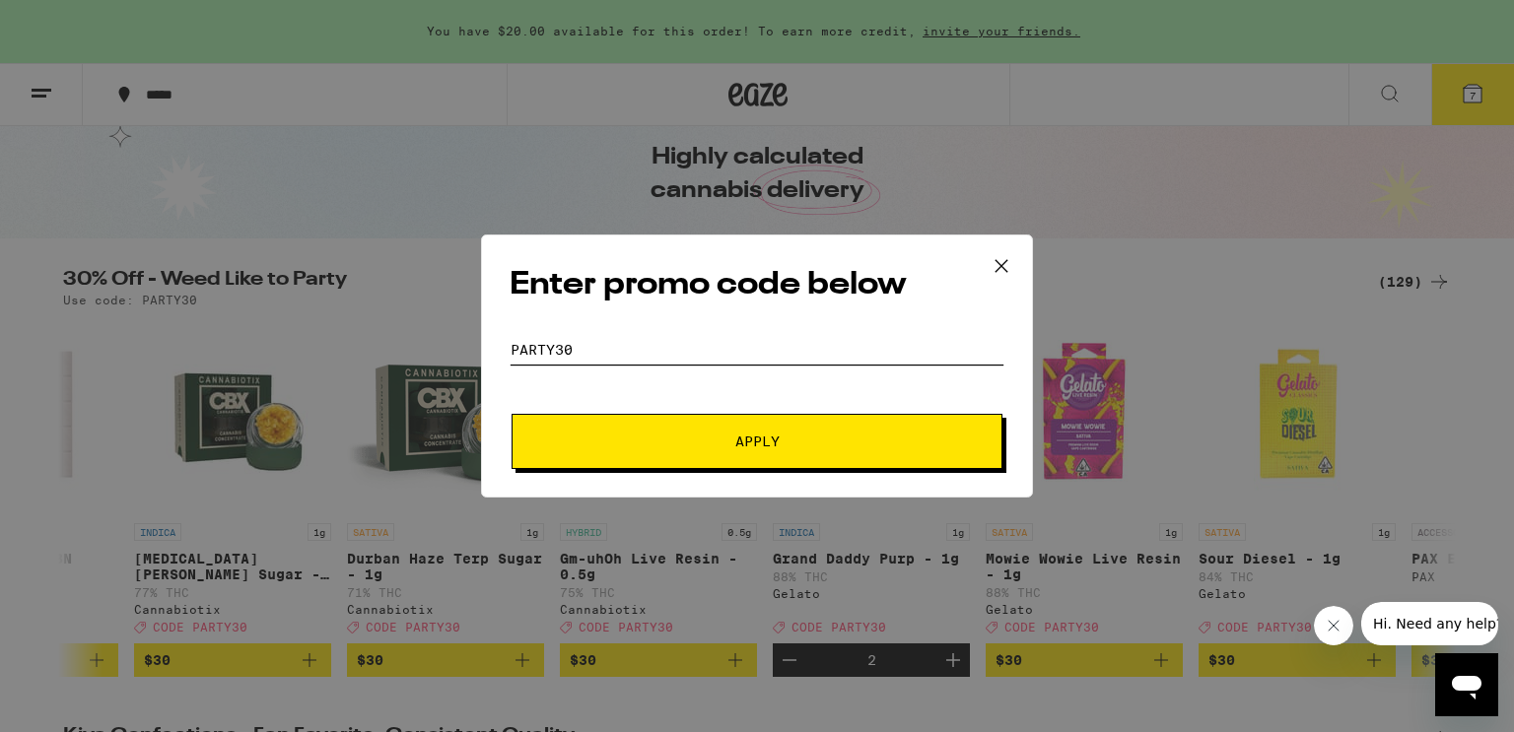
type input "party30"
click at [512, 414] on button "Apply" at bounding box center [757, 441] width 491 height 55
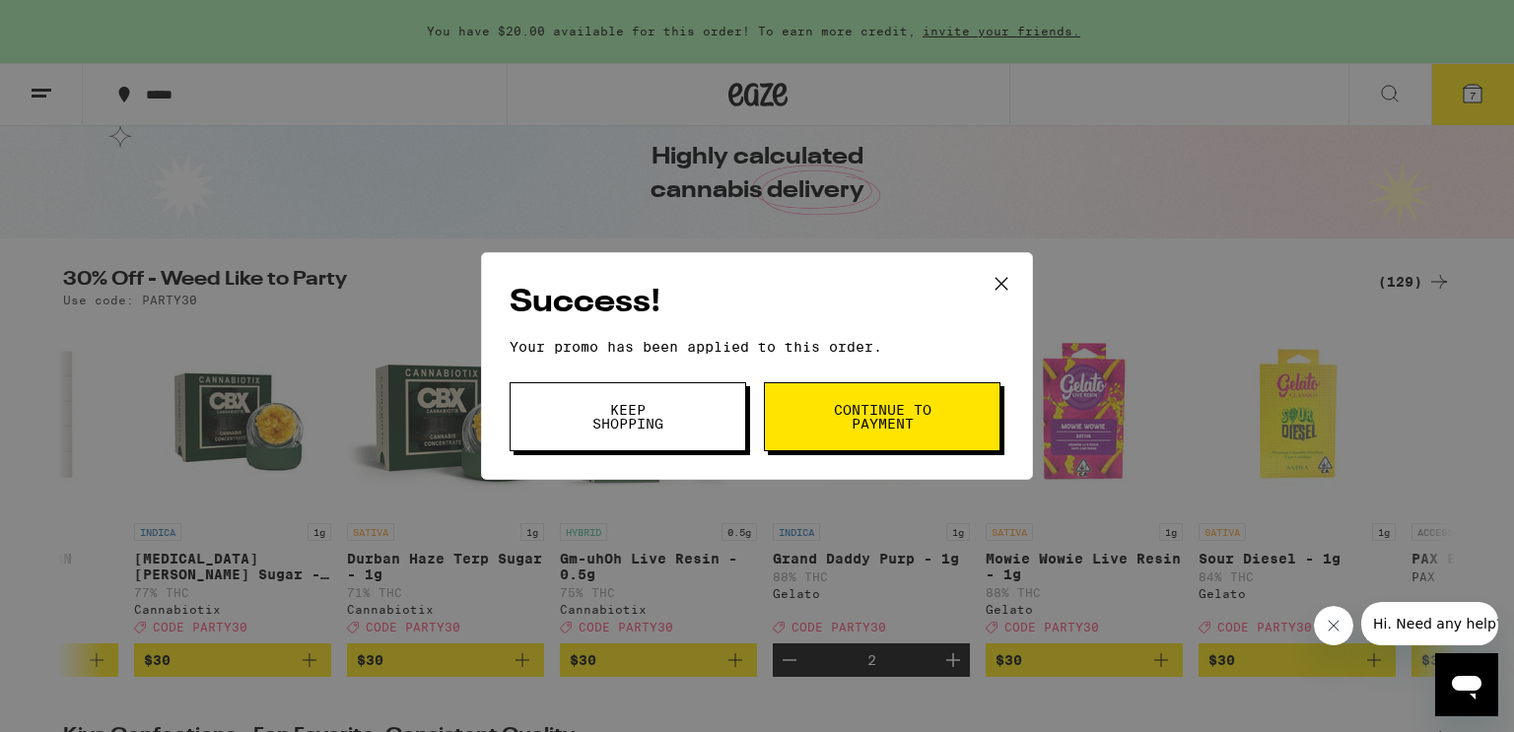
click at [885, 419] on span "Continue to payment" at bounding box center [882, 417] width 101 height 28
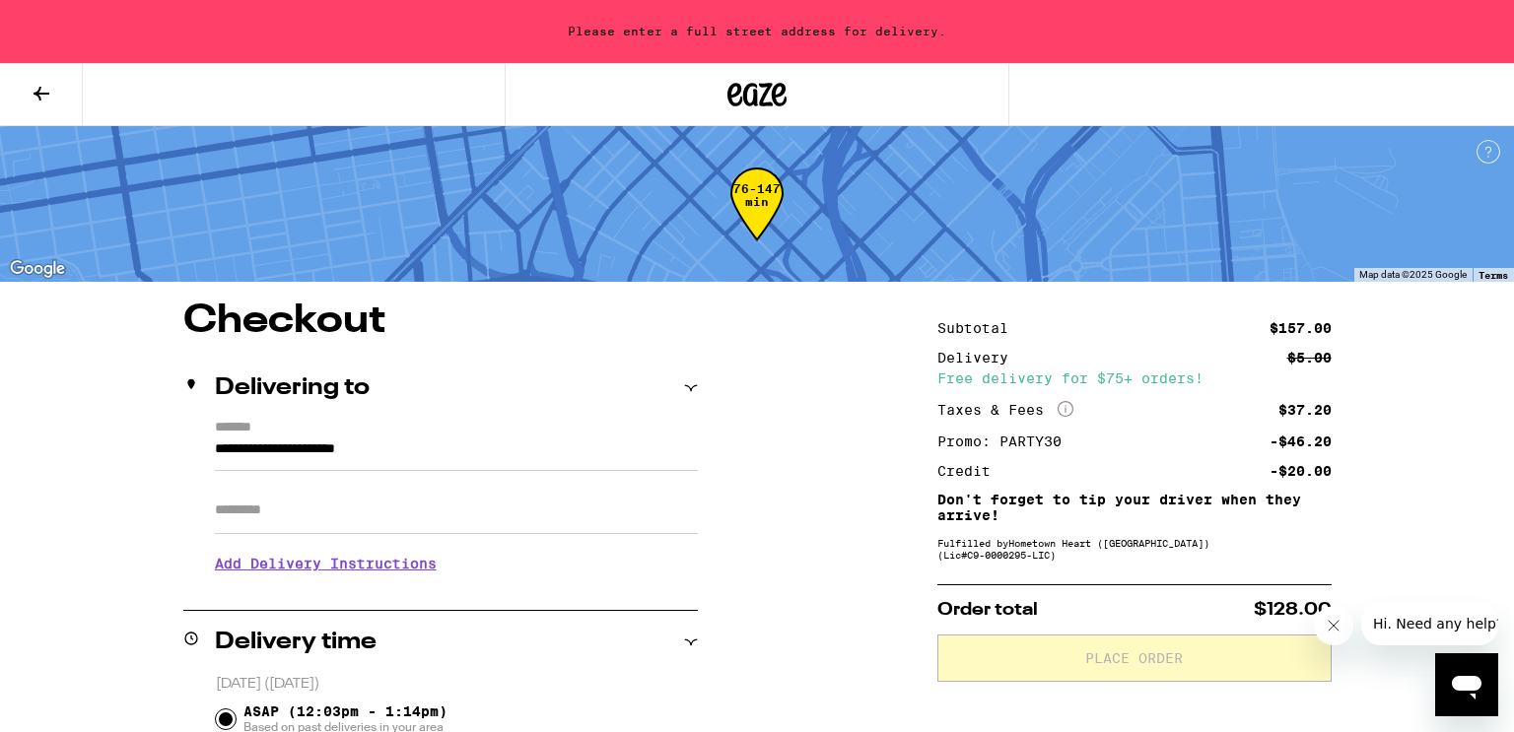
click at [448, 446] on input "**********" at bounding box center [456, 455] width 483 height 34
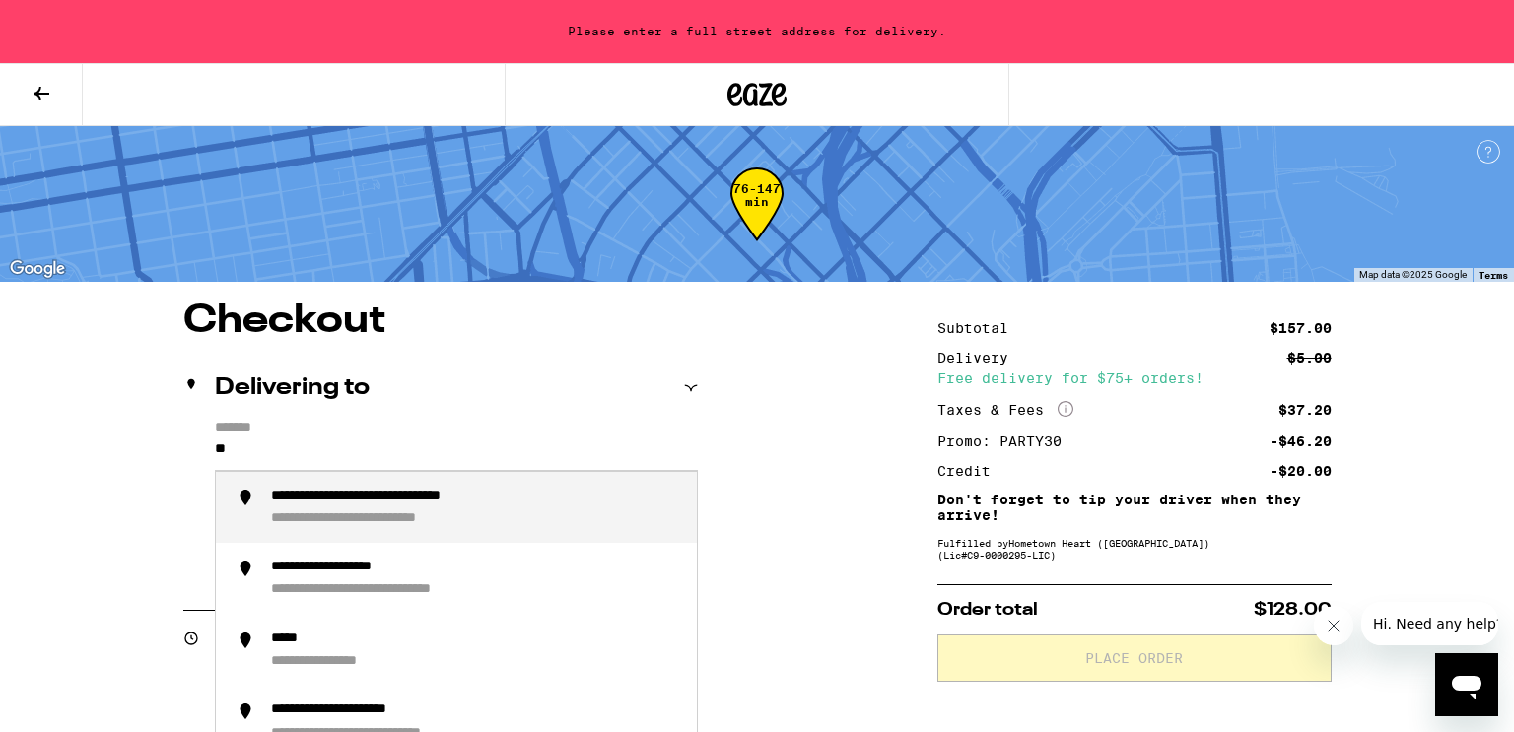
type input "*"
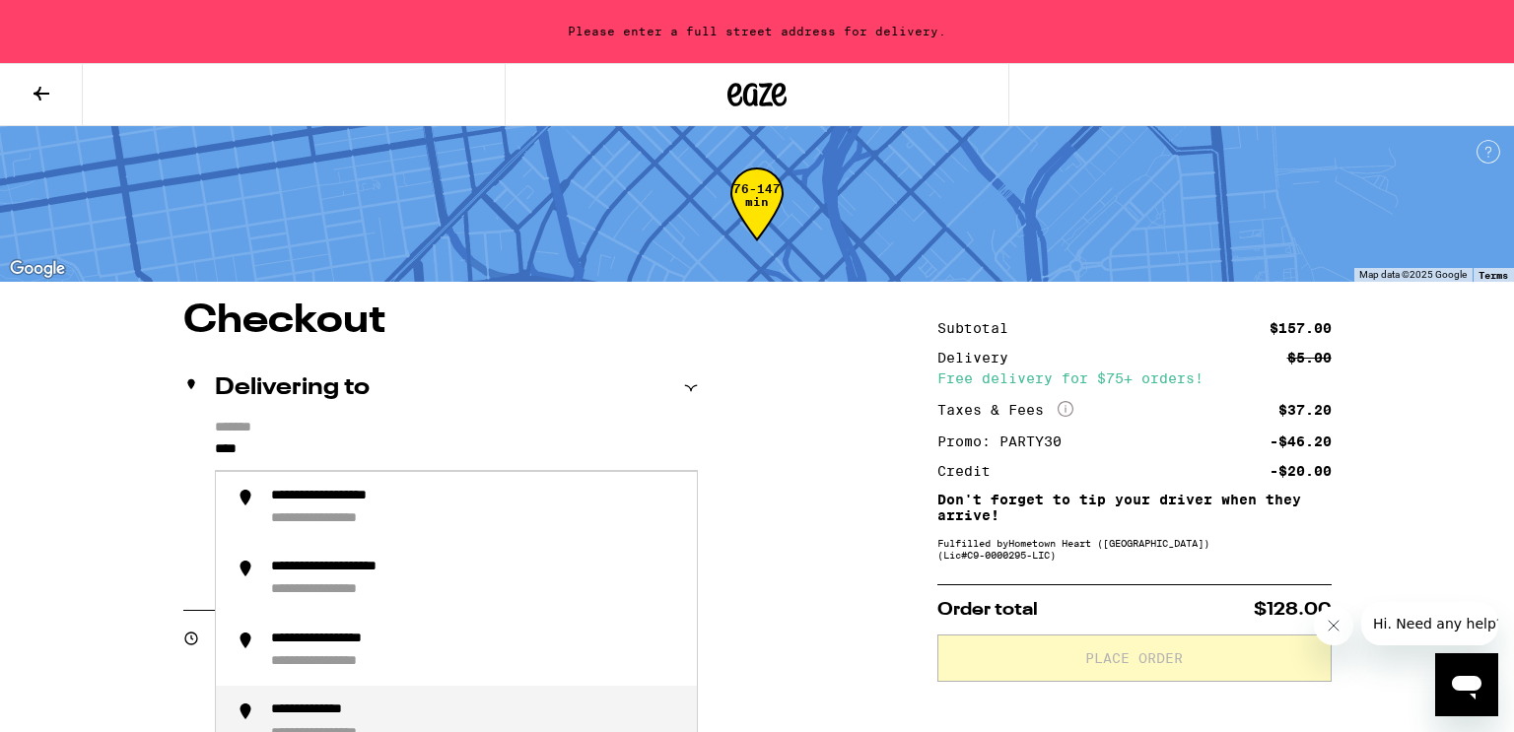
click at [547, 697] on li "**********" at bounding box center [456, 722] width 481 height 72
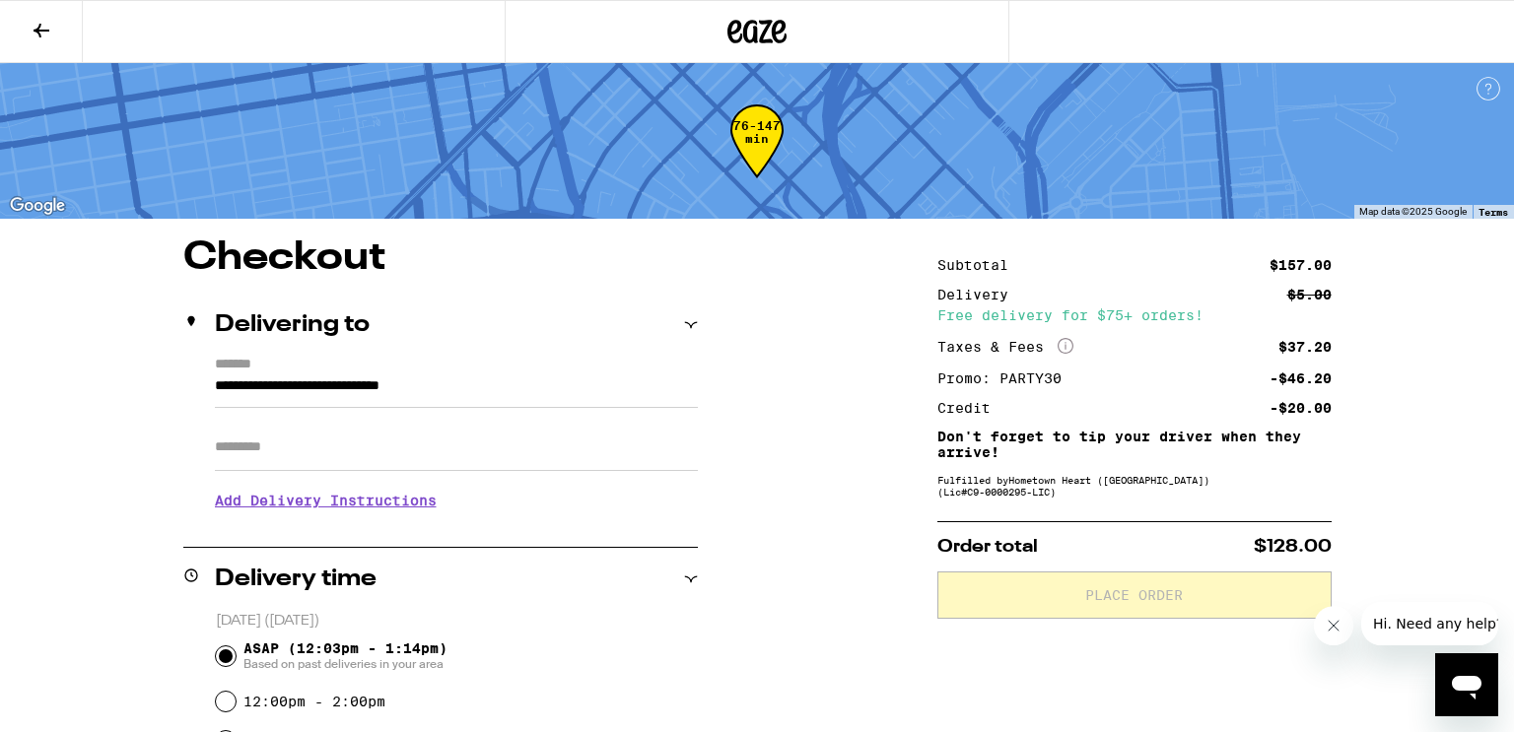
type input "**********"
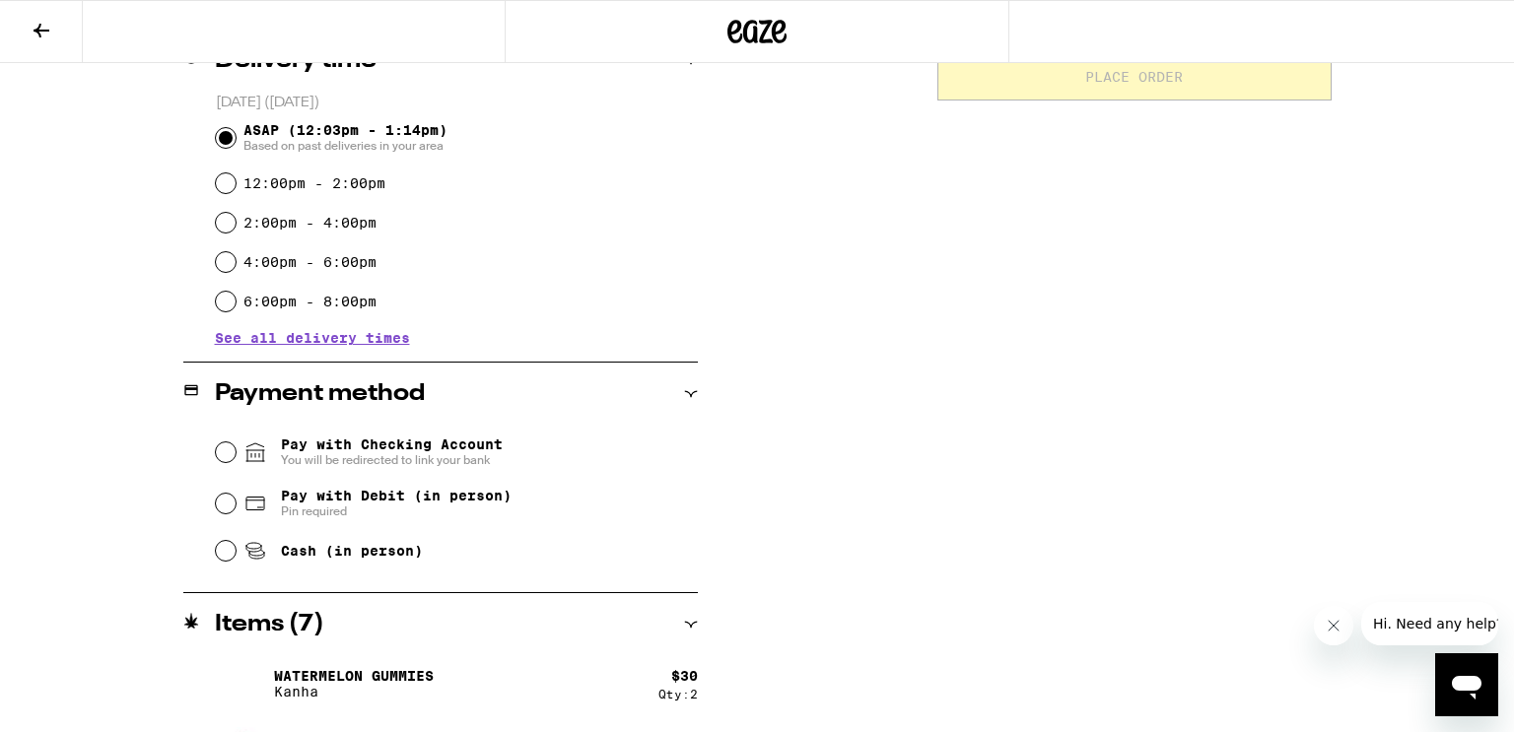
scroll to position [552, 0]
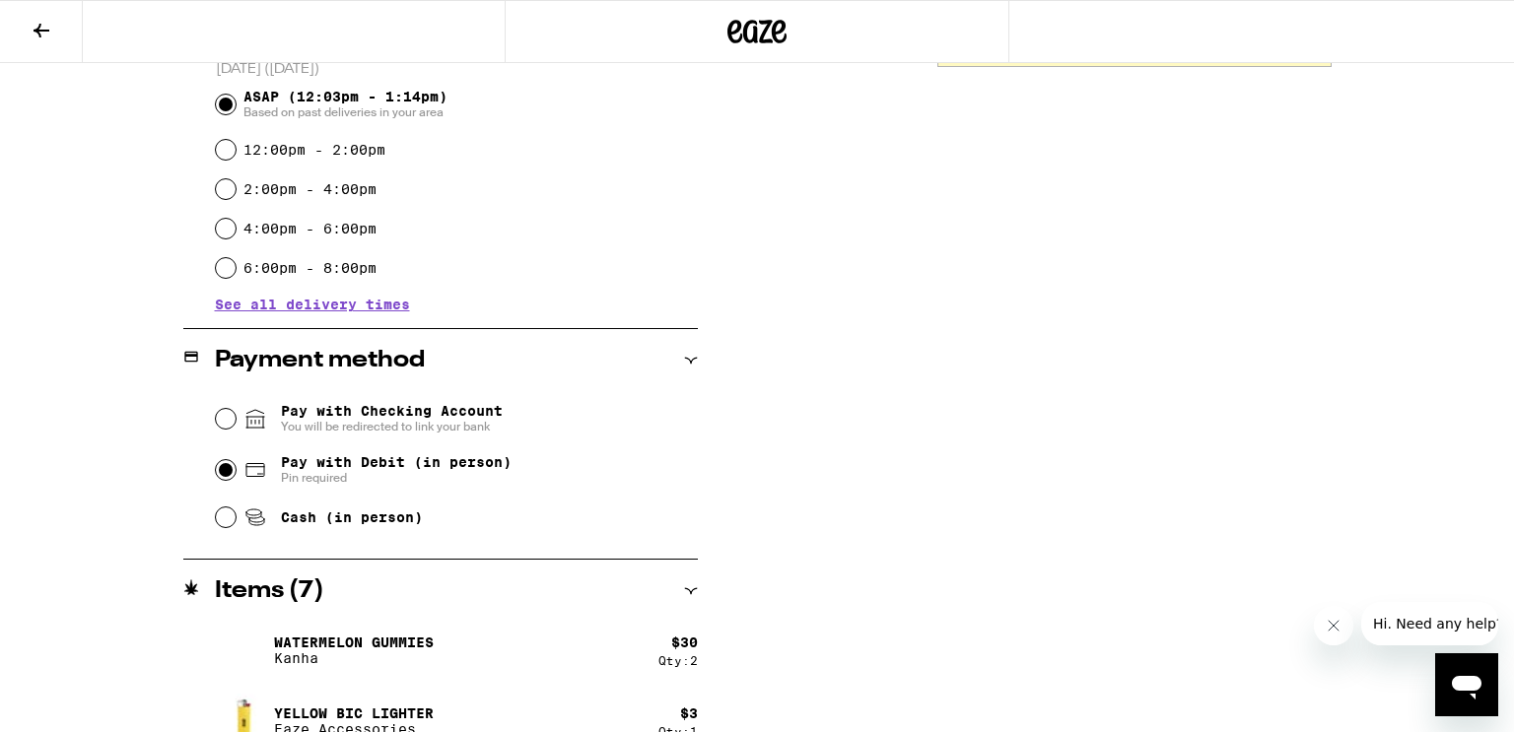
click at [229, 472] on input "Pay with Debit (in person) Pin required" at bounding box center [226, 470] width 20 height 20
radio input "true"
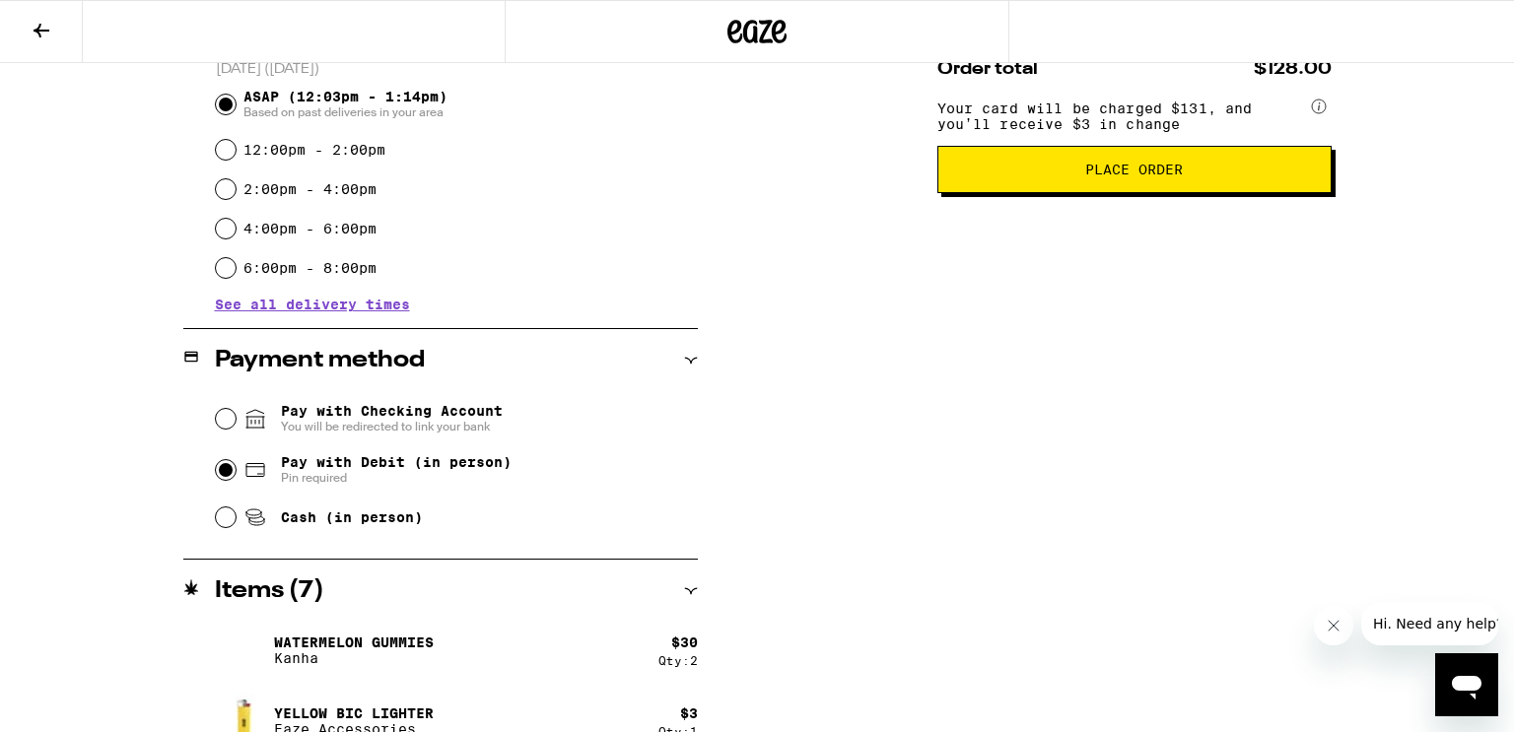
click at [693, 315] on div "Today (September 19) ASAP (12:03pm - 1:14pm) Based on past deliveries in your a…" at bounding box center [440, 193] width 515 height 269
click at [737, 298] on div "**********" at bounding box center [756, 297] width 1419 height 1221
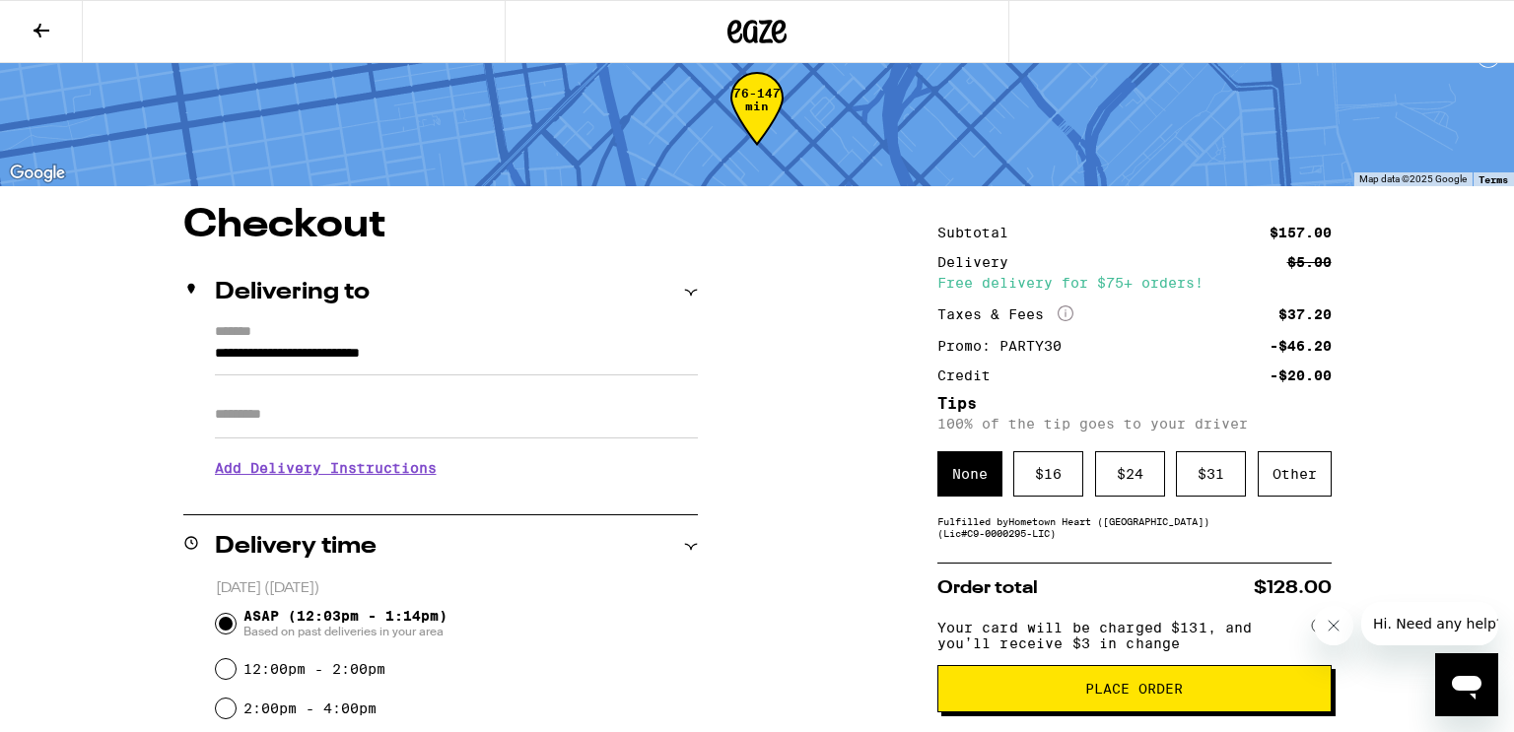
scroll to position [0, 0]
